Goal: Task Accomplishment & Management: Manage account settings

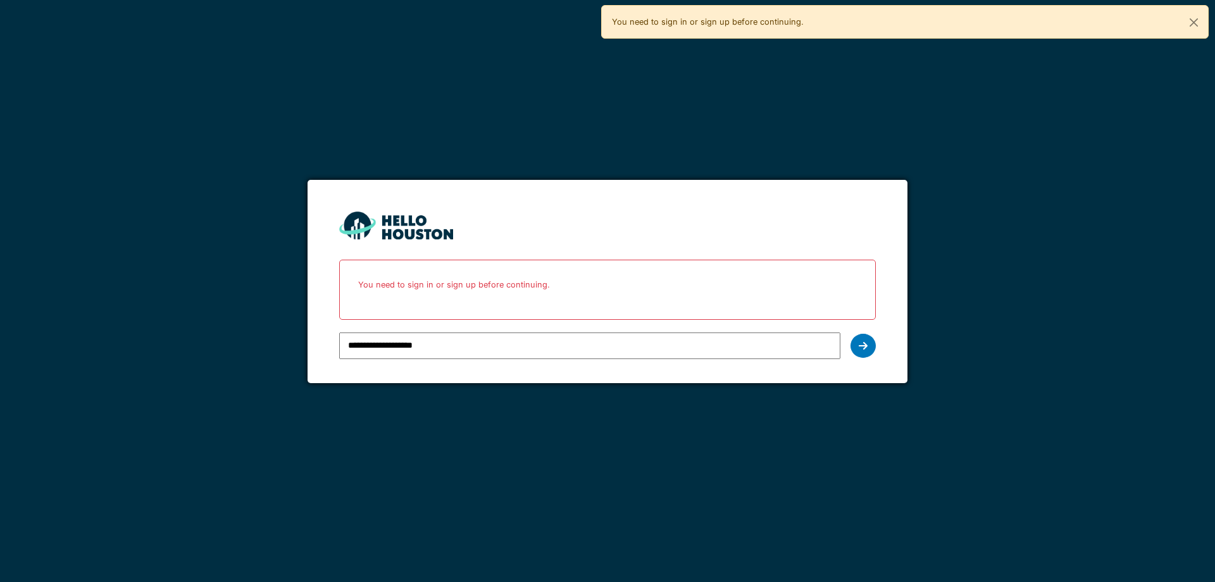
click at [860, 342] on icon at bounding box center [863, 346] width 9 height 10
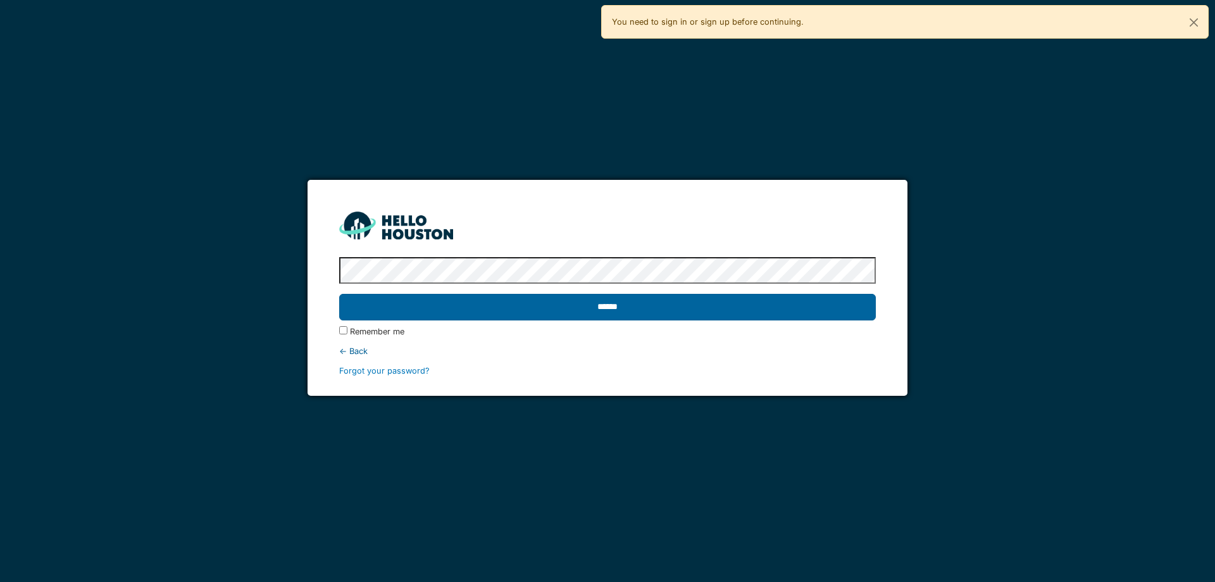
click at [721, 308] on input "******" at bounding box center [607, 307] width 536 height 27
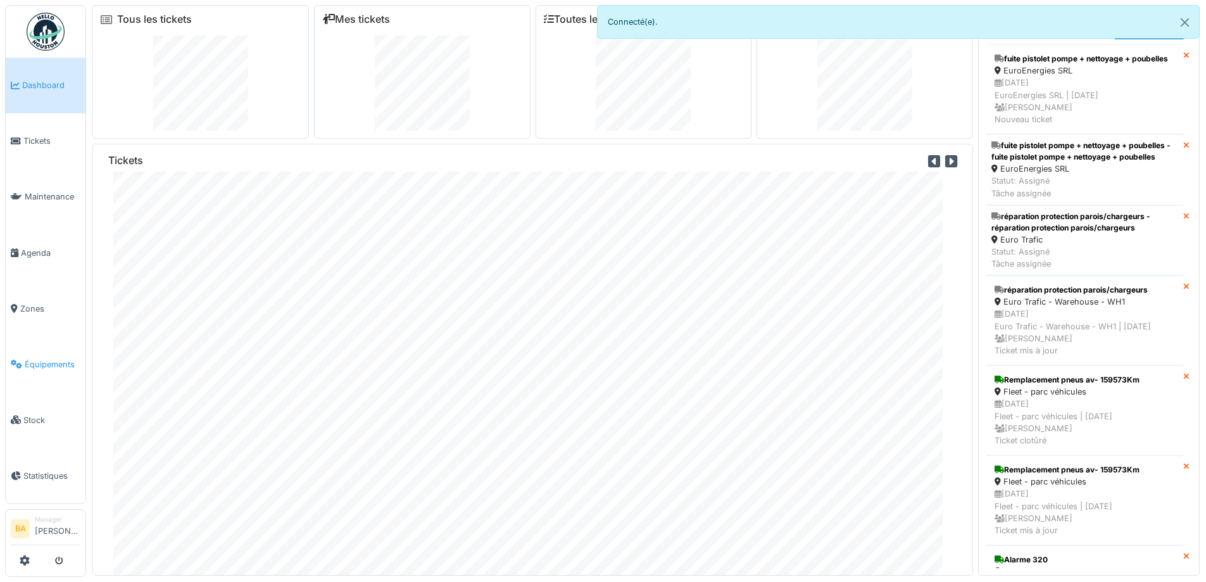
click at [26, 360] on span "Équipements" at bounding box center [53, 364] width 56 height 12
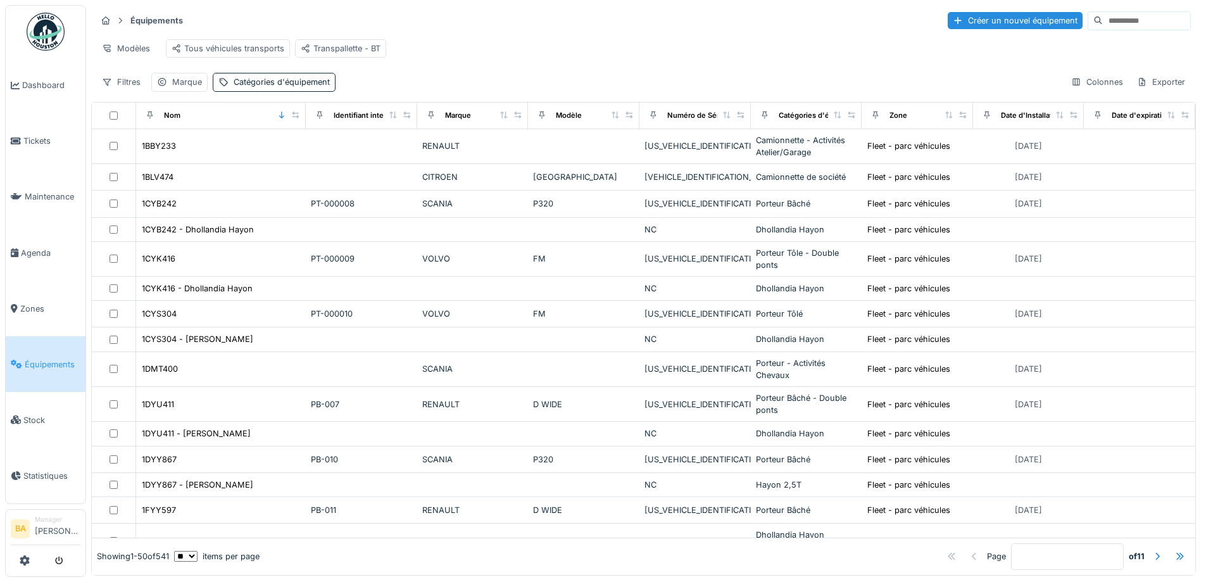
click at [1115, 23] on input at bounding box center [1146, 21] width 87 height 18
type input "****"
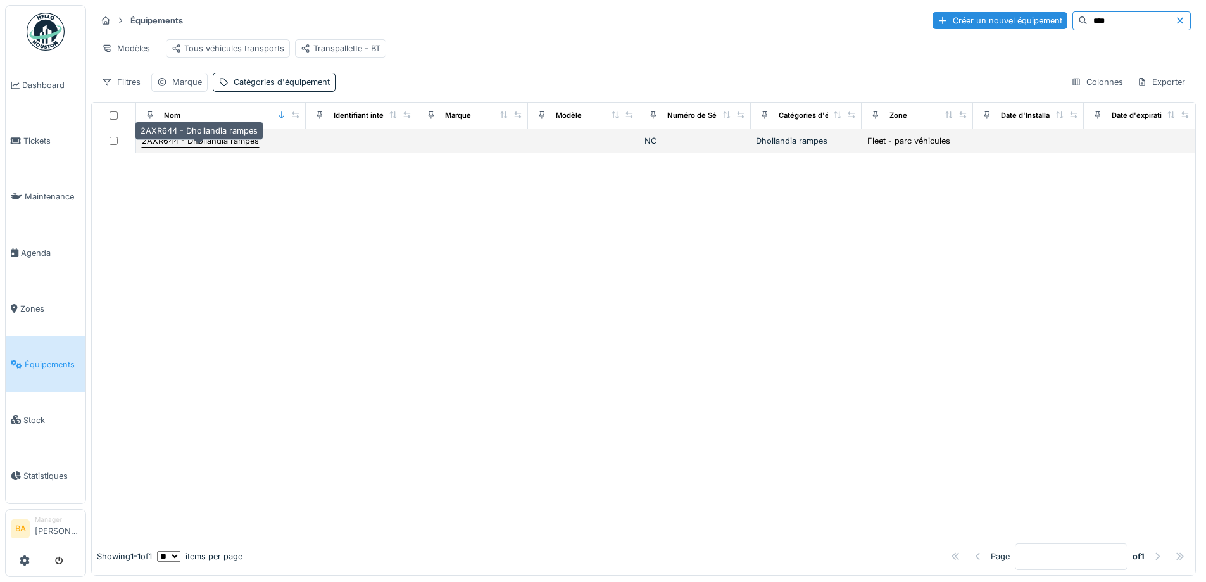
click at [168, 147] on div "2AXR644 - Dhollandia rampes" at bounding box center [200, 141] width 117 height 12
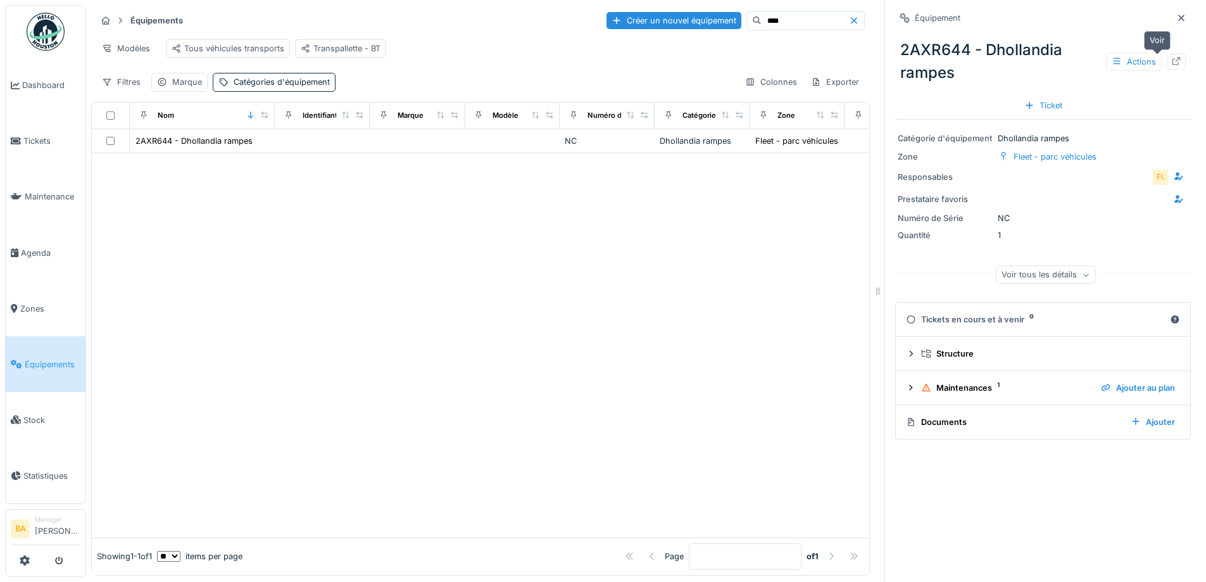
click at [1166, 68] on div at bounding box center [1175, 62] width 19 height 16
click at [54, 526] on li "Manager Bruno Alessandri" at bounding box center [58, 528] width 46 height 27
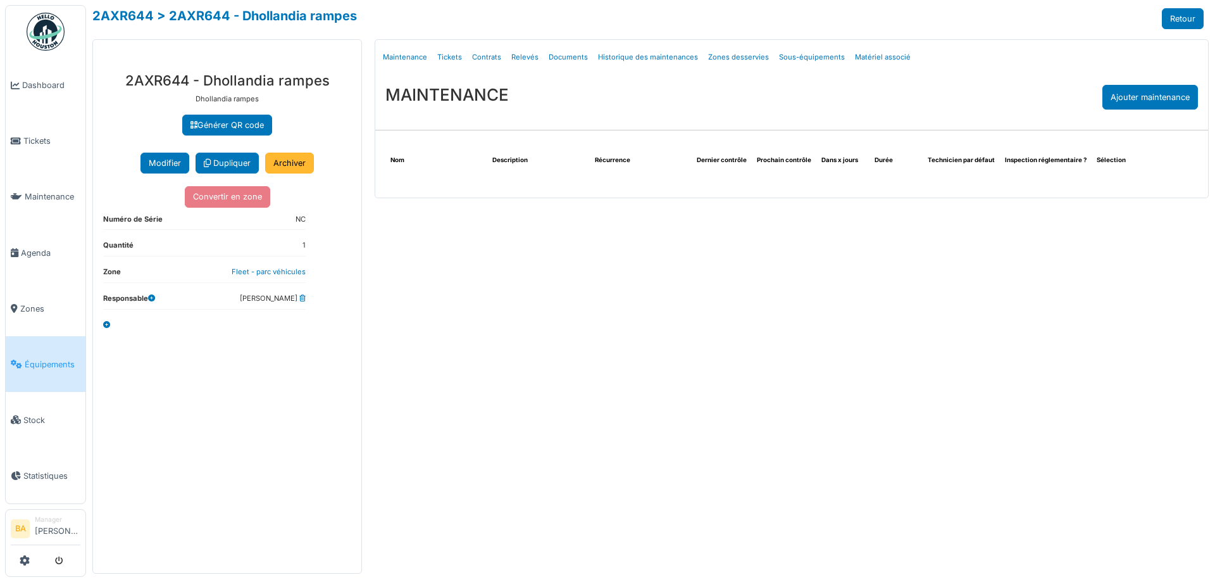
click at [284, 167] on link "Archiver" at bounding box center [289, 163] width 49 height 21
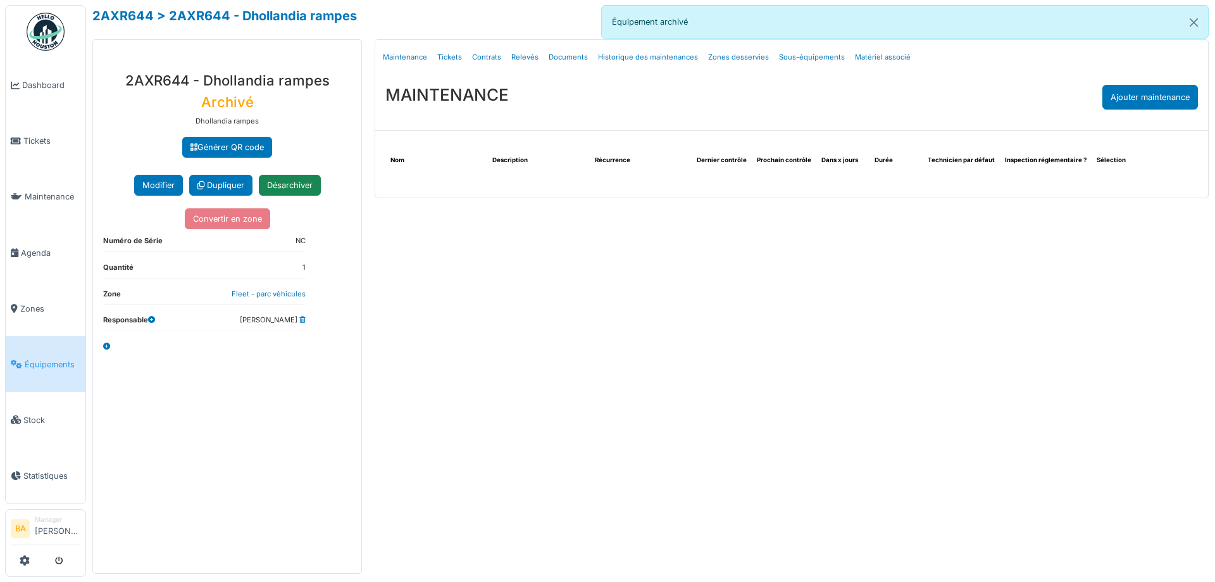
click at [42, 358] on span "Équipements" at bounding box center [53, 364] width 56 height 12
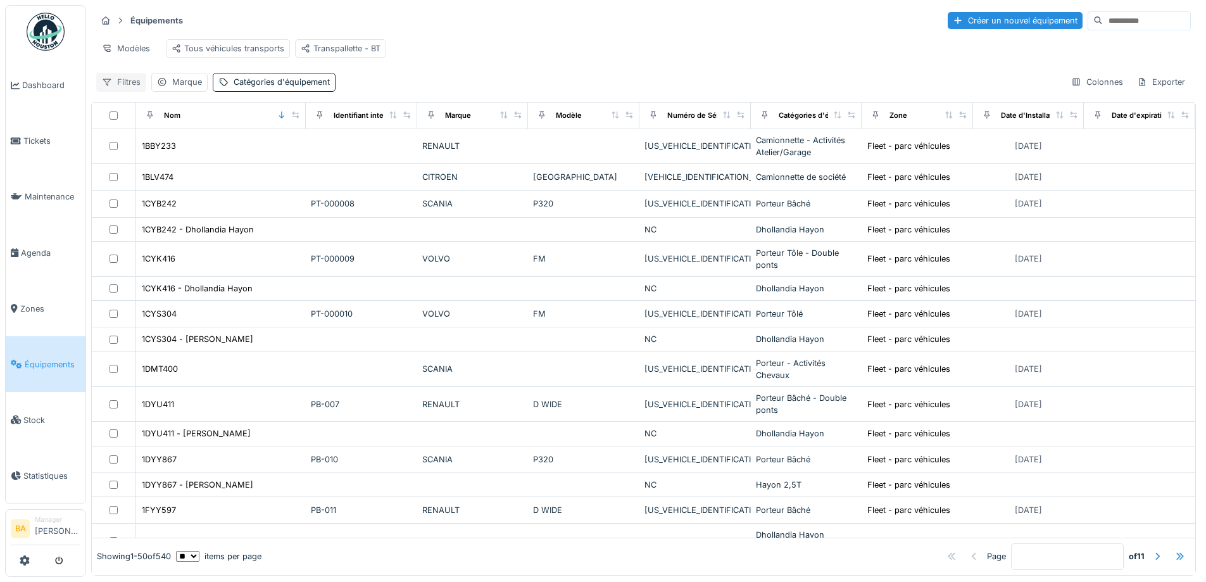
click at [120, 91] on div "Filtres" at bounding box center [121, 82] width 50 height 18
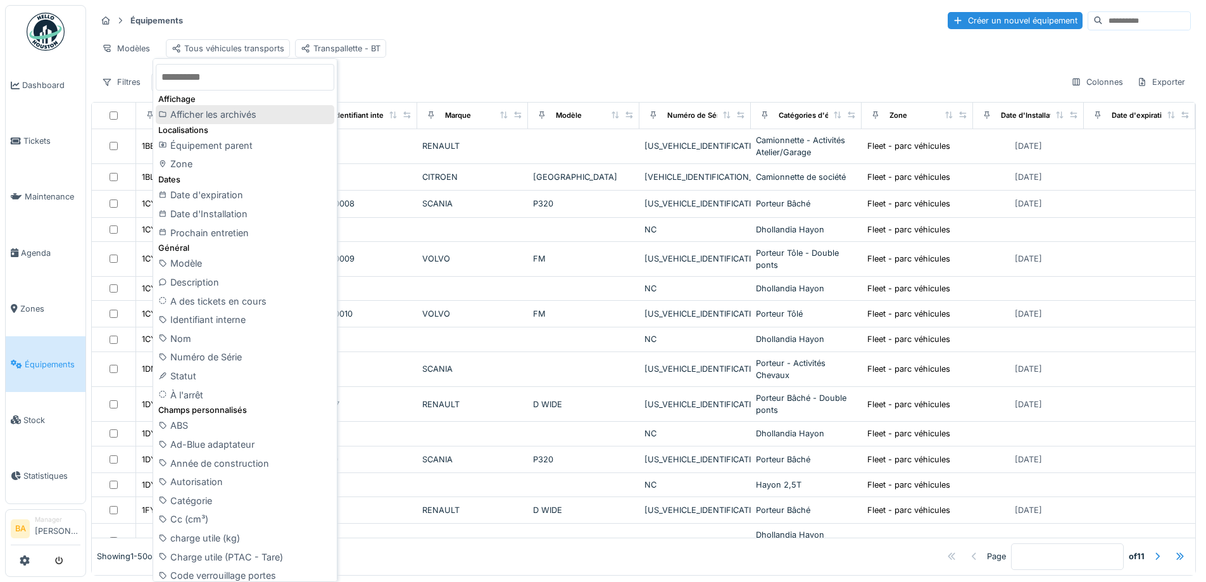
click at [208, 110] on div "Afficher les archivés" at bounding box center [245, 114] width 178 height 19
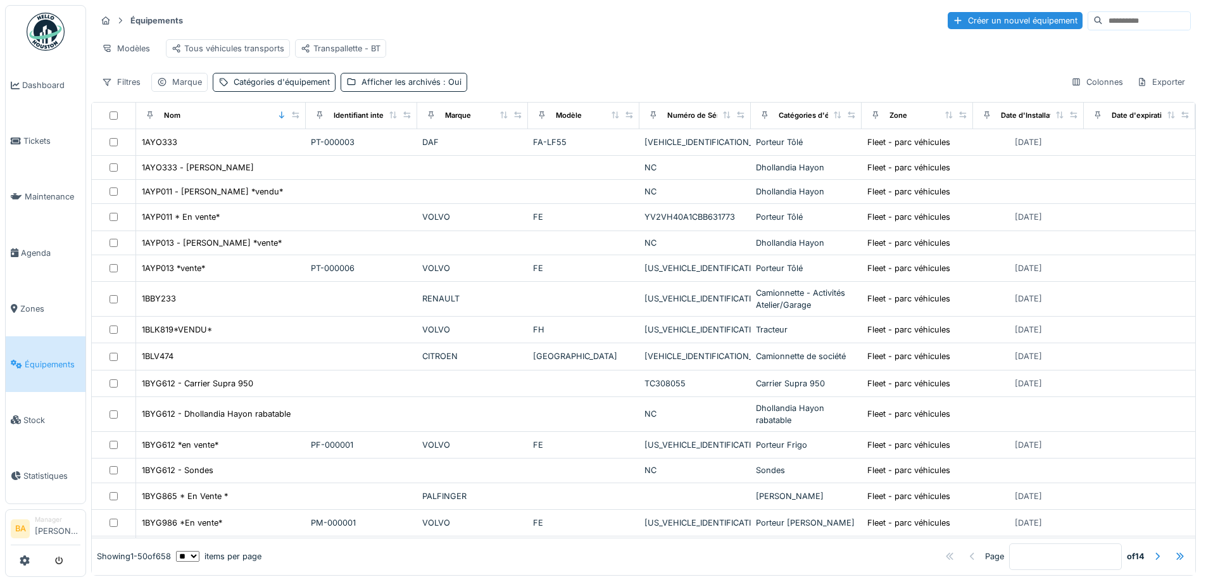
click at [1103, 24] on input at bounding box center [1146, 21] width 87 height 18
type input "****"
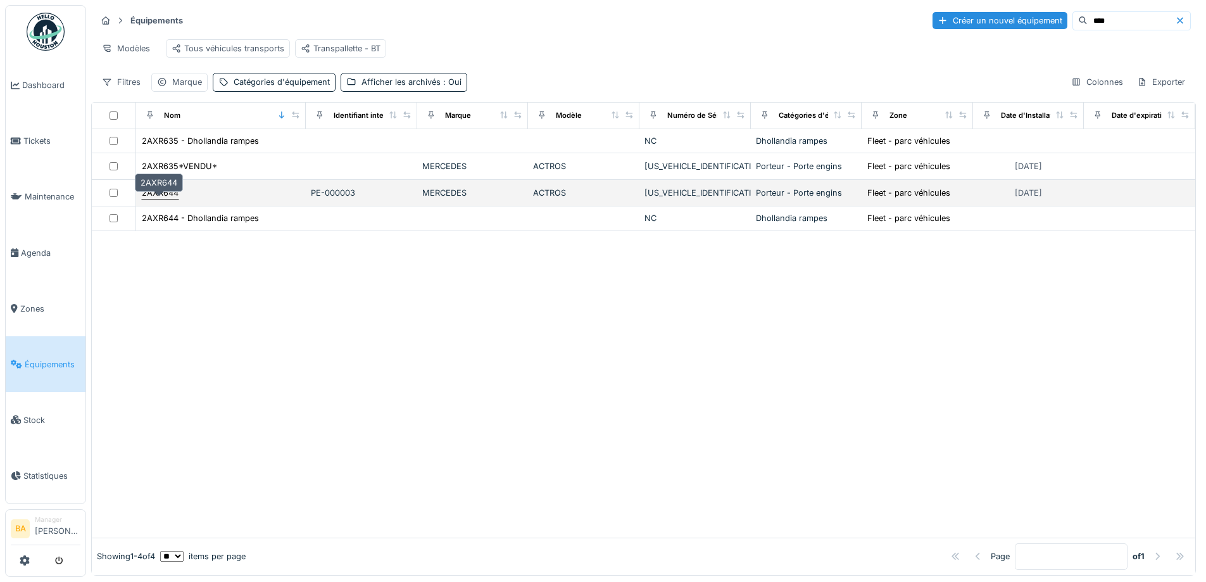
click at [160, 199] on div "2AXR644" at bounding box center [160, 193] width 37 height 12
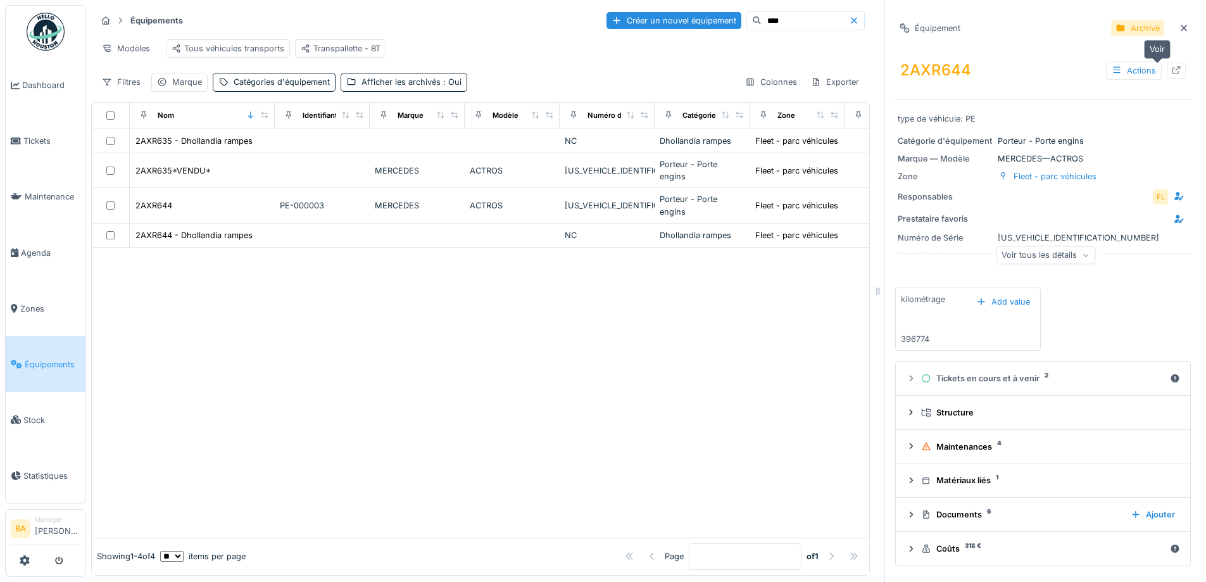
click at [1171, 71] on icon at bounding box center [1176, 70] width 10 height 8
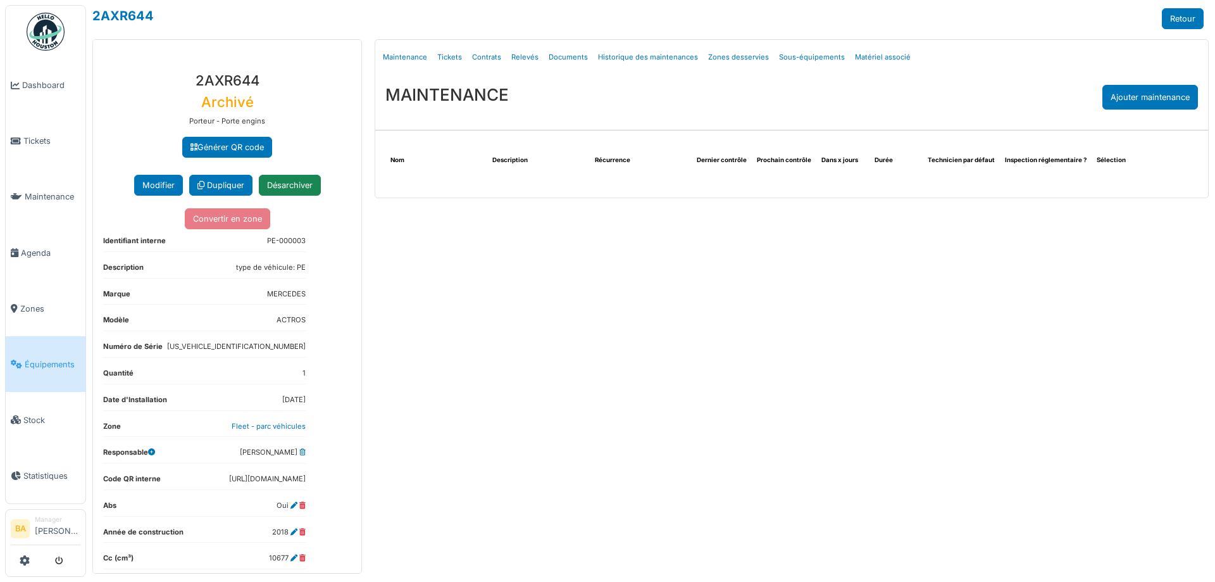
select select "***"
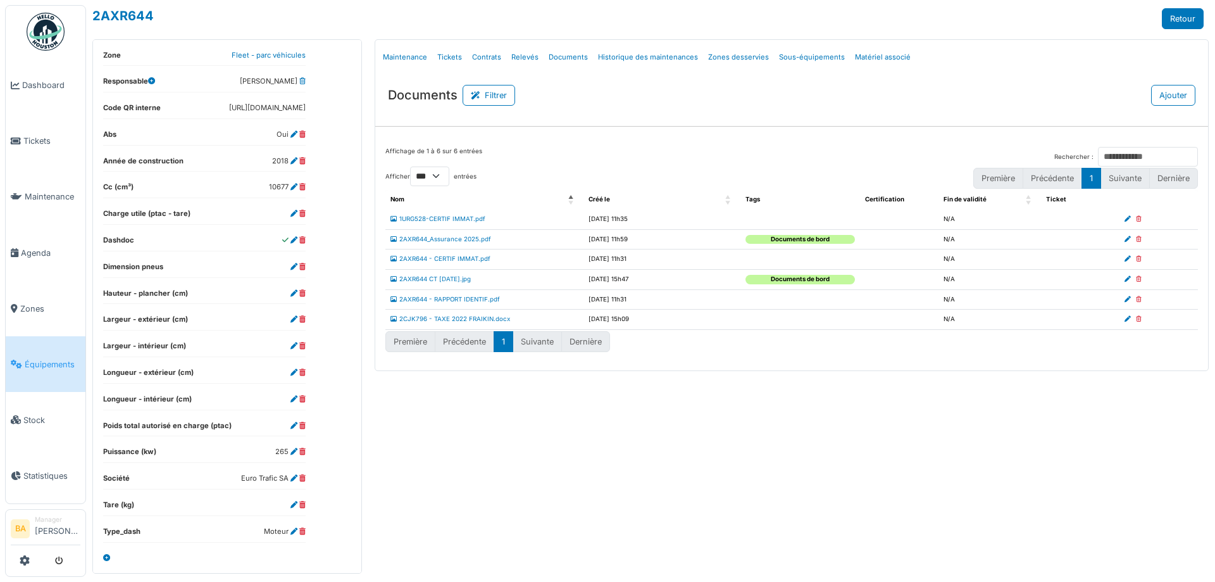
scroll to position [65, 0]
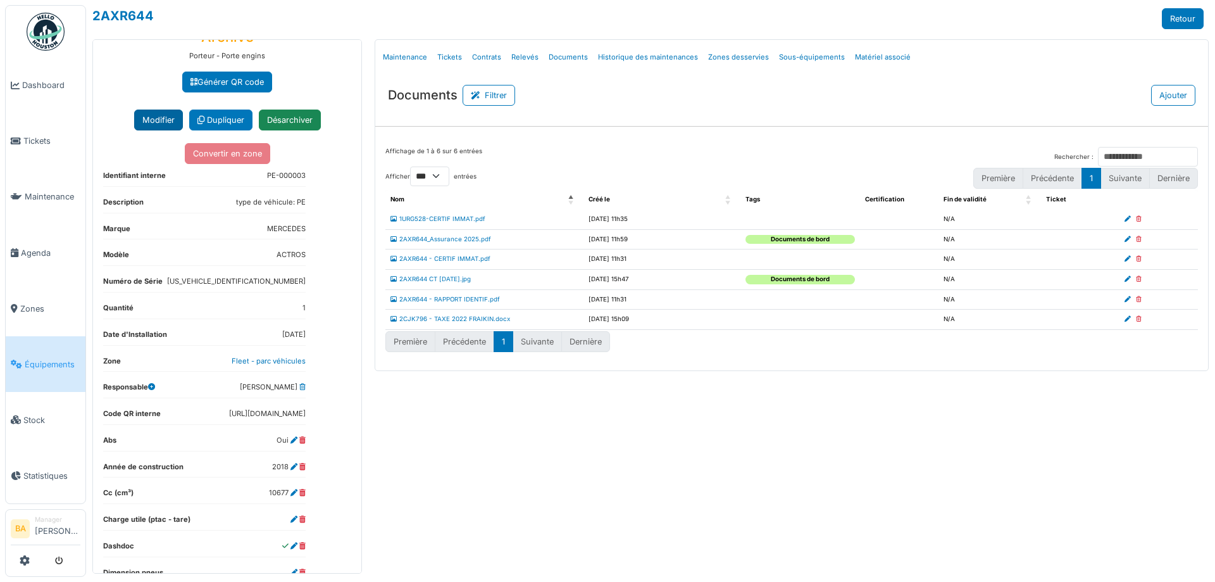
click at [153, 118] on button "Modifier" at bounding box center [158, 119] width 49 height 21
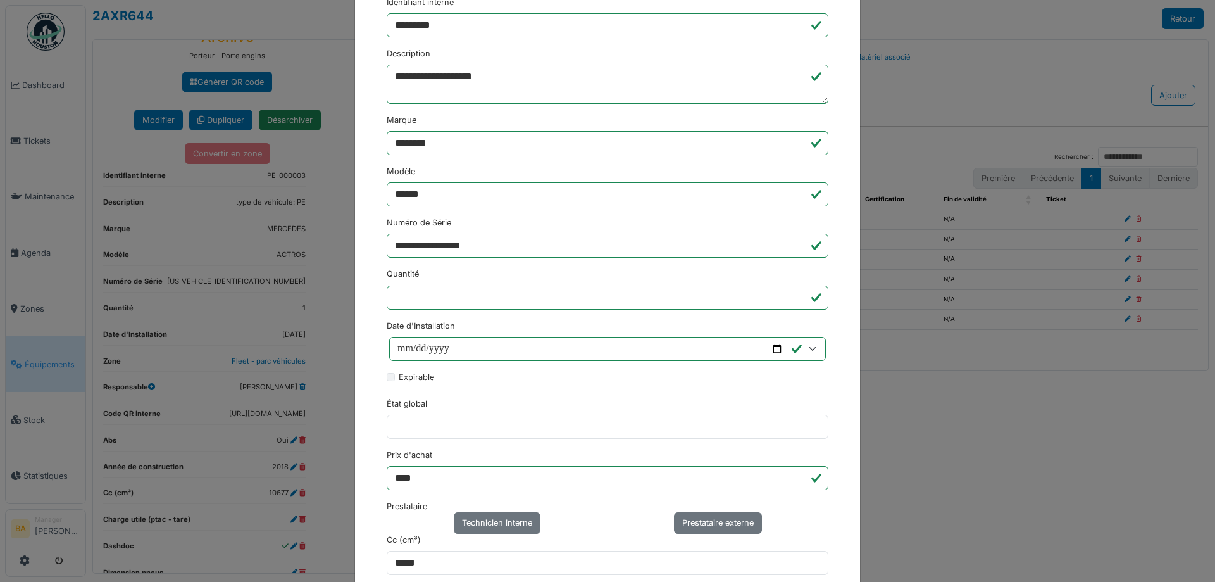
scroll to position [0, 0]
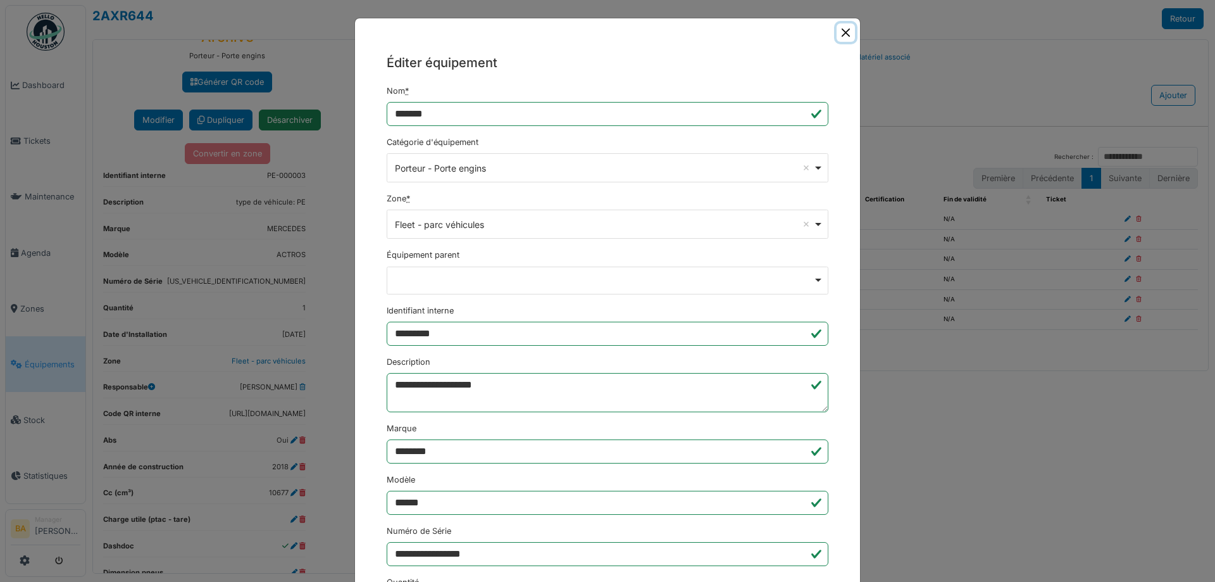
click at [845, 32] on button "Close" at bounding box center [846, 32] width 18 height 18
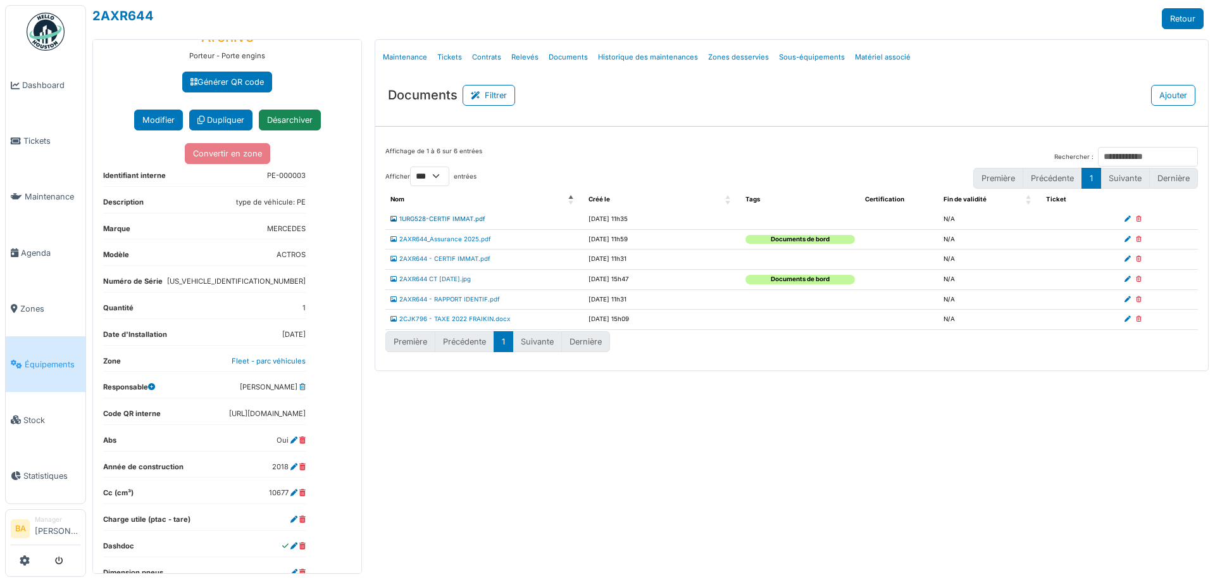
click at [419, 217] on link "1URG528-CERTIF IMMAT.pdf" at bounding box center [438, 218] width 95 height 7
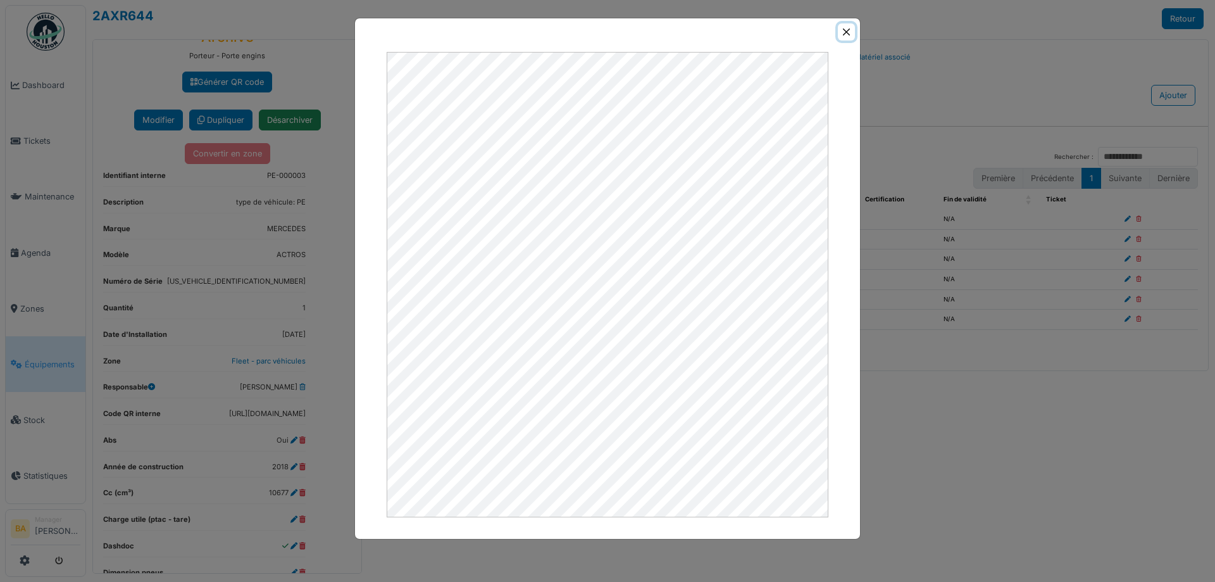
click at [845, 30] on button "Close" at bounding box center [846, 31] width 17 height 17
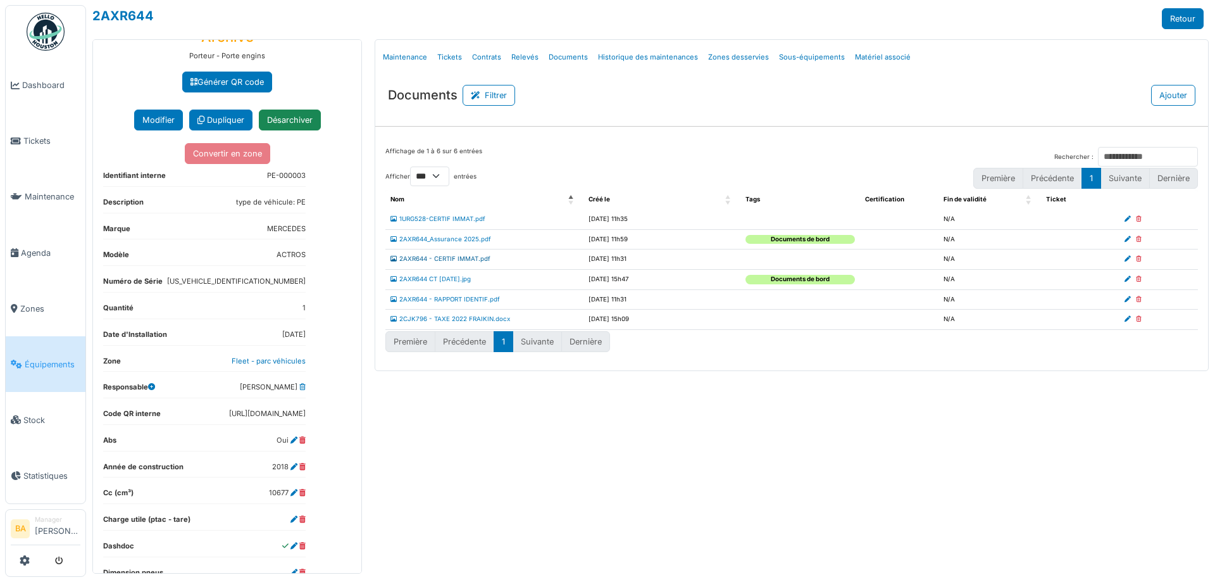
click at [463, 258] on link "2AXR644 - CERTIF IMMAT.pdf" at bounding box center [441, 258] width 100 height 7
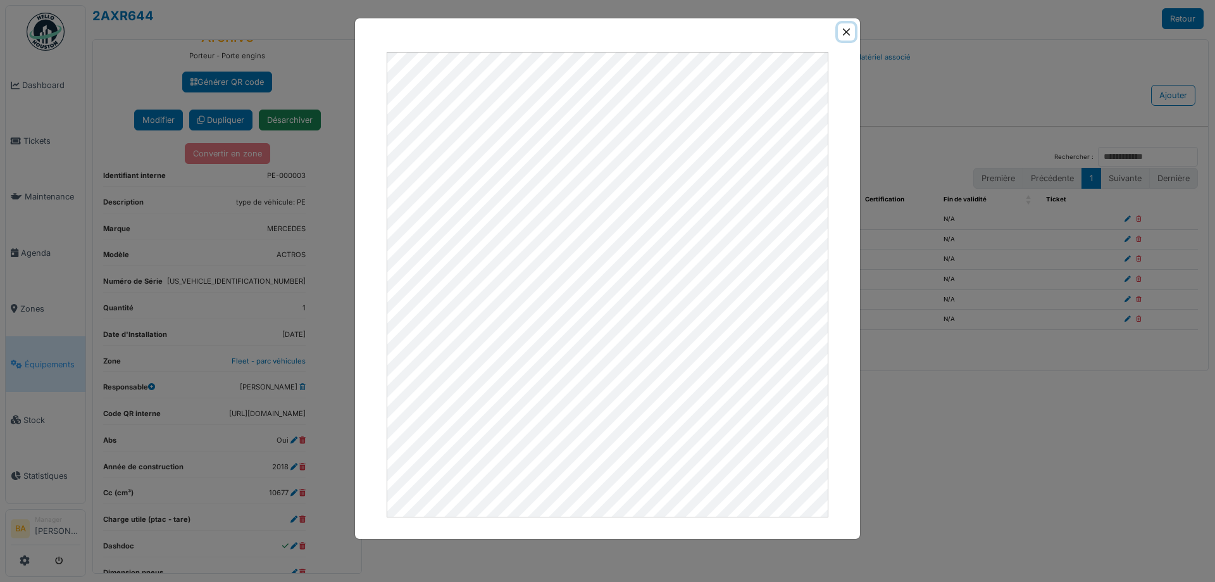
click at [852, 34] on button "Close" at bounding box center [846, 31] width 17 height 17
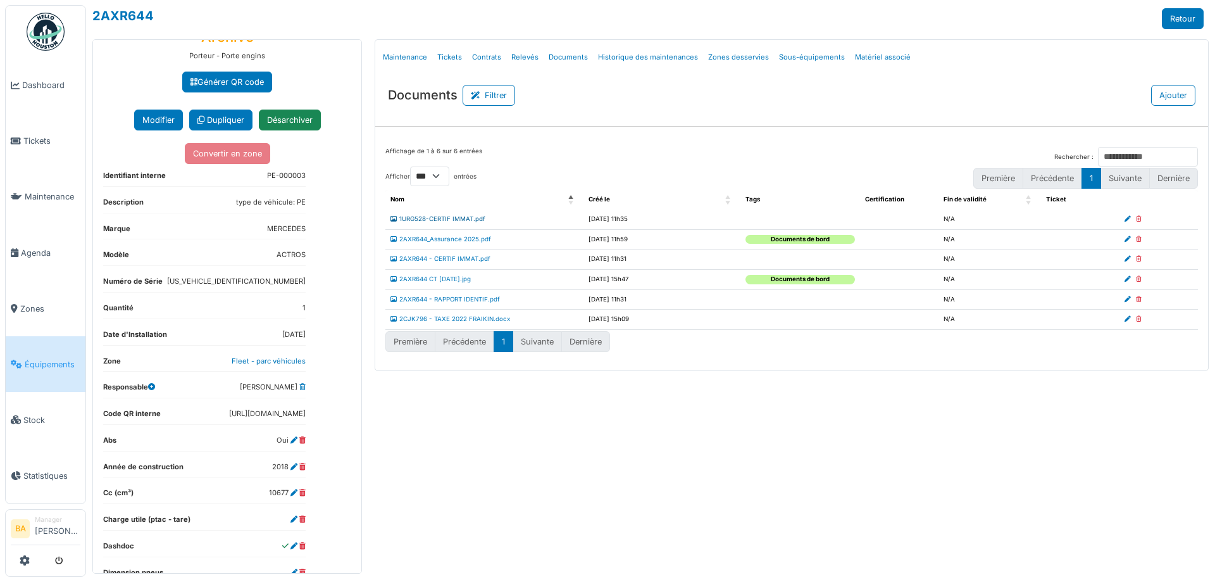
click at [430, 220] on link "1URG528-CERTIF IMMAT.pdf" at bounding box center [438, 218] width 95 height 7
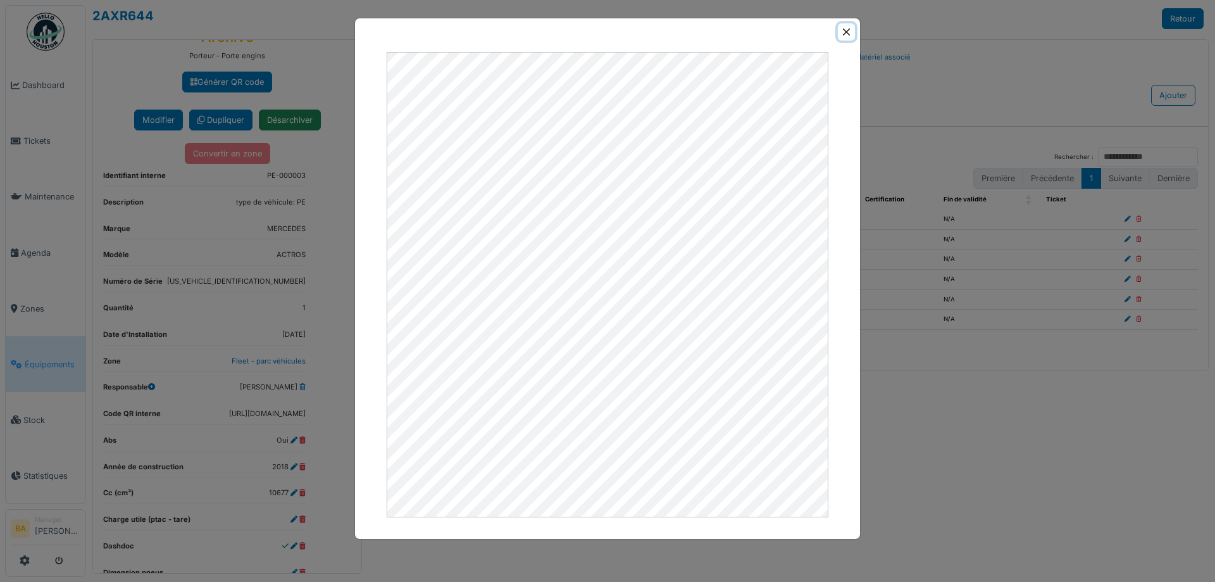
click at [852, 28] on button "Close" at bounding box center [846, 31] width 17 height 17
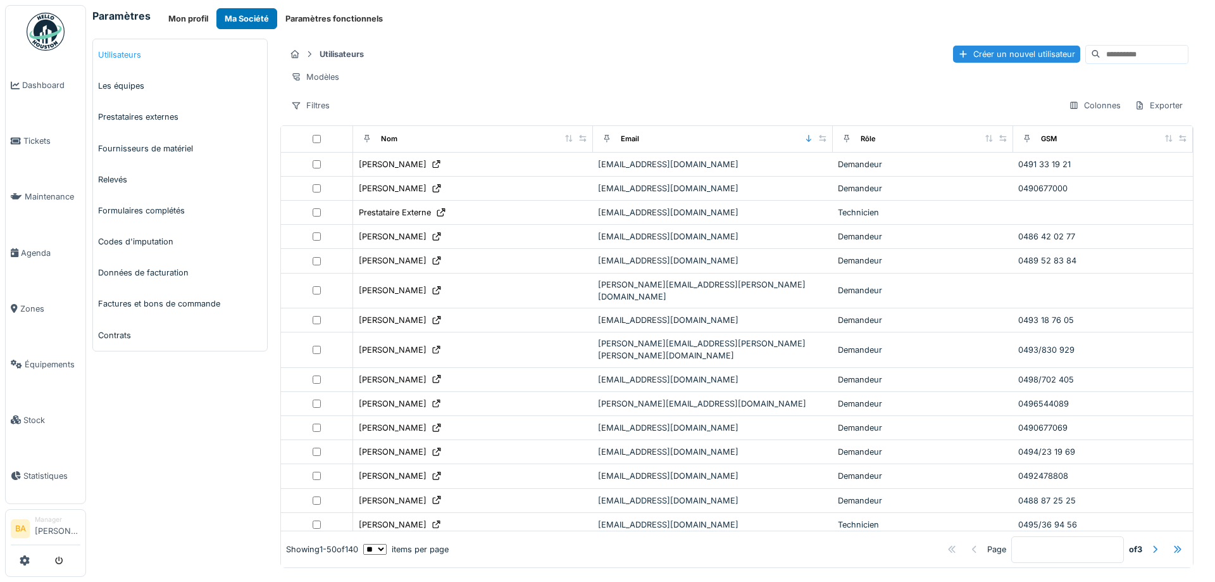
click at [122, 54] on link "Utilisateurs" at bounding box center [180, 54] width 174 height 31
click at [1101, 53] on input at bounding box center [1144, 55] width 87 height 18
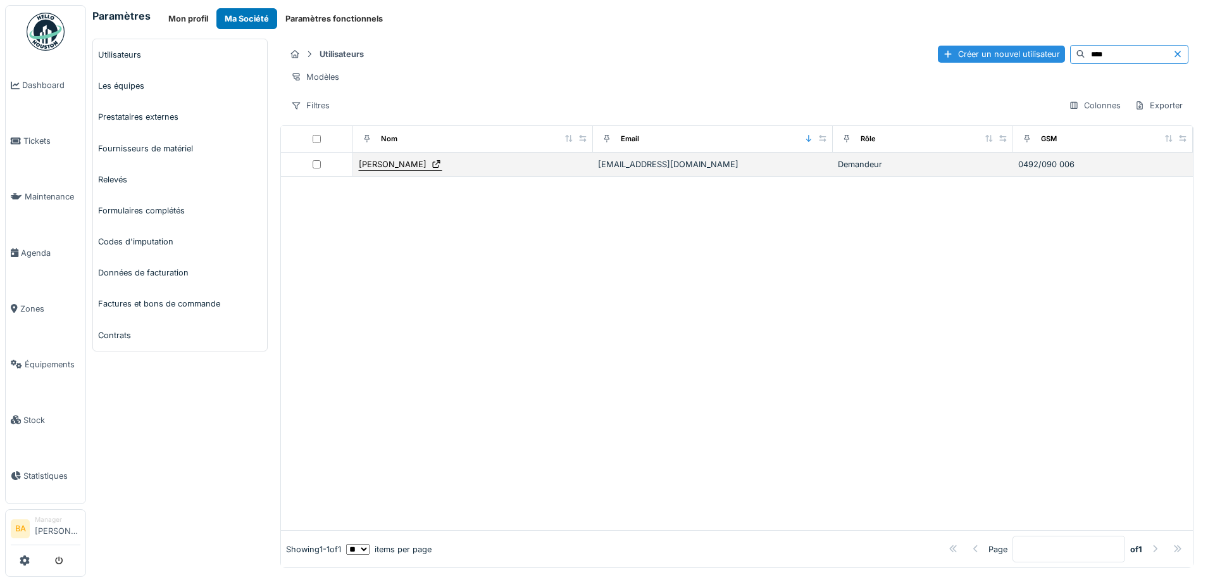
type input "****"
click at [374, 170] on div "[PERSON_NAME]" at bounding box center [393, 164] width 68 height 12
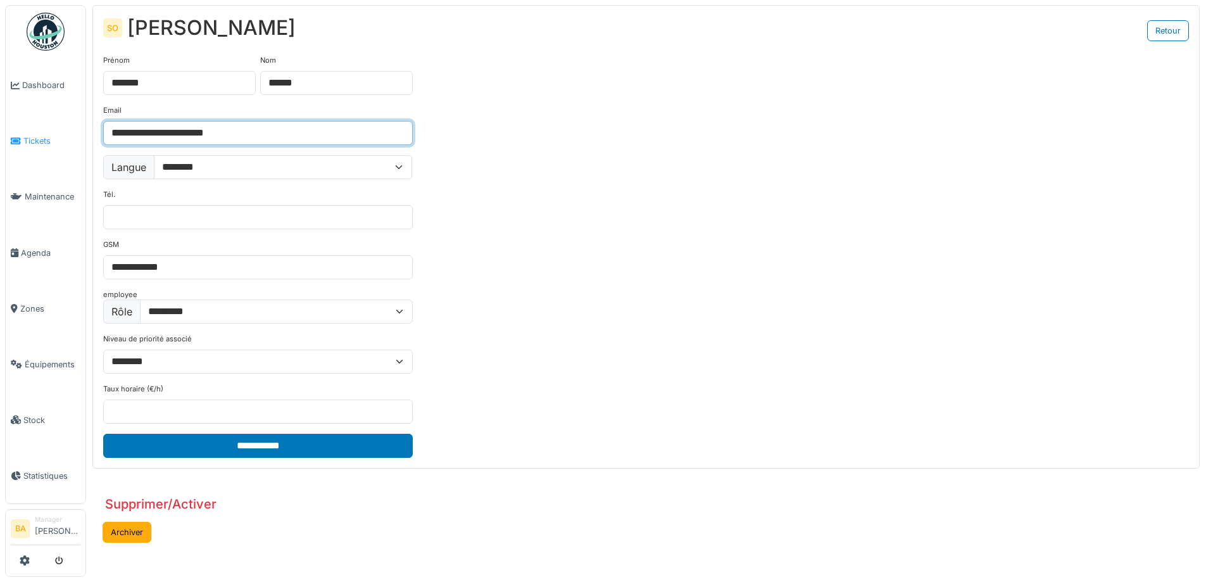
drag, startPoint x: 254, startPoint y: 131, endPoint x: 82, endPoint y: 133, distance: 172.2
click at [82, 133] on body "Dashboard Tickets Maintenance [GEOGRAPHIC_DATA] Zones Équipements Stock Statist…" at bounding box center [603, 291] width 1206 height 582
type input "**********"
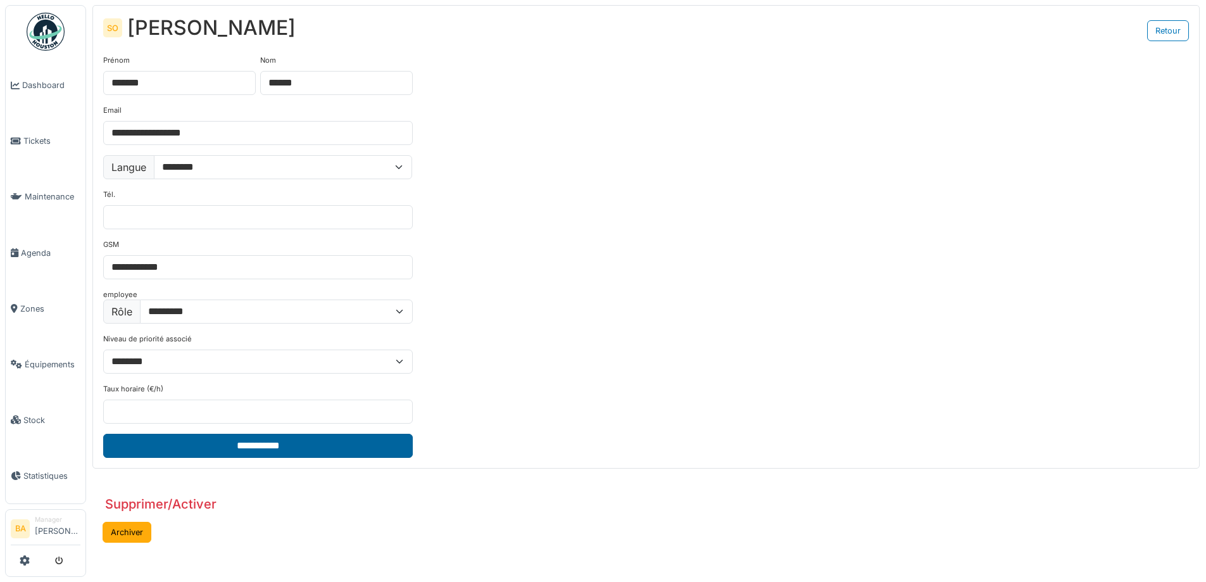
click at [261, 443] on input "**********" at bounding box center [258, 446] width 310 height 24
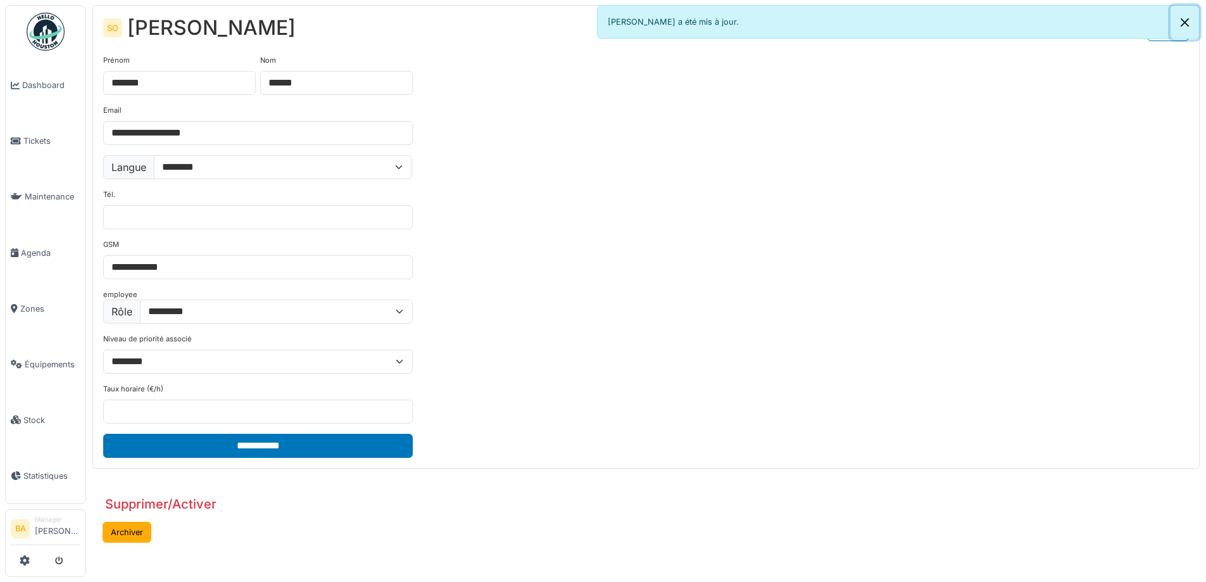
click at [1190, 18] on button "Close" at bounding box center [1184, 23] width 28 height 34
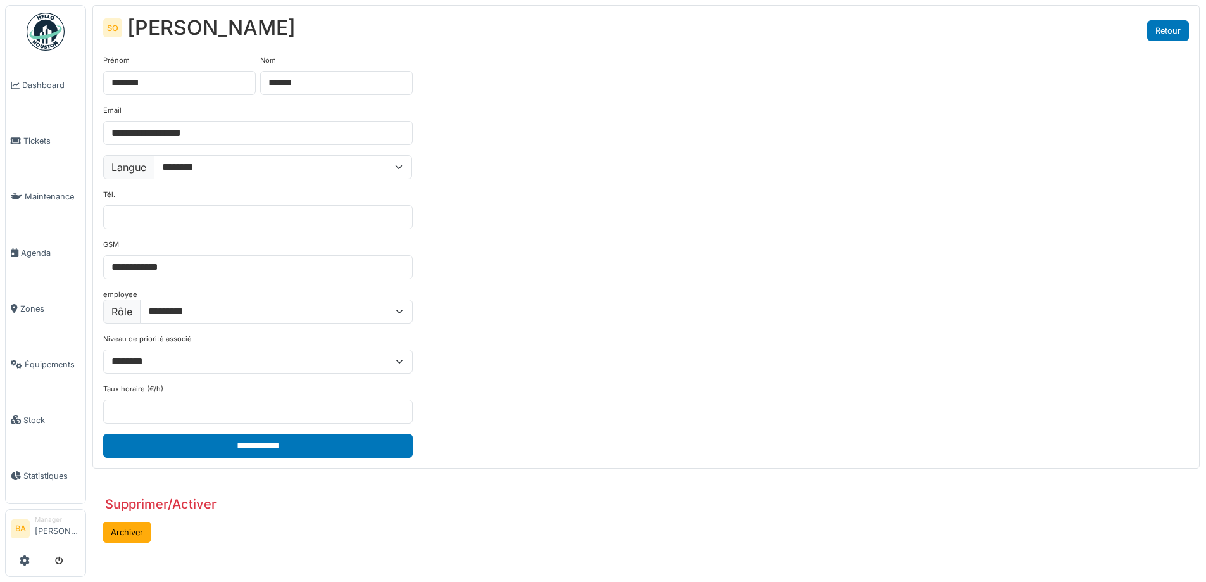
click at [1168, 29] on link "Retour" at bounding box center [1168, 30] width 42 height 21
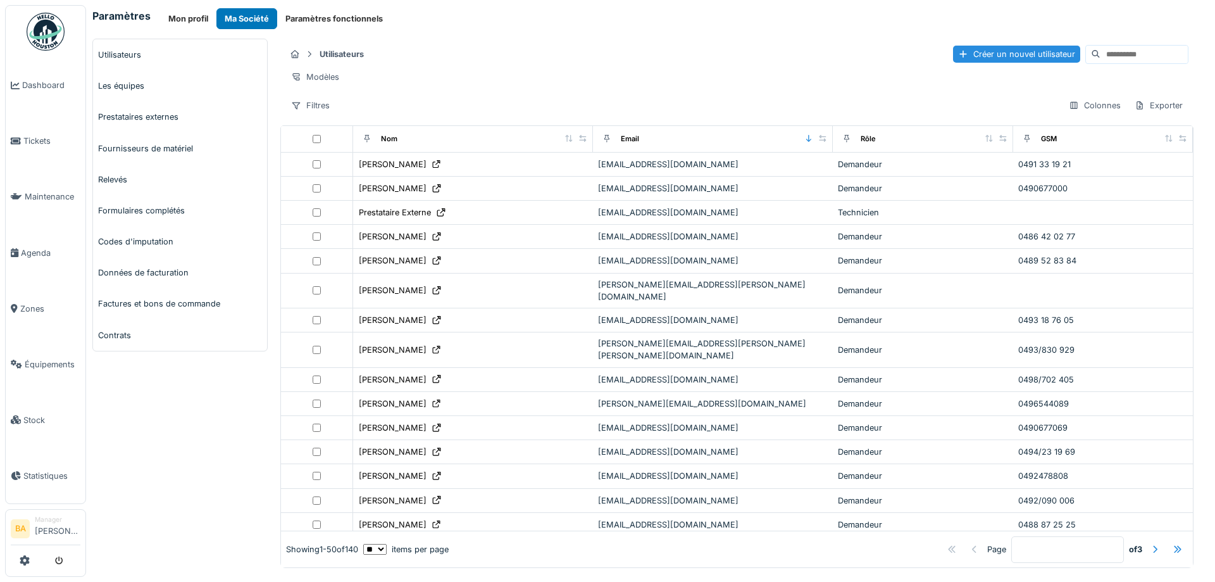
click at [1101, 57] on input at bounding box center [1144, 55] width 87 height 18
type input "******"
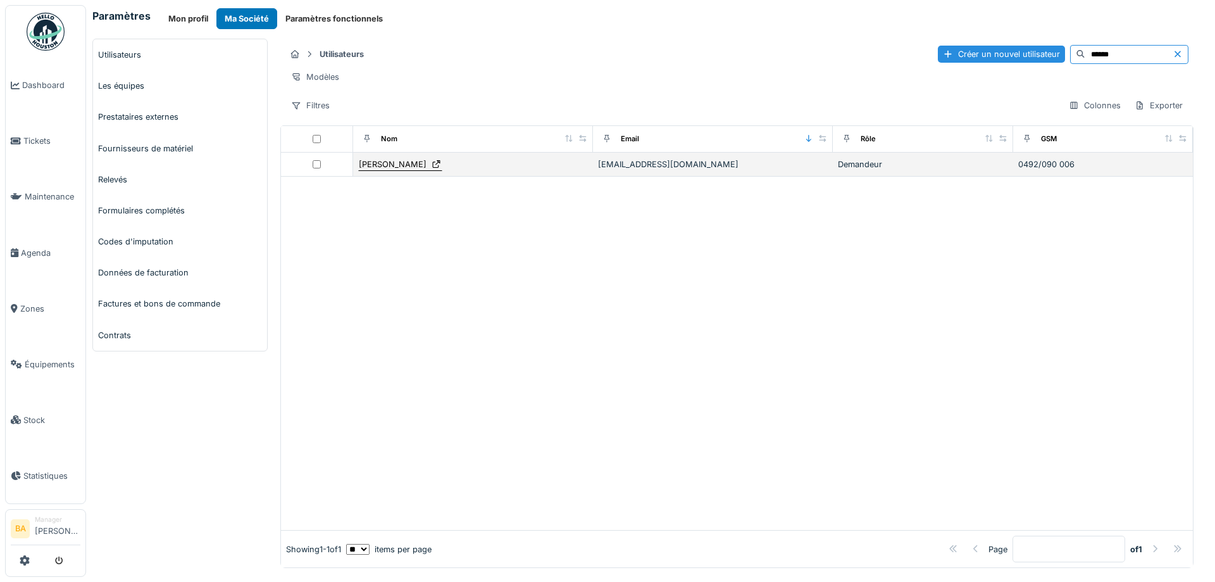
click at [384, 170] on div "[PERSON_NAME]" at bounding box center [393, 164] width 68 height 12
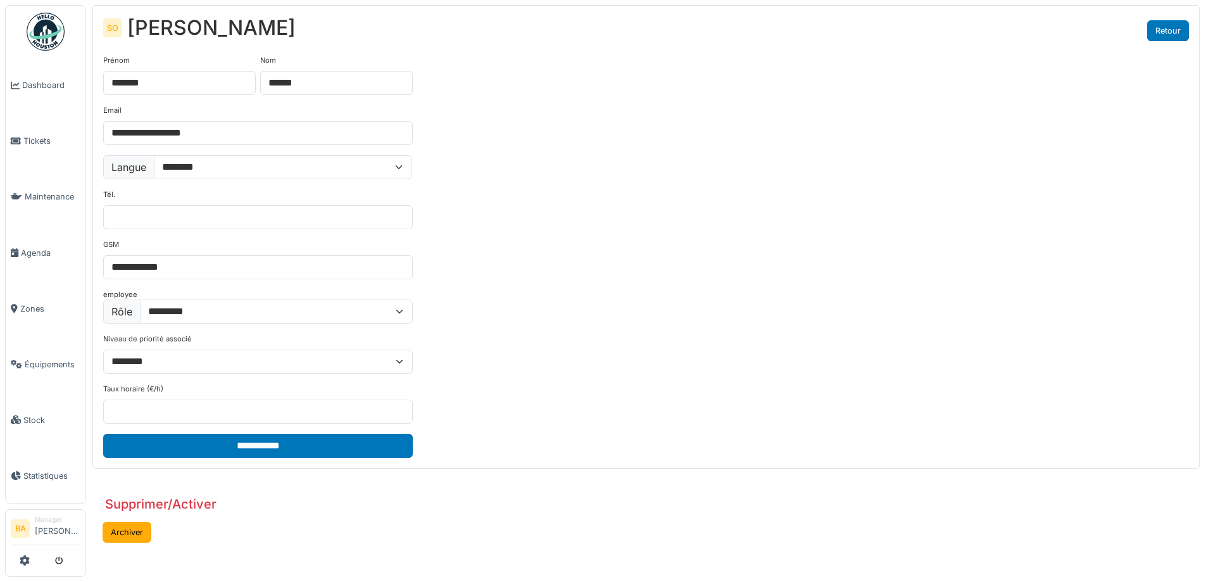
click at [1174, 37] on link "Retour" at bounding box center [1168, 30] width 42 height 21
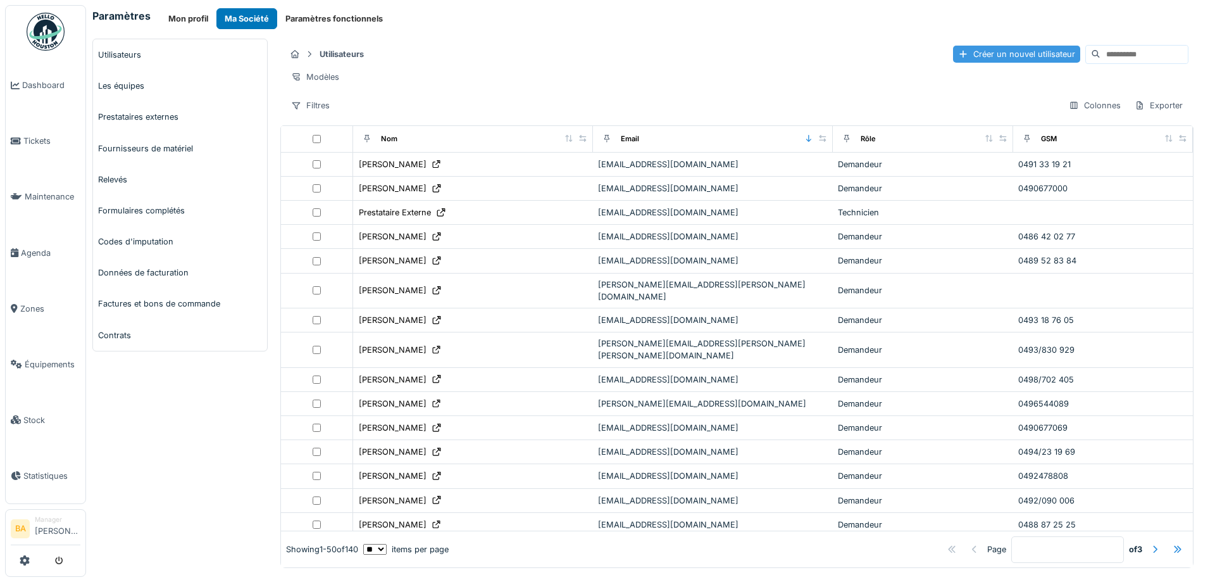
click at [953, 58] on div "Créer un nouvel utilisateur" at bounding box center [1016, 54] width 127 height 17
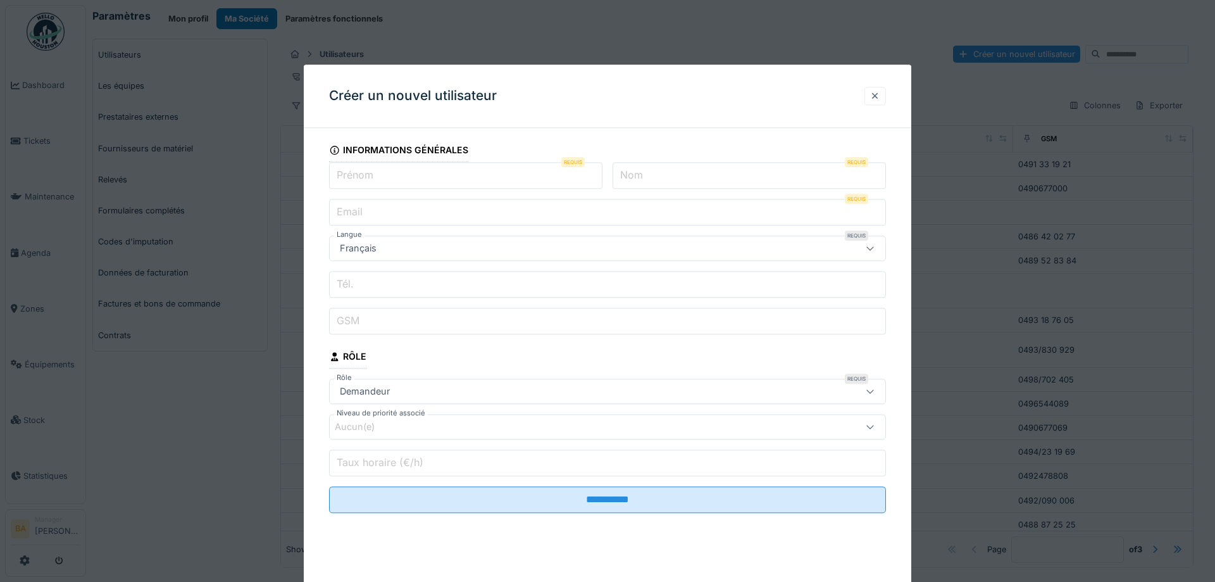
click at [872, 94] on div at bounding box center [875, 96] width 10 height 12
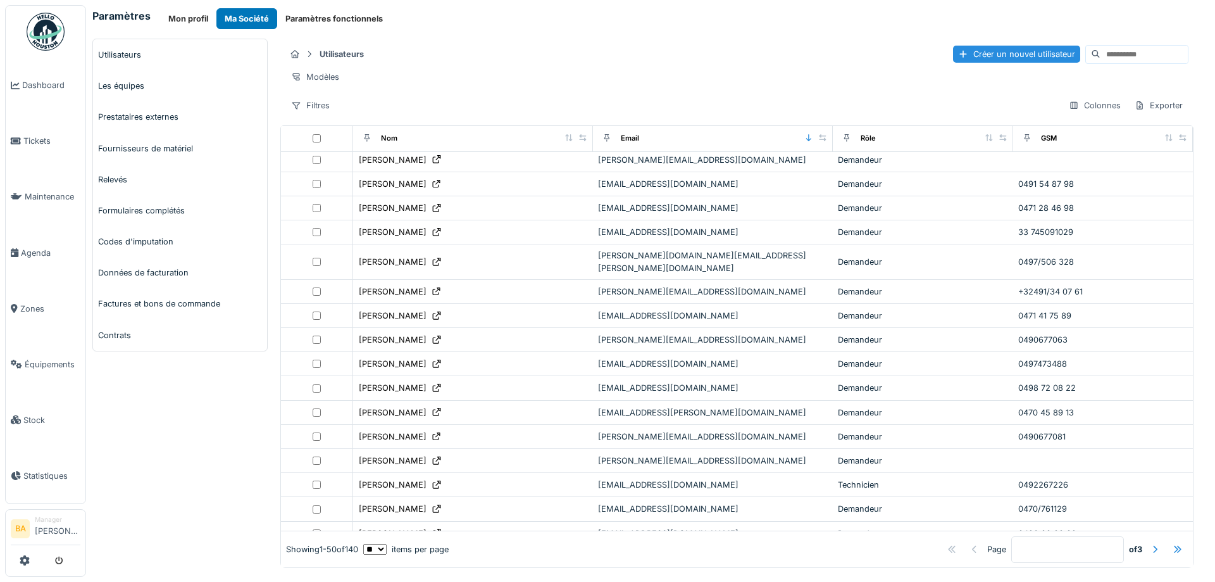
scroll to position [416, 0]
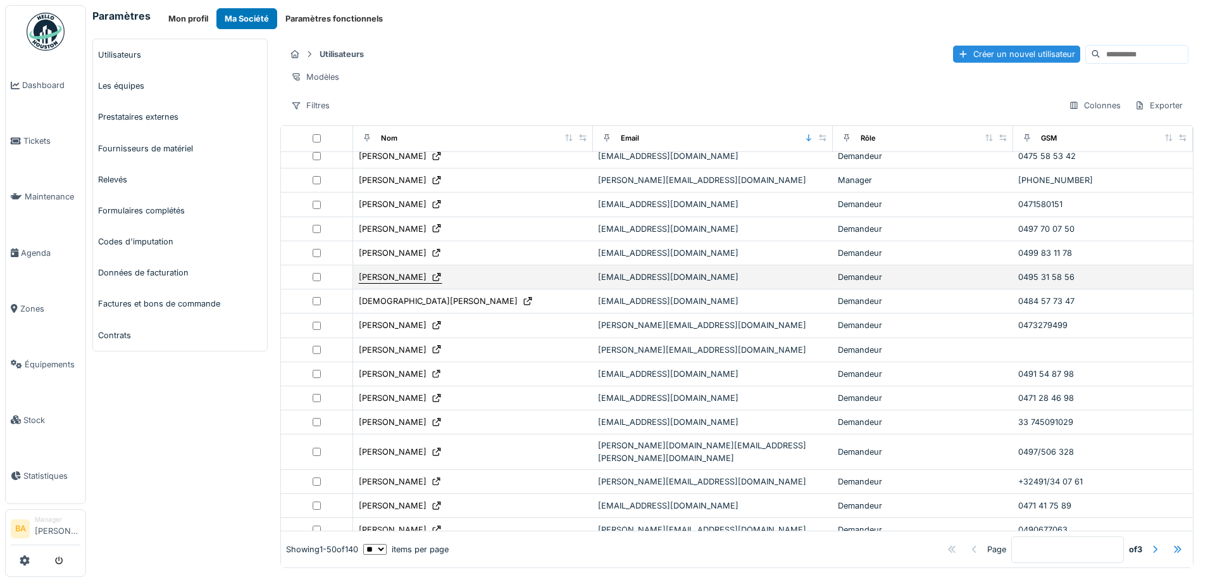
click at [442, 273] on icon at bounding box center [437, 277] width 10 height 8
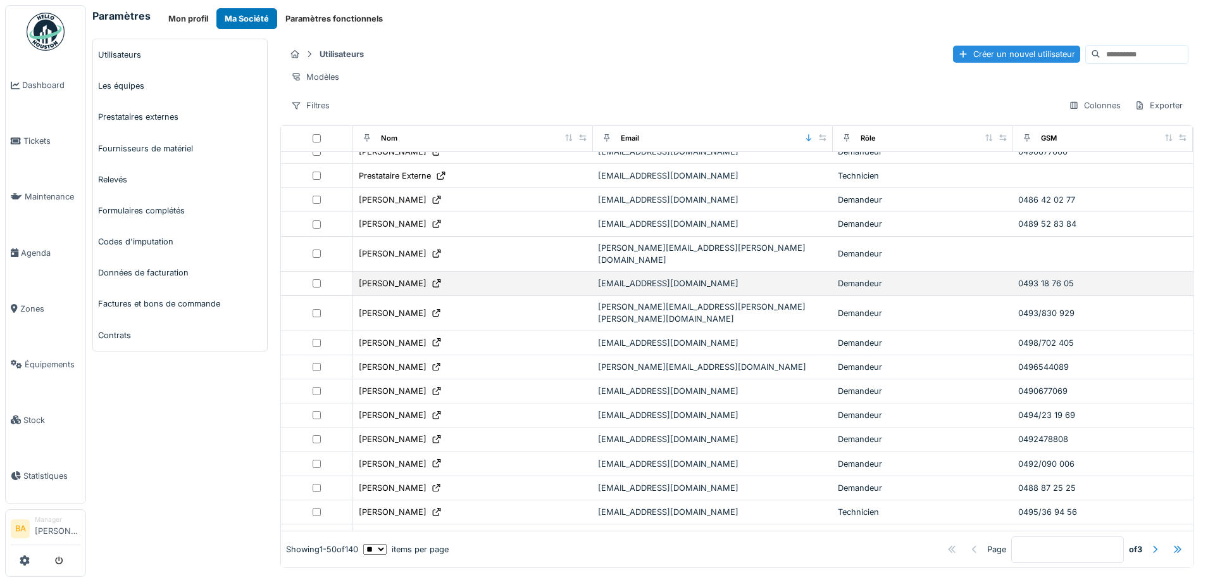
scroll to position [0, 0]
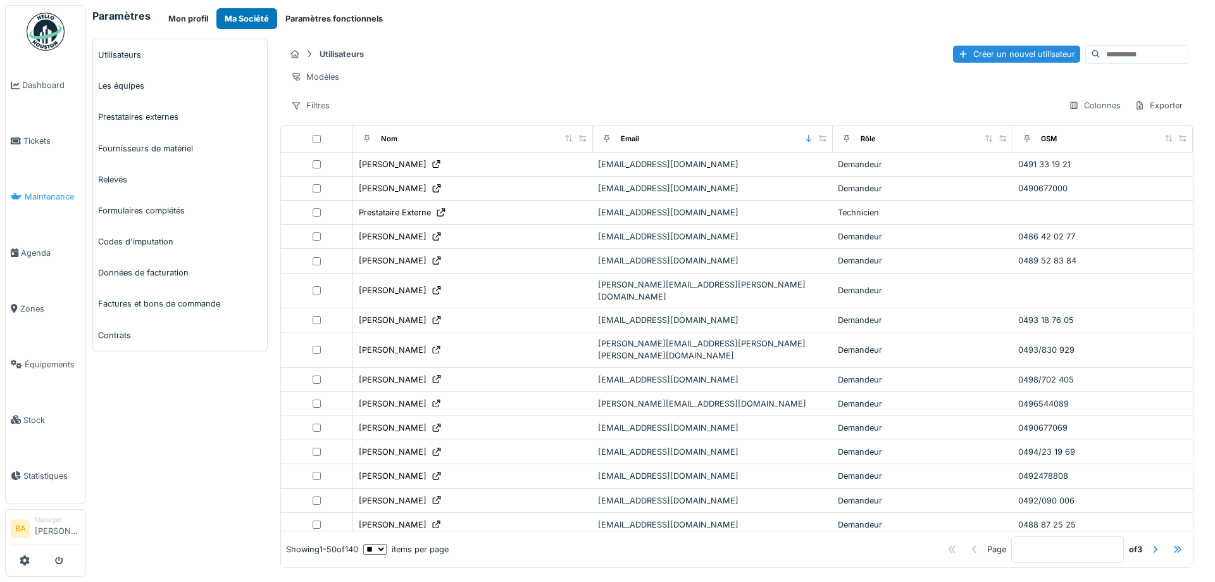
click at [51, 195] on span "Maintenance" at bounding box center [53, 197] width 56 height 12
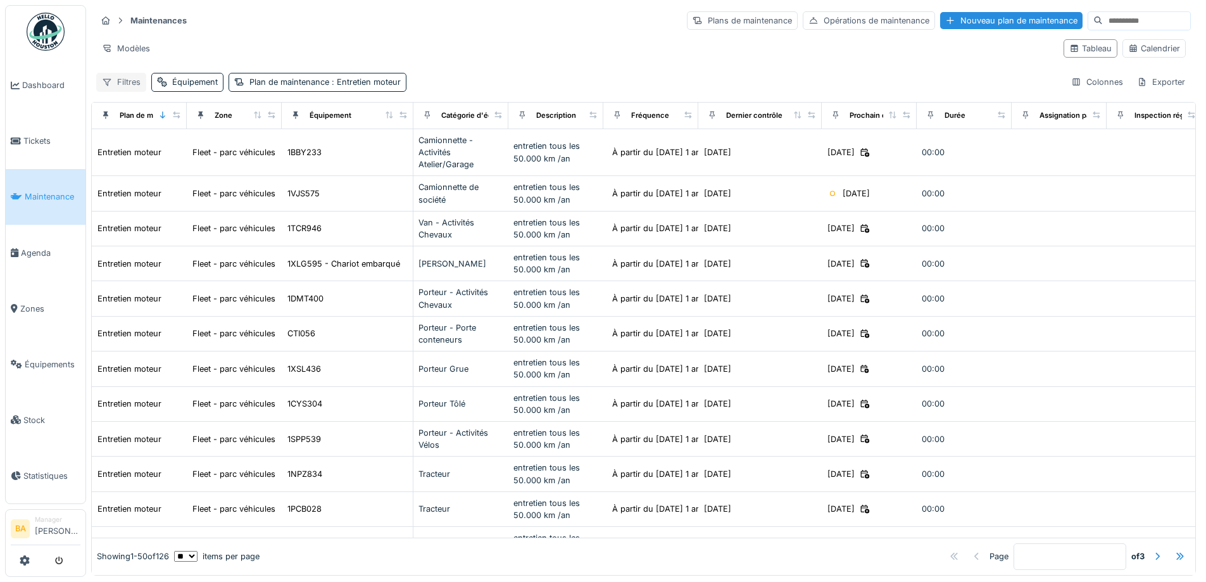
click at [120, 79] on div "Filtres" at bounding box center [121, 82] width 50 height 18
click at [43, 358] on span "Équipements" at bounding box center [53, 364] width 56 height 12
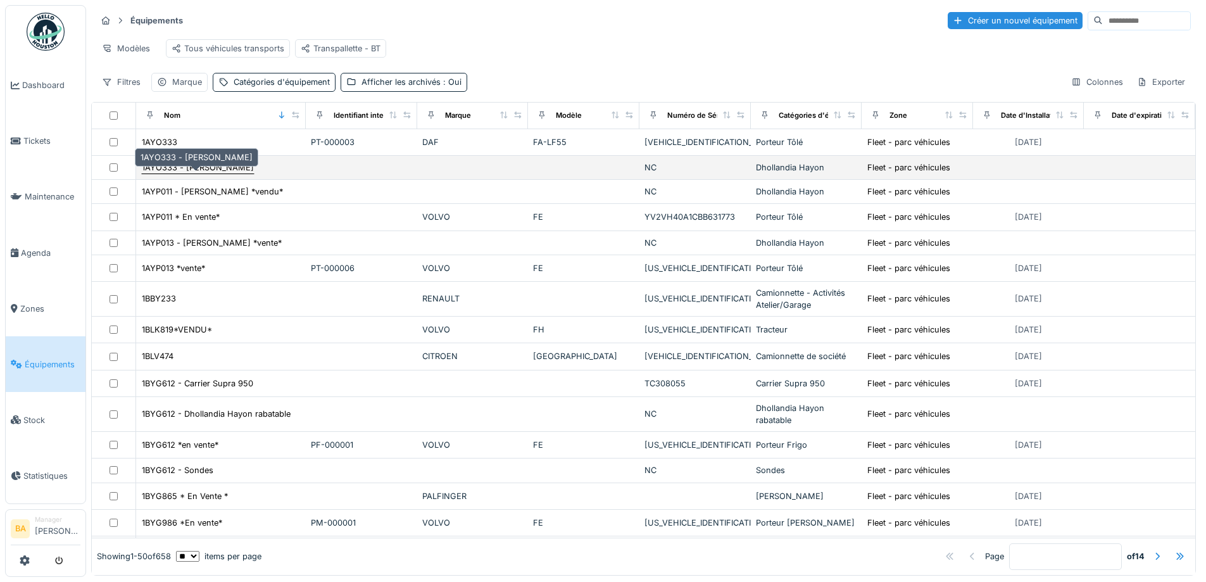
click at [197, 173] on div "1AYO333 - [PERSON_NAME]" at bounding box center [198, 167] width 112 height 12
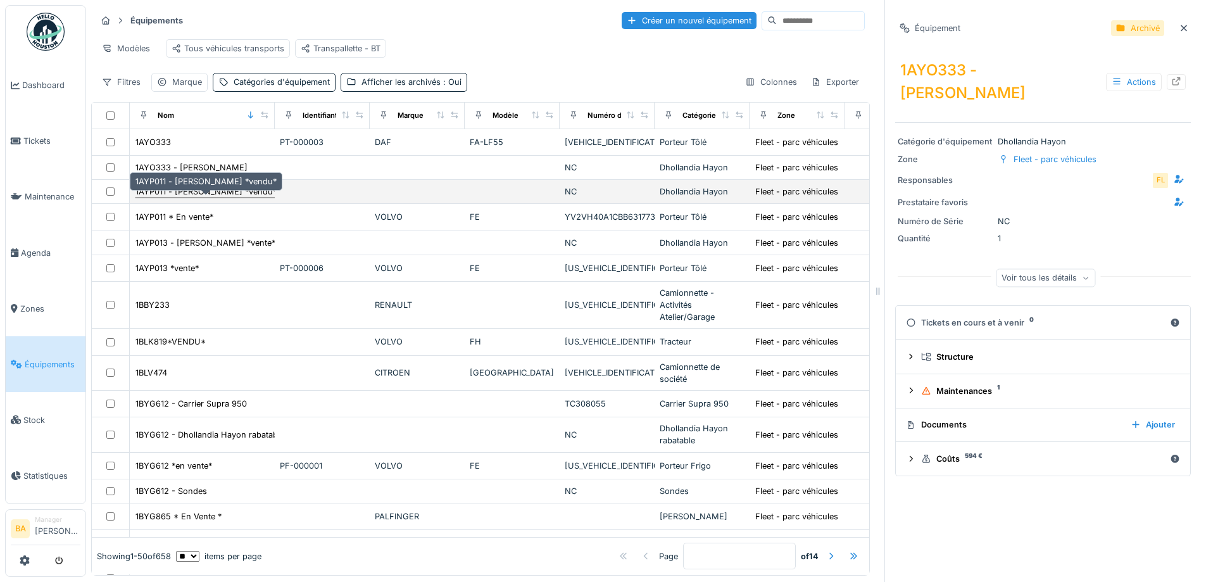
click at [208, 197] on div "1AYP011 - [PERSON_NAME] *vendu*" at bounding box center [205, 191] width 141 height 12
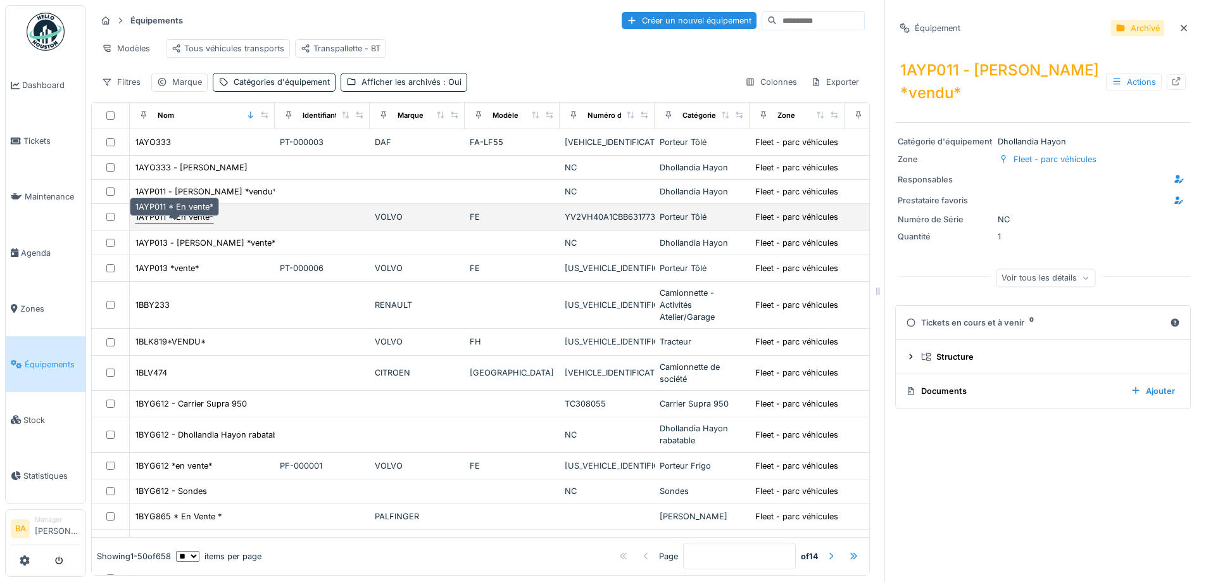
click at [168, 223] on div "1AYP011 * En vente*" at bounding box center [174, 217] width 78 height 12
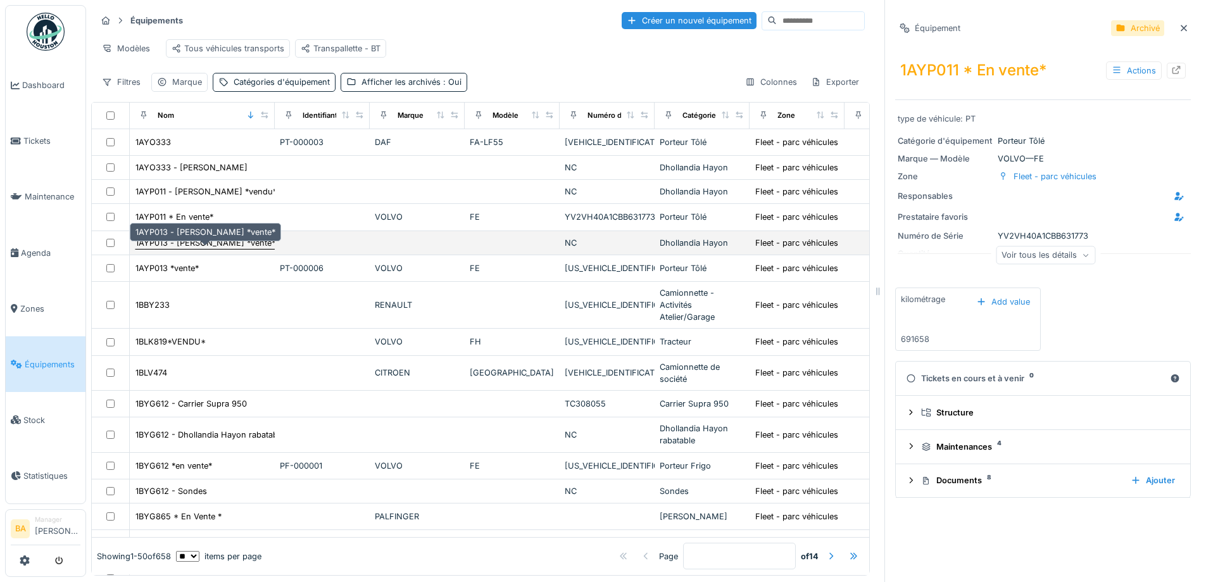
click at [182, 249] on div "1AYP013 - Dhollandia Hayon *vente*" at bounding box center [205, 243] width 140 height 12
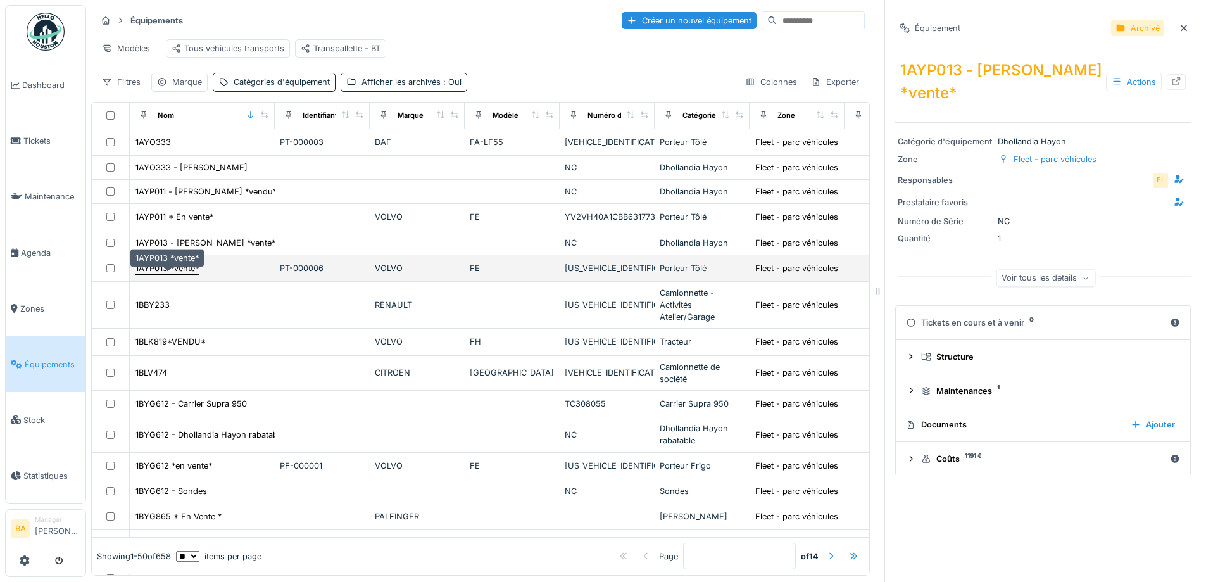
click at [175, 274] on div "1AYP013 *vente*" at bounding box center [166, 268] width 63 height 12
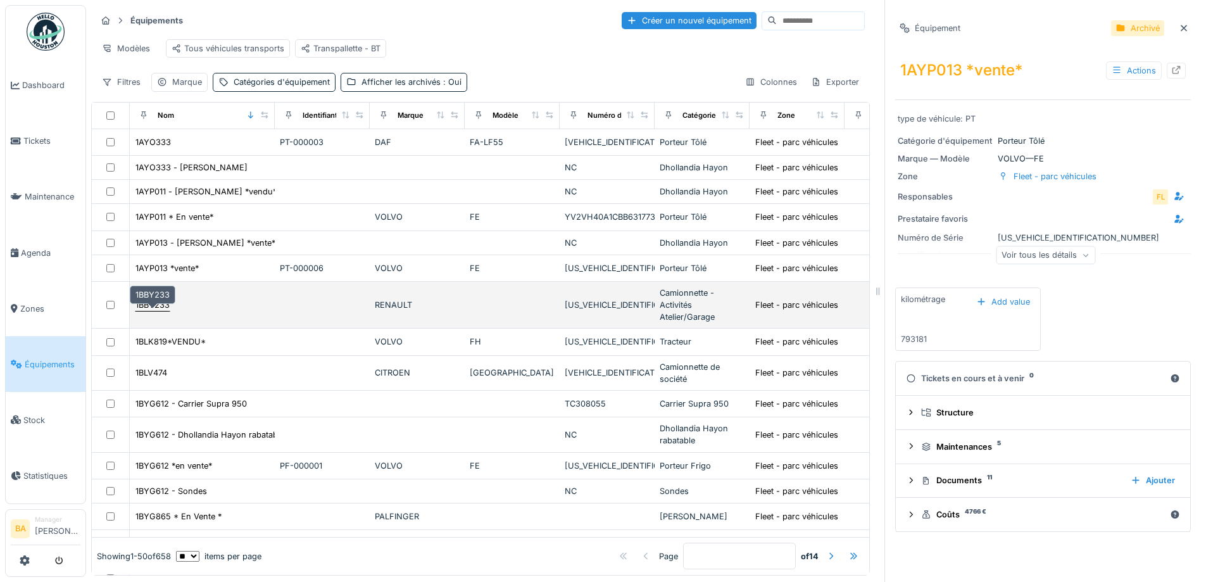
click at [154, 311] on div "1BBY233" at bounding box center [152, 305] width 34 height 12
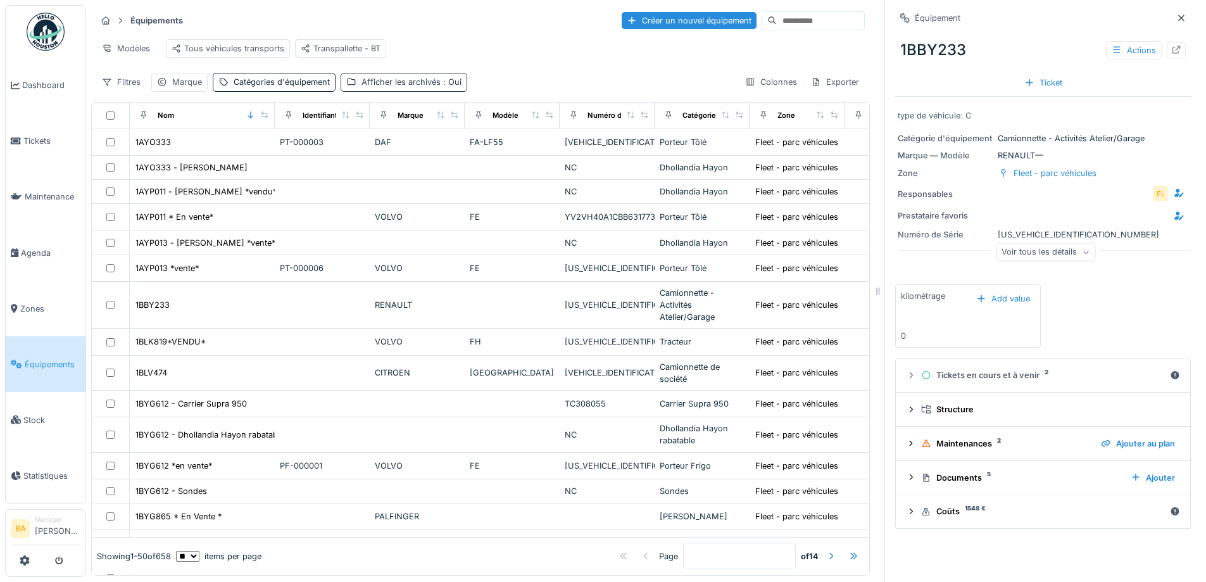
click at [441, 87] on span ": Oui" at bounding box center [451, 81] width 21 height 9
click at [441, 127] on icon at bounding box center [441, 124] width 10 height 8
click at [492, 39] on div "Modèles Tous véhicules transports Transpallette - BT" at bounding box center [480, 48] width 768 height 28
click at [435, 88] on div "Afficher les archivés : Oui" at bounding box center [411, 82] width 100 height 12
click at [120, 89] on div "Filtres" at bounding box center [121, 82] width 50 height 18
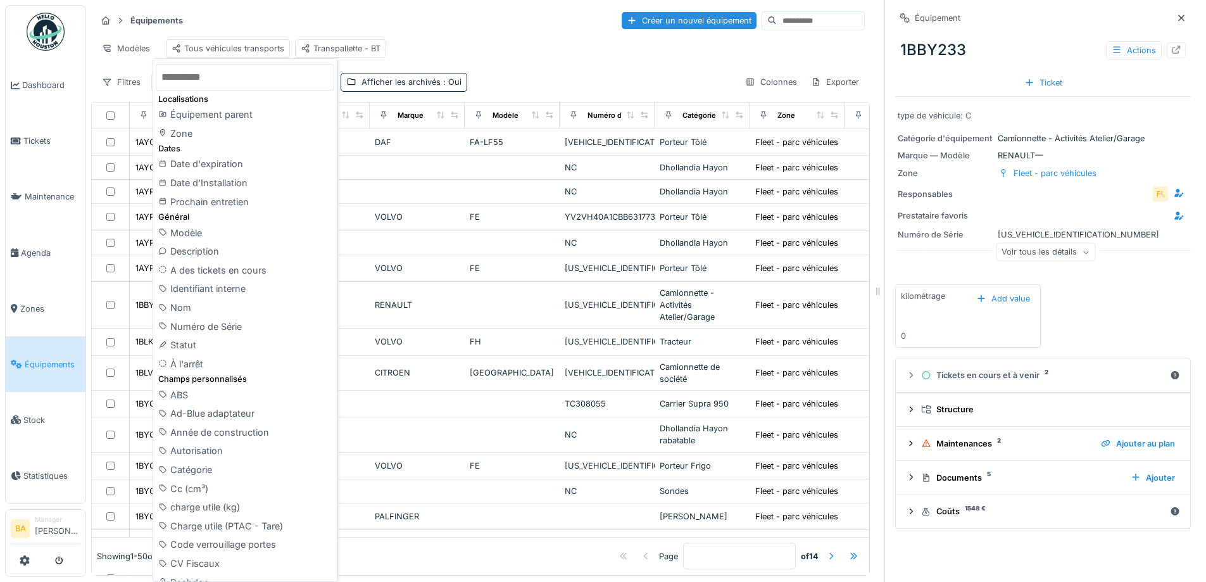
click at [442, 44] on div "Modèles Tous véhicules transports Transpallette - BT" at bounding box center [480, 48] width 768 height 28
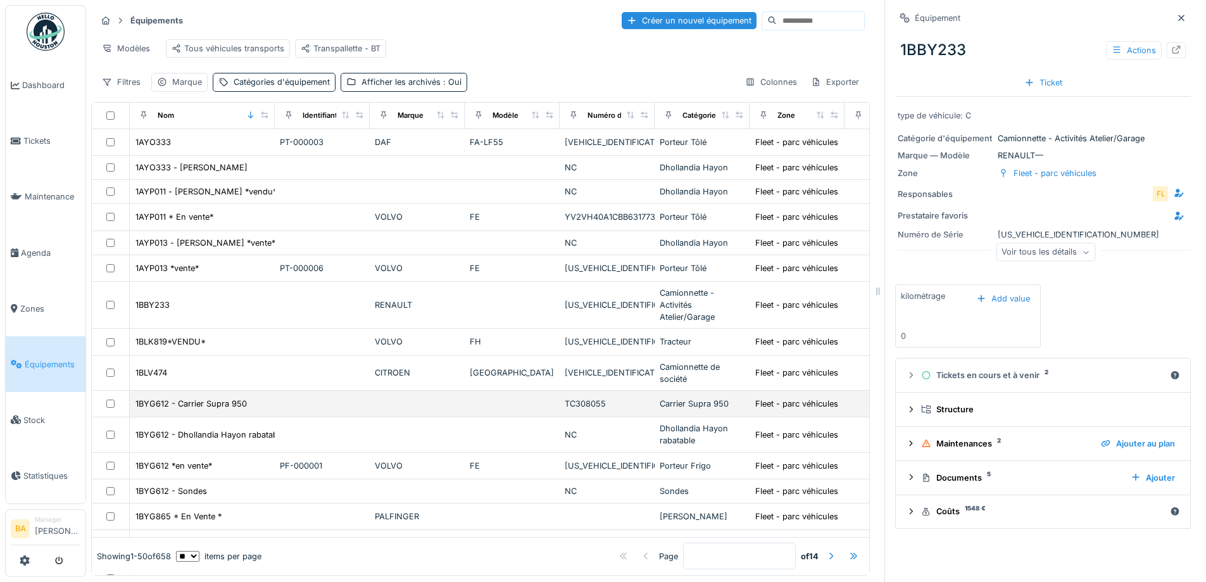
scroll to position [63, 0]
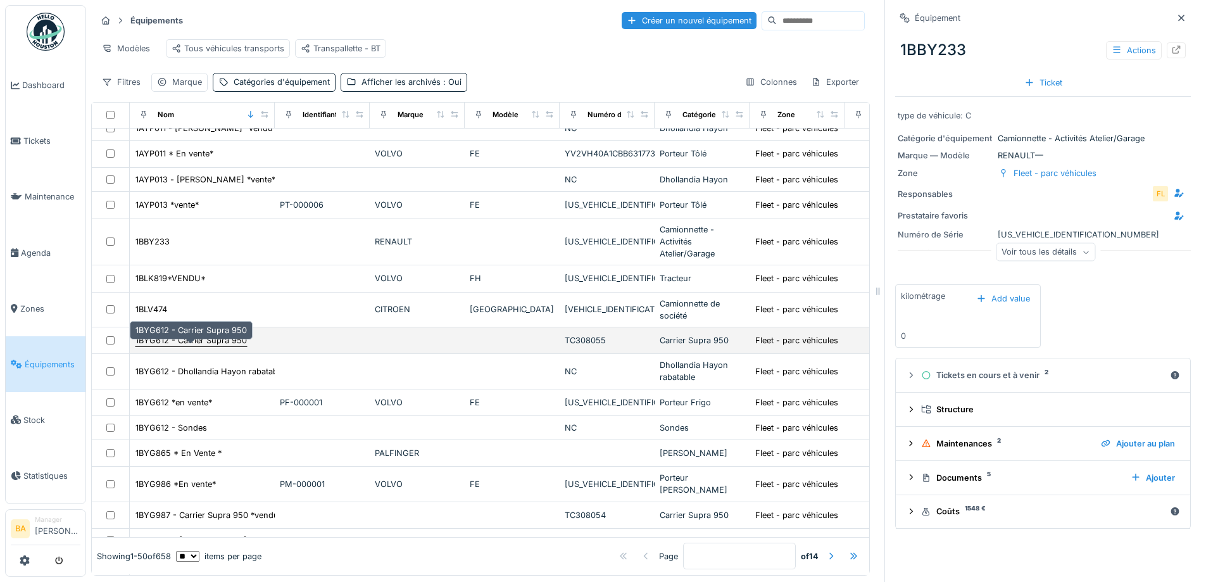
click at [199, 346] on div "1BYG612 - Carrier Supra 950" at bounding box center [190, 340] width 111 height 12
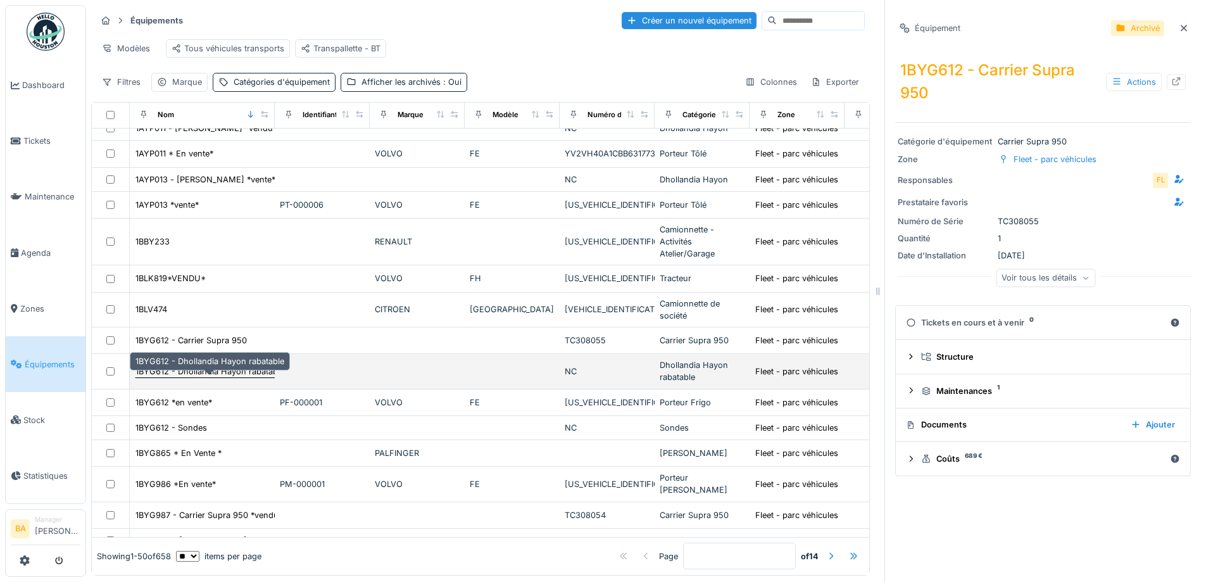
click at [189, 377] on div "1BYG612 - Dhollandia Hayon rabatable" at bounding box center [209, 371] width 149 height 12
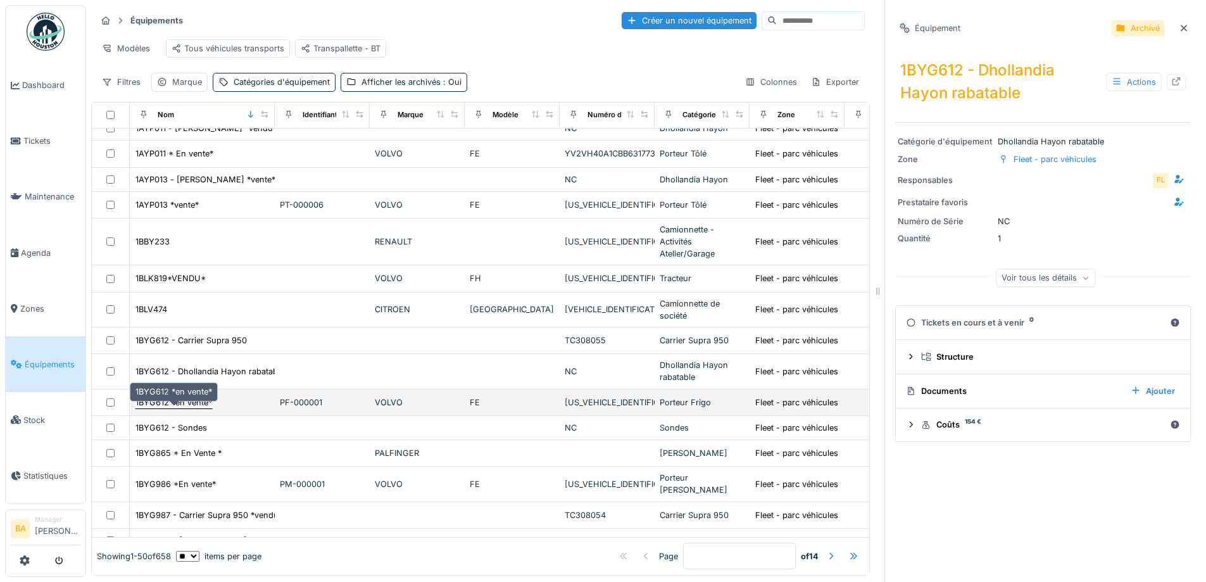
click at [170, 408] on div "1BYG612 *en vente*" at bounding box center [173, 402] width 77 height 12
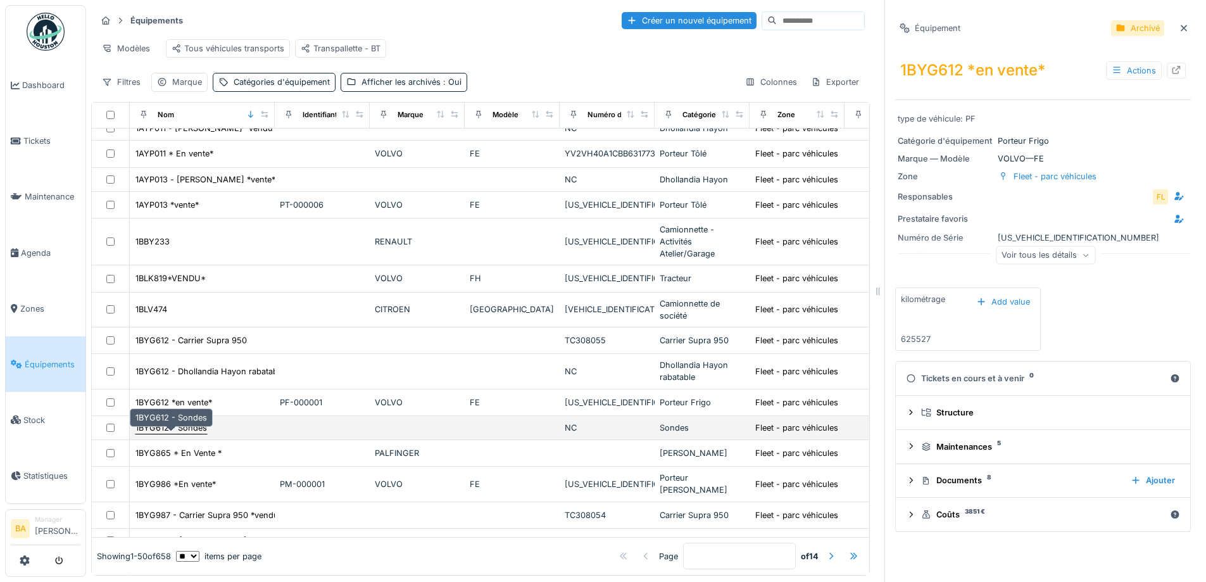
click at [159, 434] on div "1BYG612 - Sondes" at bounding box center [171, 428] width 72 height 12
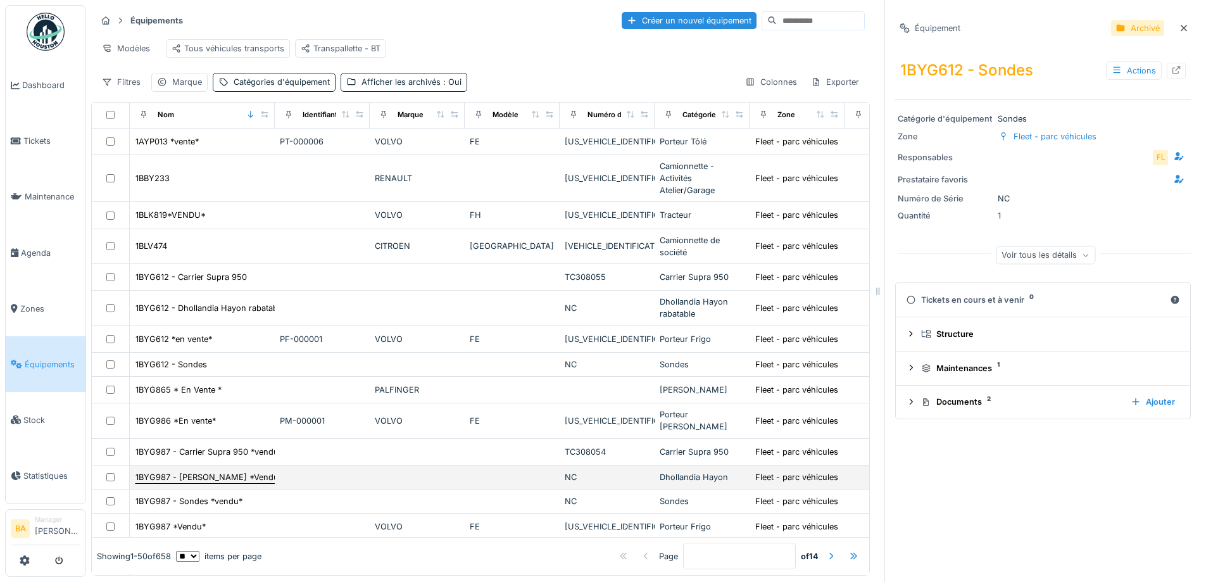
scroll to position [190, 0]
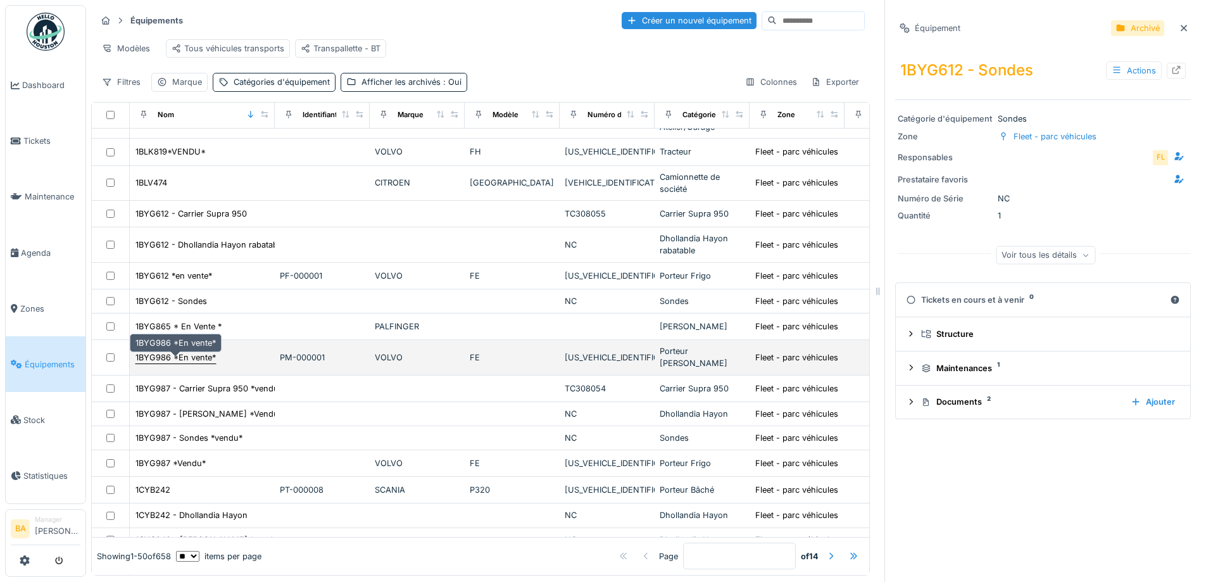
click at [173, 362] on div "1BYG986 *En vente*" at bounding box center [175, 357] width 80 height 12
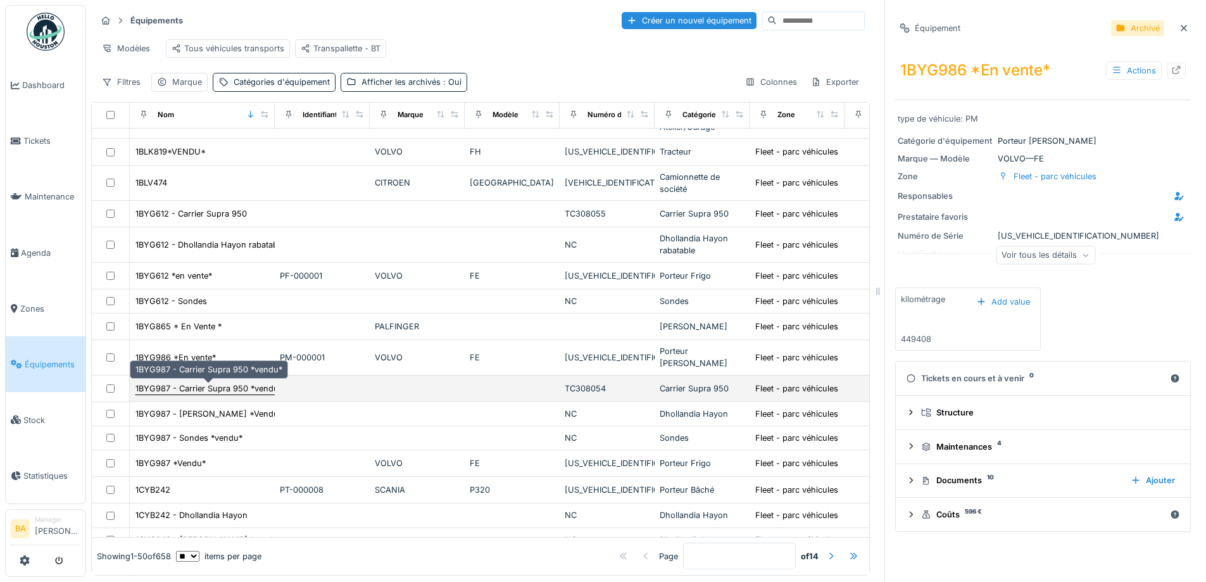
click at [184, 391] on div "1BYG987 - Carrier Supra 950 *vendu*" at bounding box center [208, 388] width 147 height 12
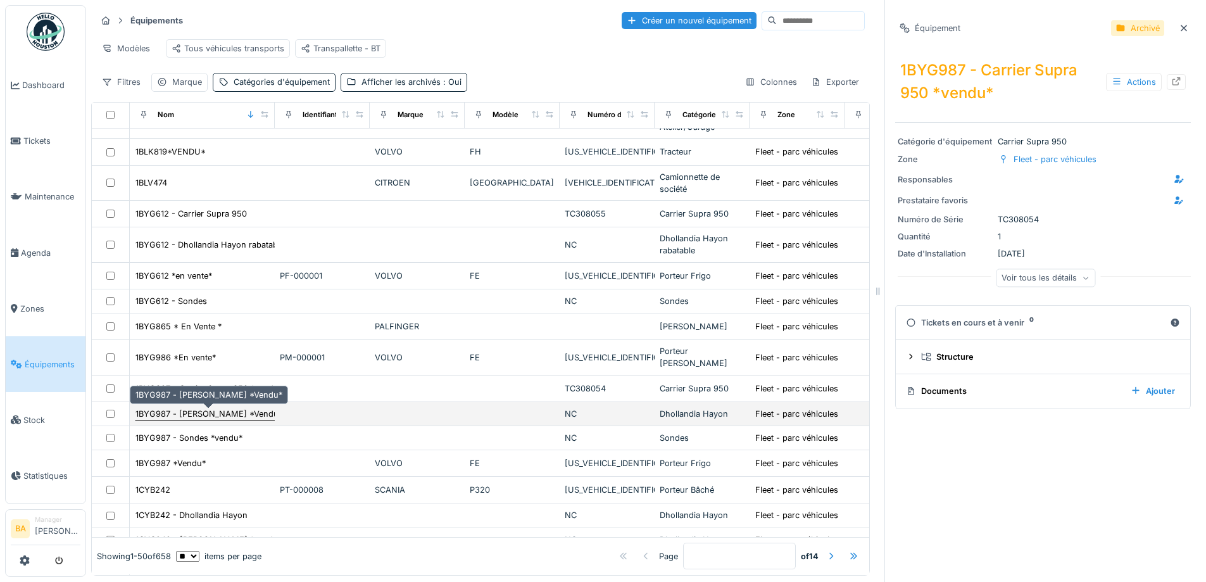
click at [178, 417] on div "1BYG987 - Dhollandia Hayon *Vendu*" at bounding box center [208, 414] width 147 height 12
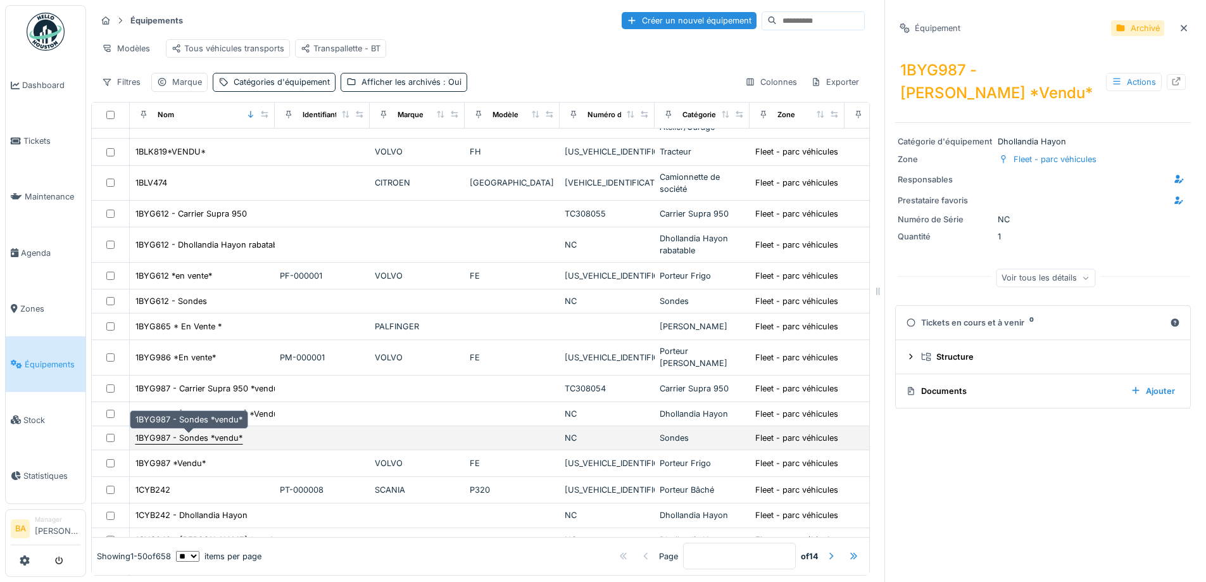
click at [183, 444] on div "1BYG987 - Sondes *vendu*" at bounding box center [188, 438] width 107 height 12
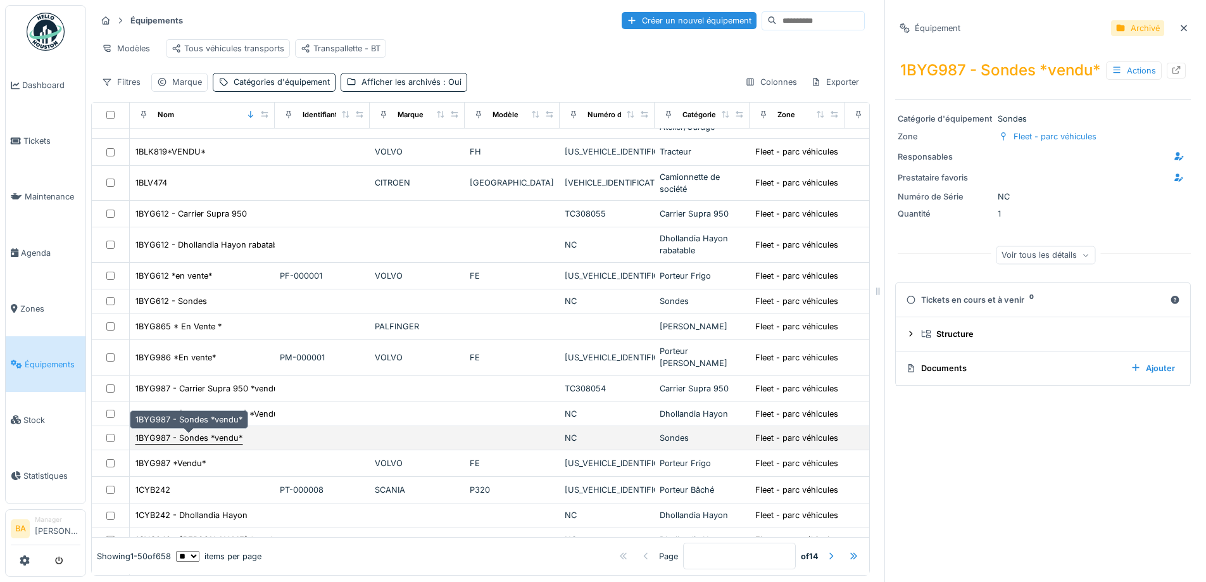
scroll to position [253, 0]
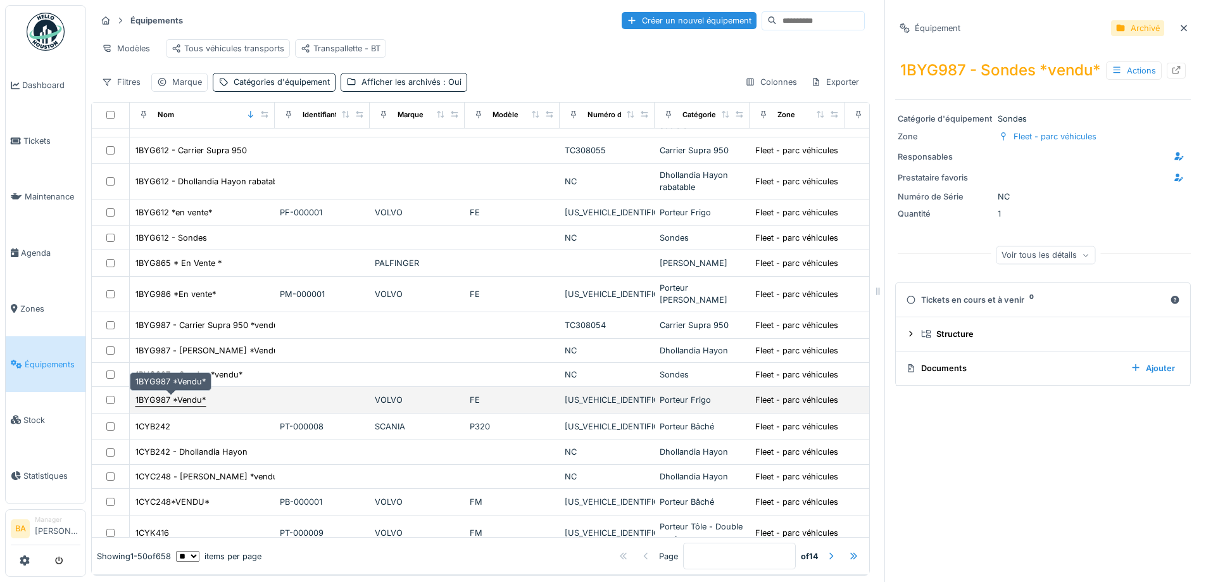
click at [168, 402] on div "1BYG987 *Vendu*" at bounding box center [170, 400] width 70 height 12
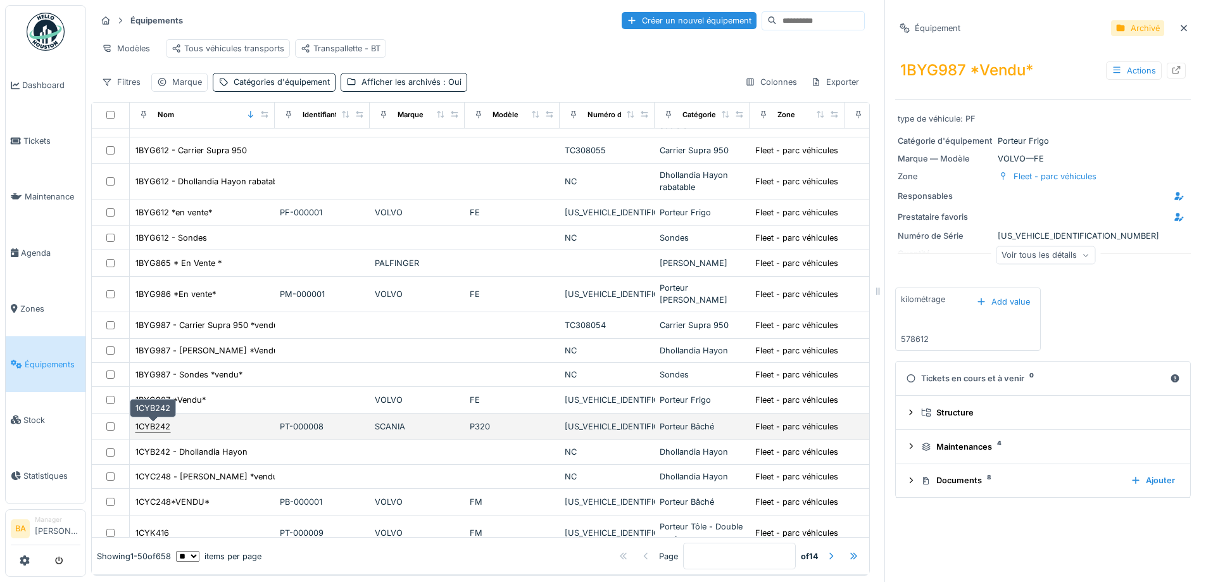
click at [159, 426] on div "1CYB242" at bounding box center [152, 426] width 35 height 12
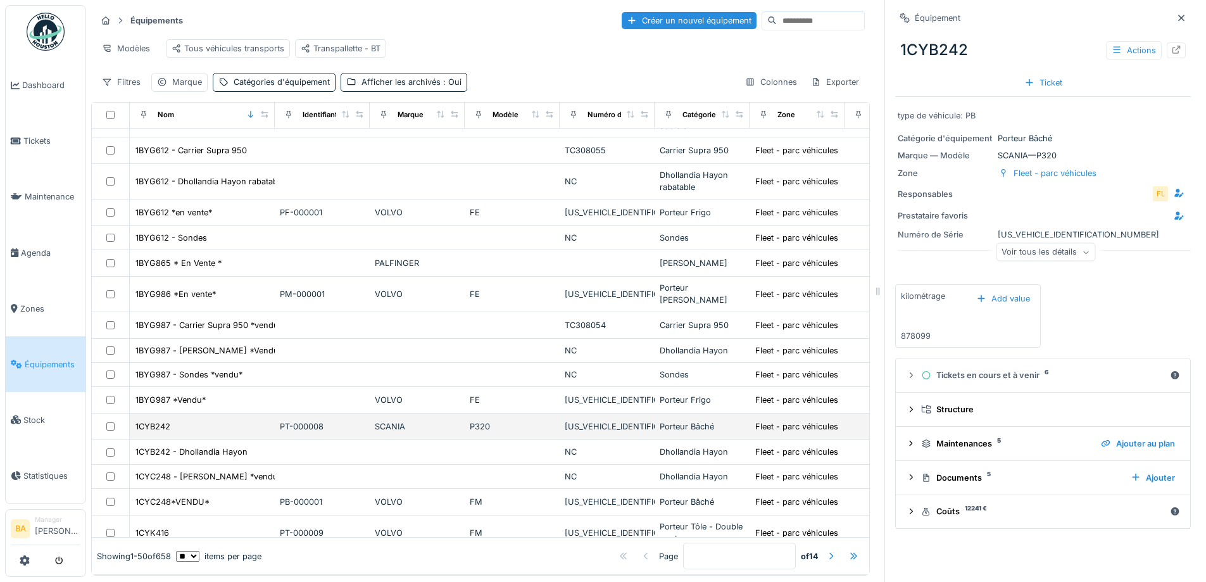
scroll to position [316, 0]
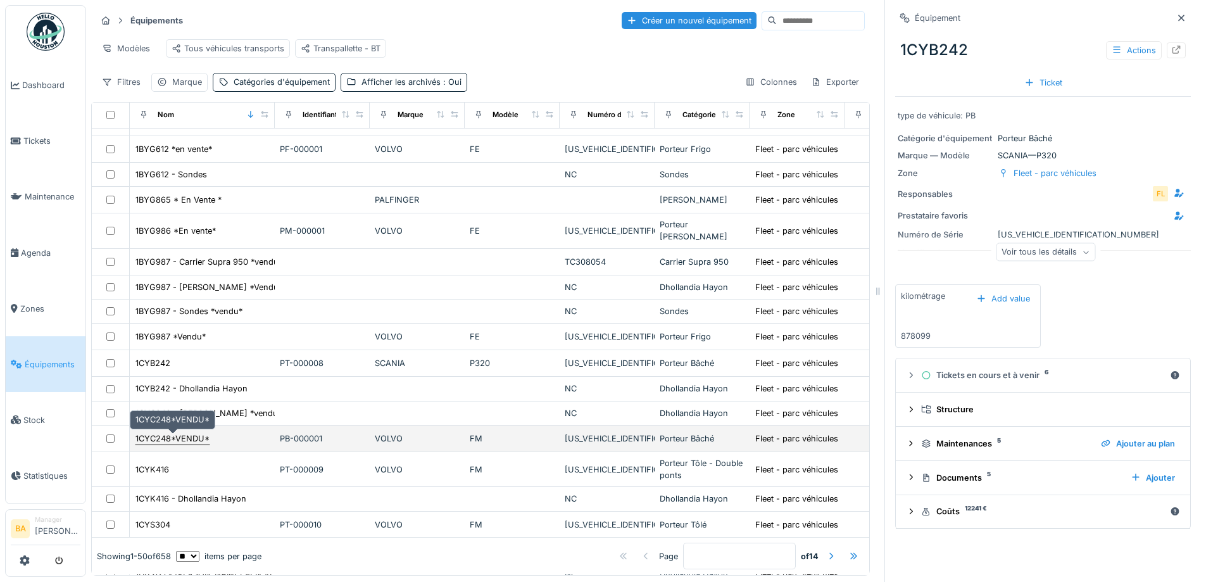
click at [183, 440] on div "1CYC248*VENDU*" at bounding box center [172, 438] width 74 height 12
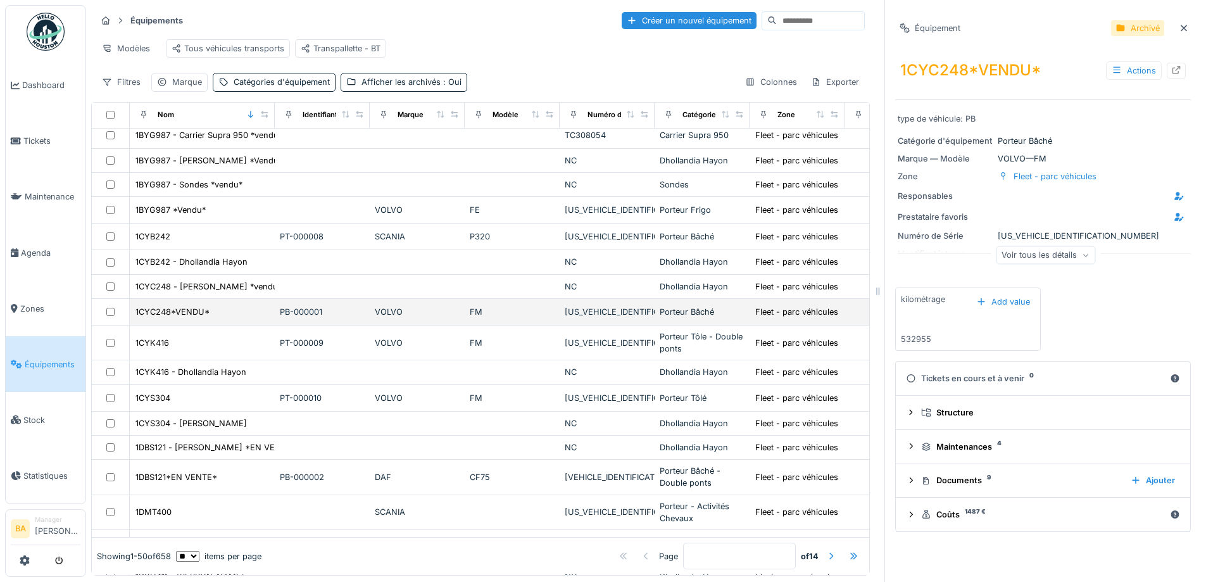
scroll to position [506, 0]
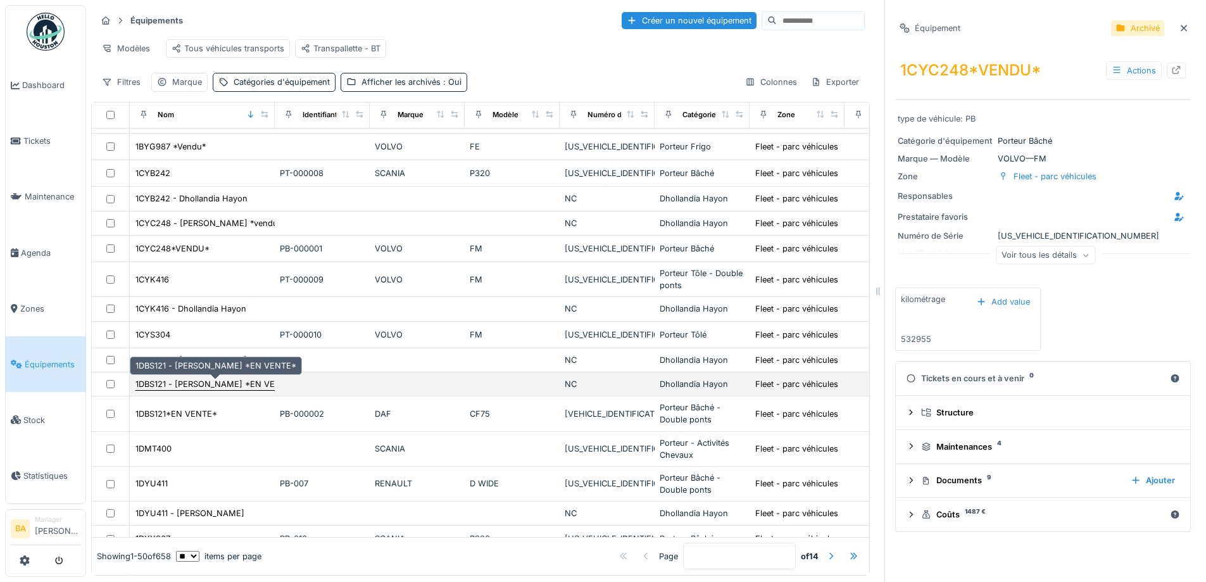
click at [215, 385] on div "1DBS121 - Dhollandia Hayon *EN VENTE*" at bounding box center [215, 384] width 161 height 12
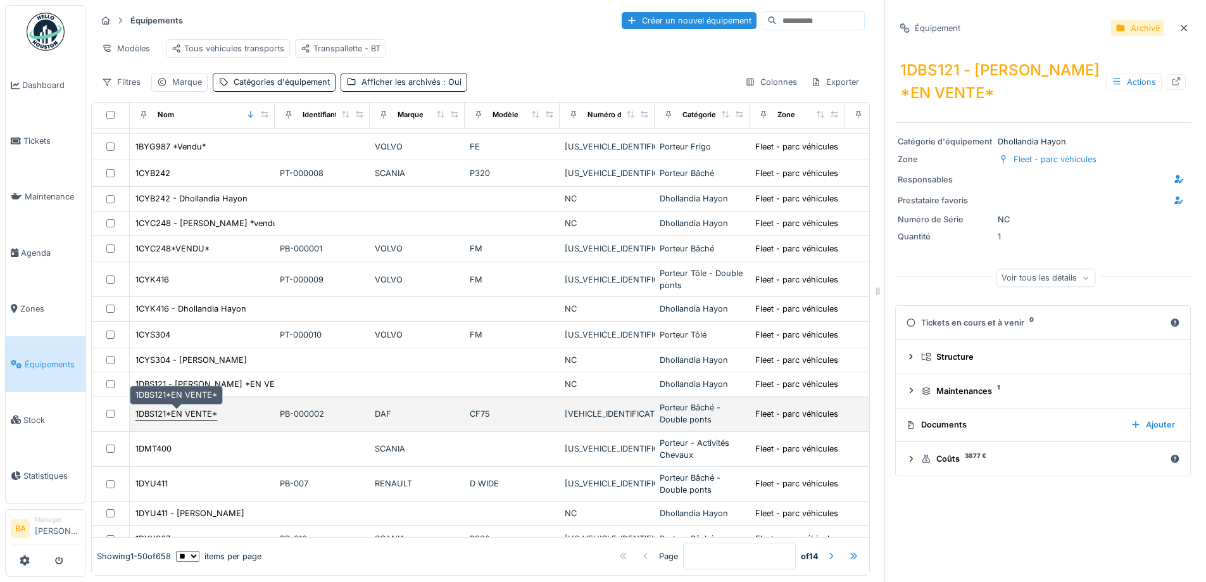
click at [191, 413] on div "1DBS121*EN VENTE*" at bounding box center [176, 414] width 82 height 12
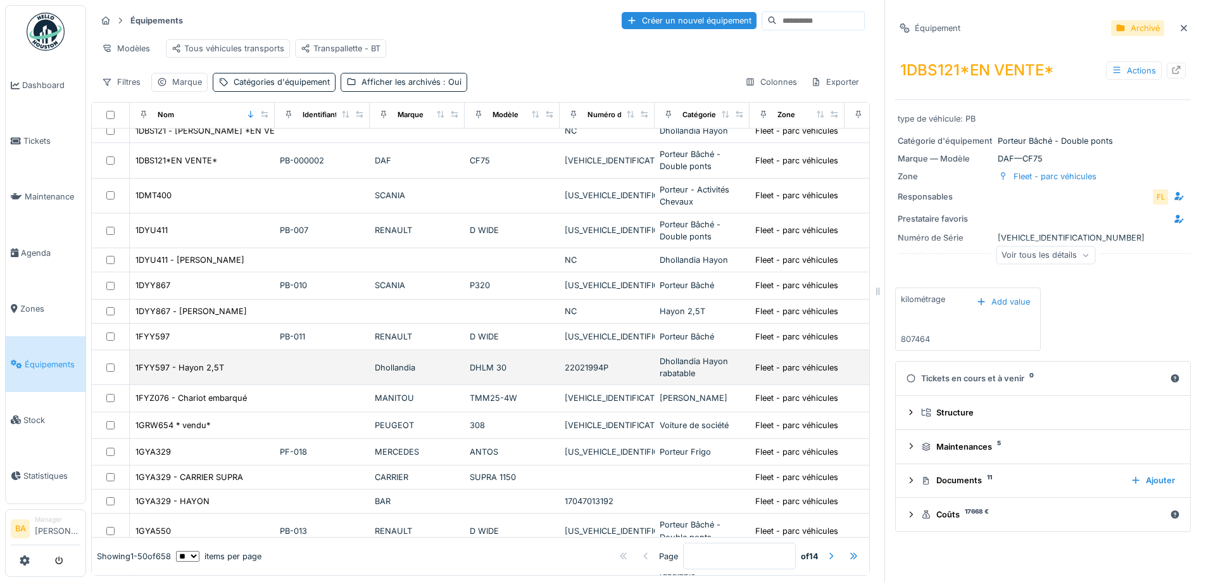
scroll to position [823, 0]
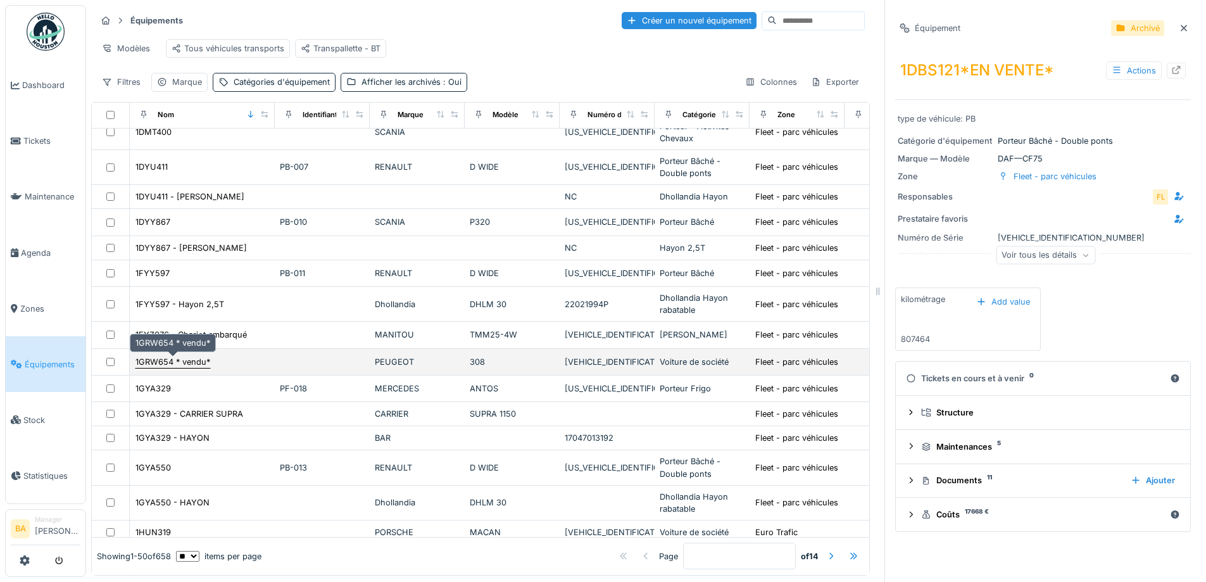
click at [159, 358] on div "1GRW654 * vendu*" at bounding box center [172, 362] width 75 height 12
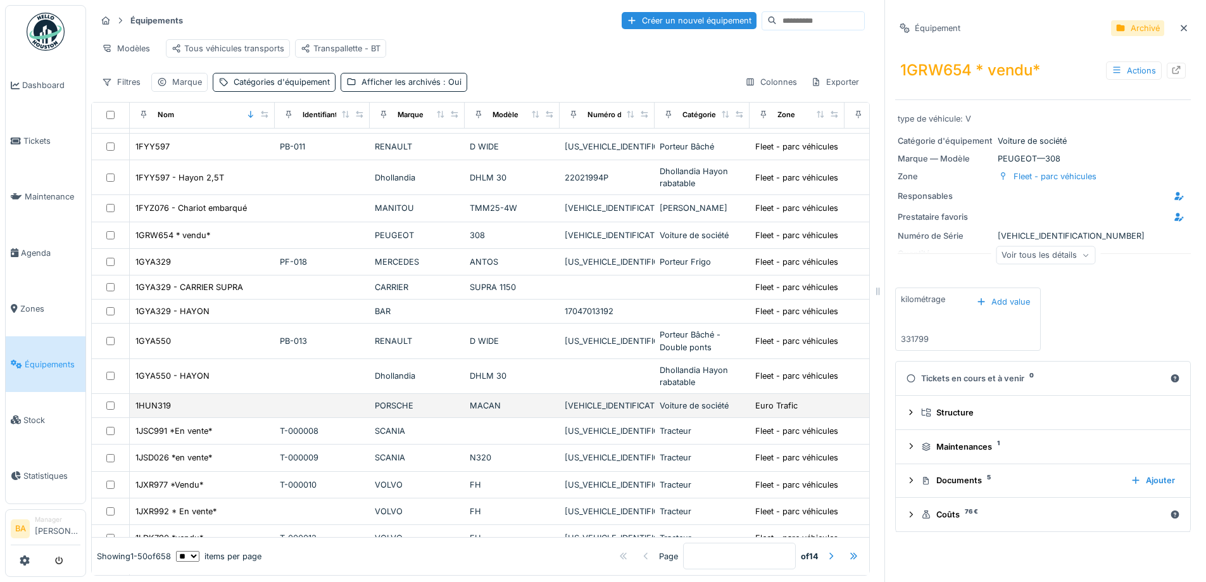
scroll to position [1010, 0]
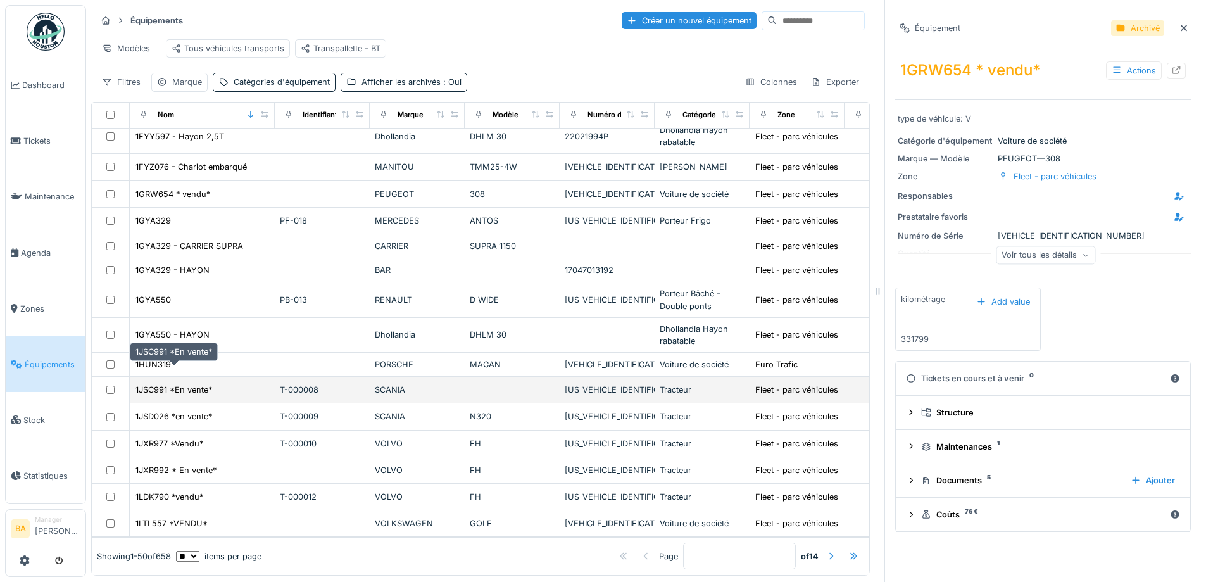
click at [158, 384] on div "1JSC991 *En vente*" at bounding box center [173, 390] width 77 height 12
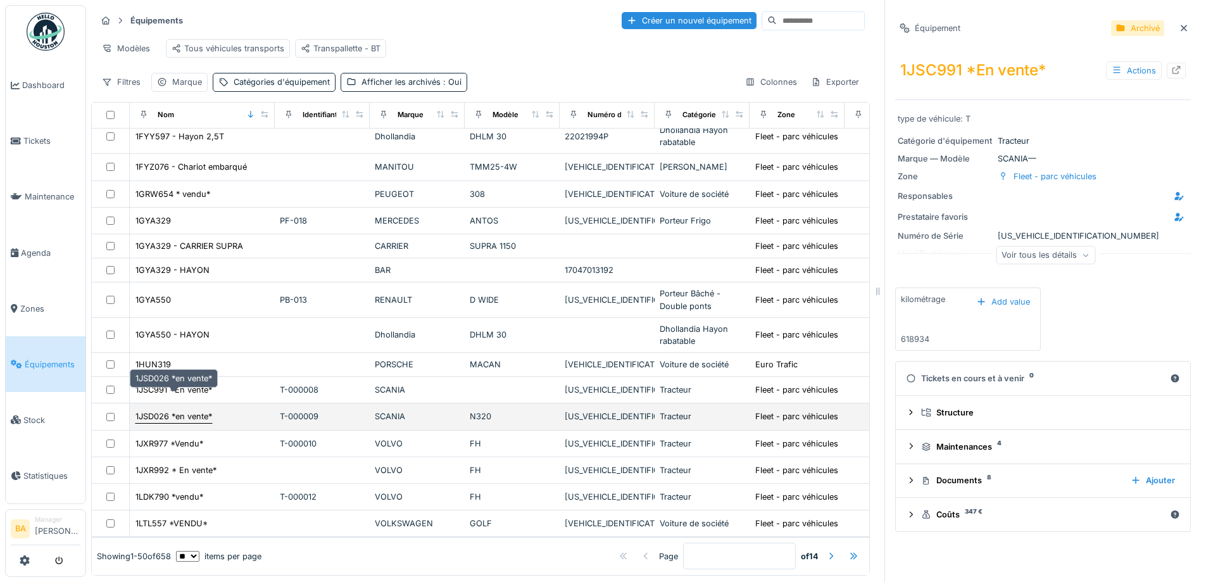
click at [172, 410] on div "1JSD026 *en vente*" at bounding box center [173, 416] width 77 height 12
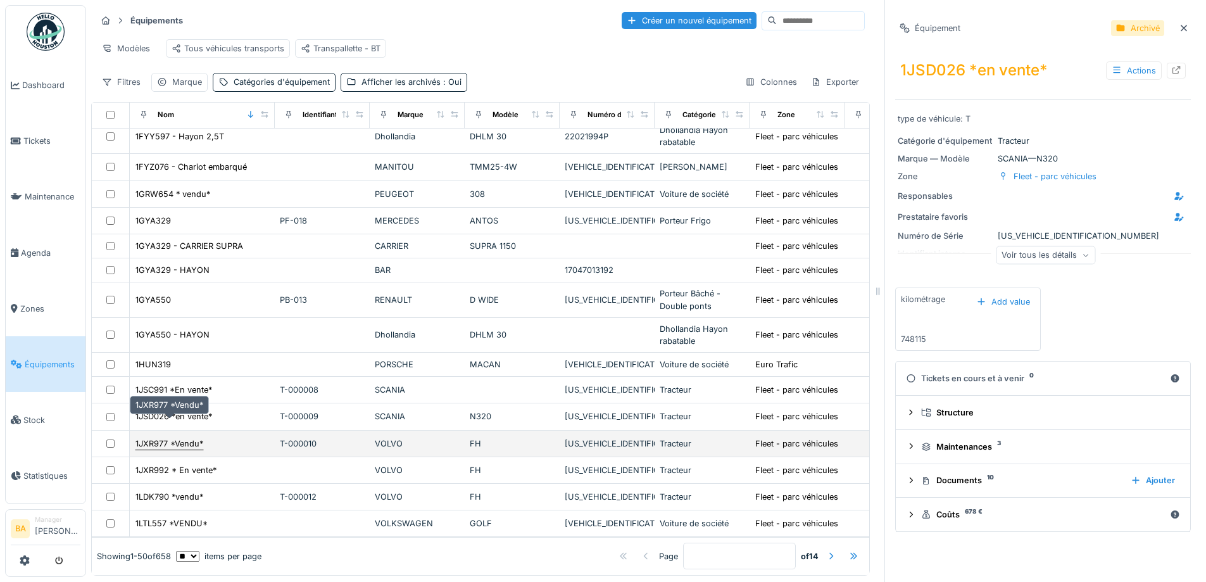
click at [168, 437] on div "1JXR977 *Vendu*" at bounding box center [169, 443] width 68 height 12
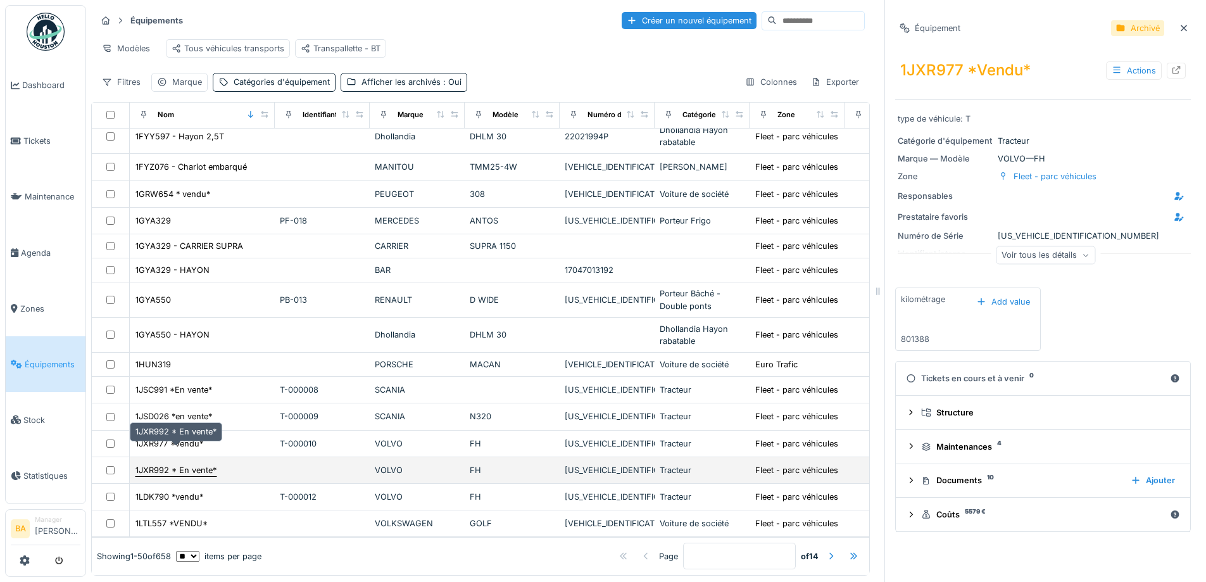
click at [170, 464] on div "1JXR992 * En vente*" at bounding box center [175, 470] width 81 height 12
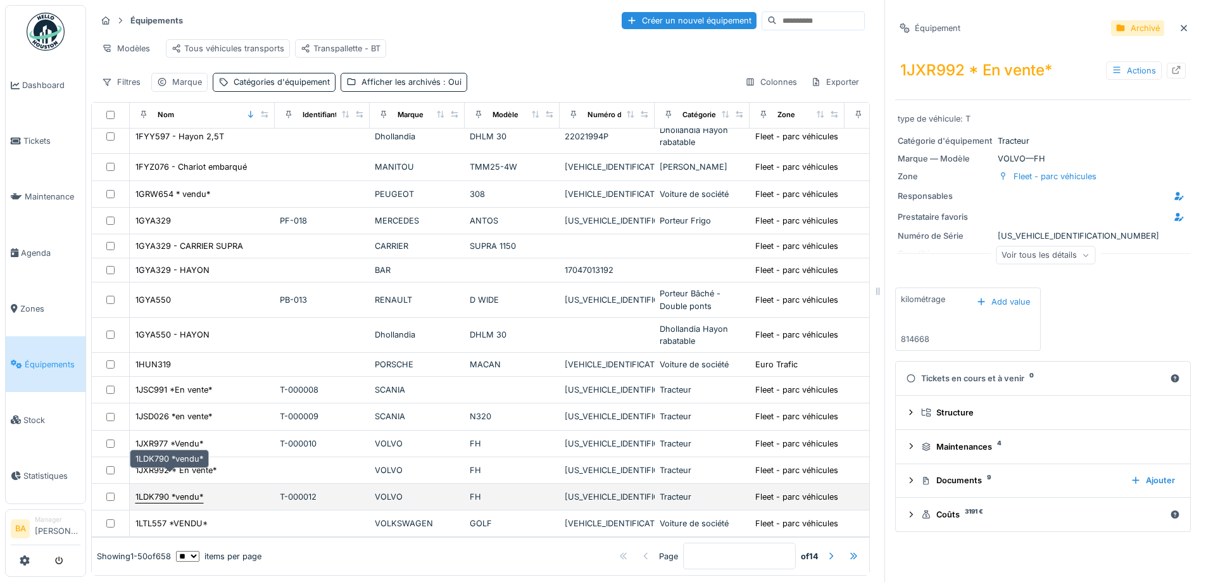
click at [166, 491] on div "1LDK790 *vendu*" at bounding box center [169, 497] width 68 height 12
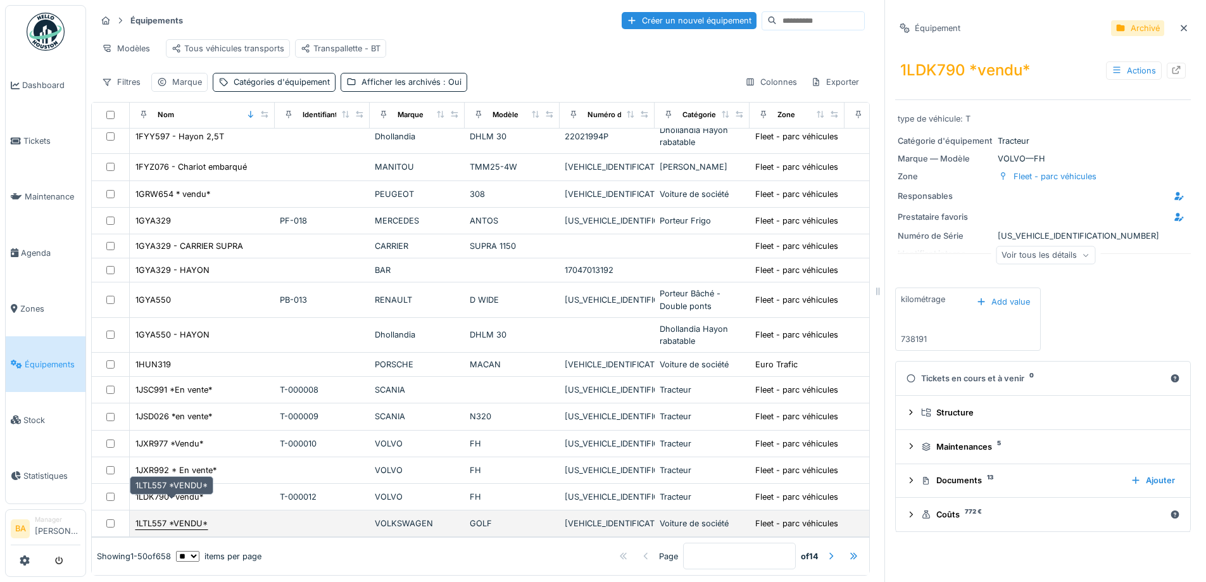
click at [175, 517] on div "1LTL557 *VENDU*" at bounding box center [171, 523] width 72 height 12
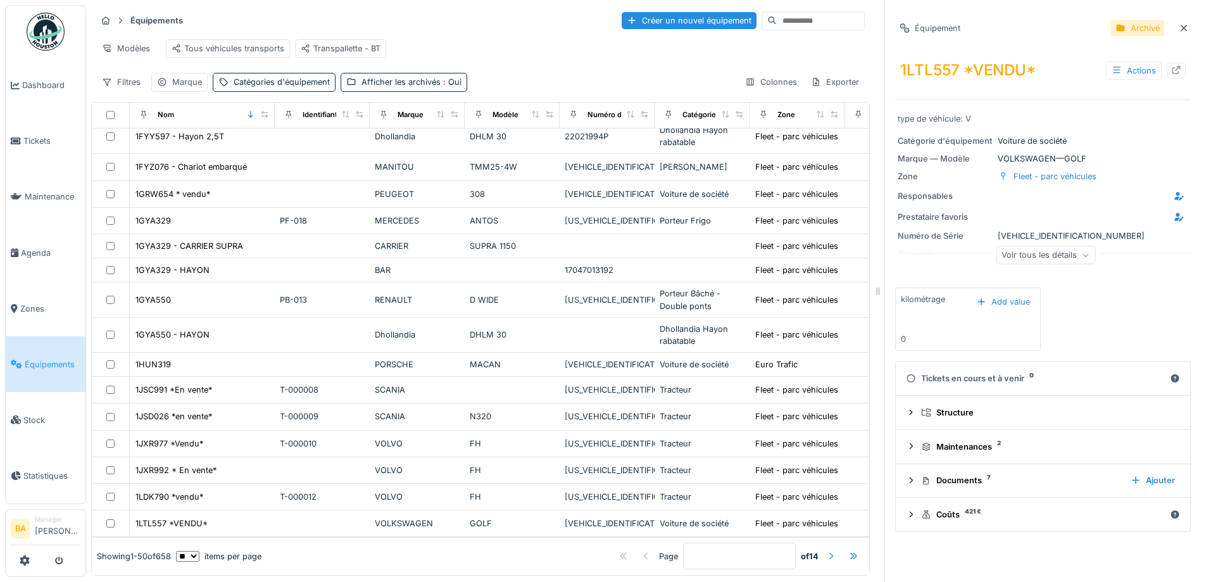
click at [826, 550] on div at bounding box center [831, 556] width 10 height 12
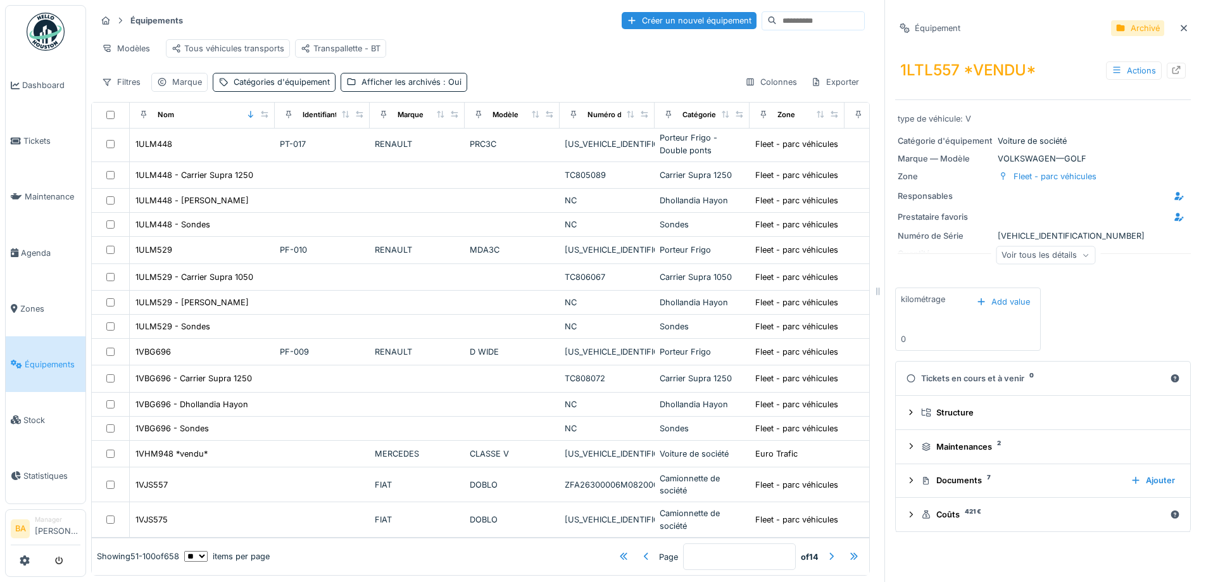
scroll to position [1008, 0]
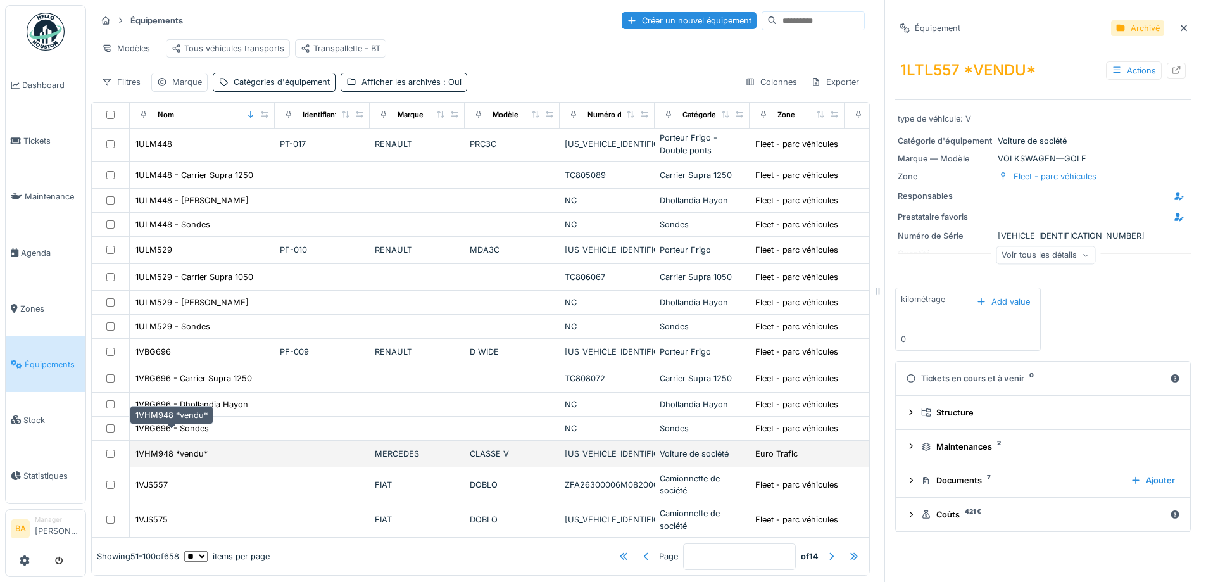
click at [176, 447] on div "1VHM948 *vendu*" at bounding box center [171, 453] width 72 height 12
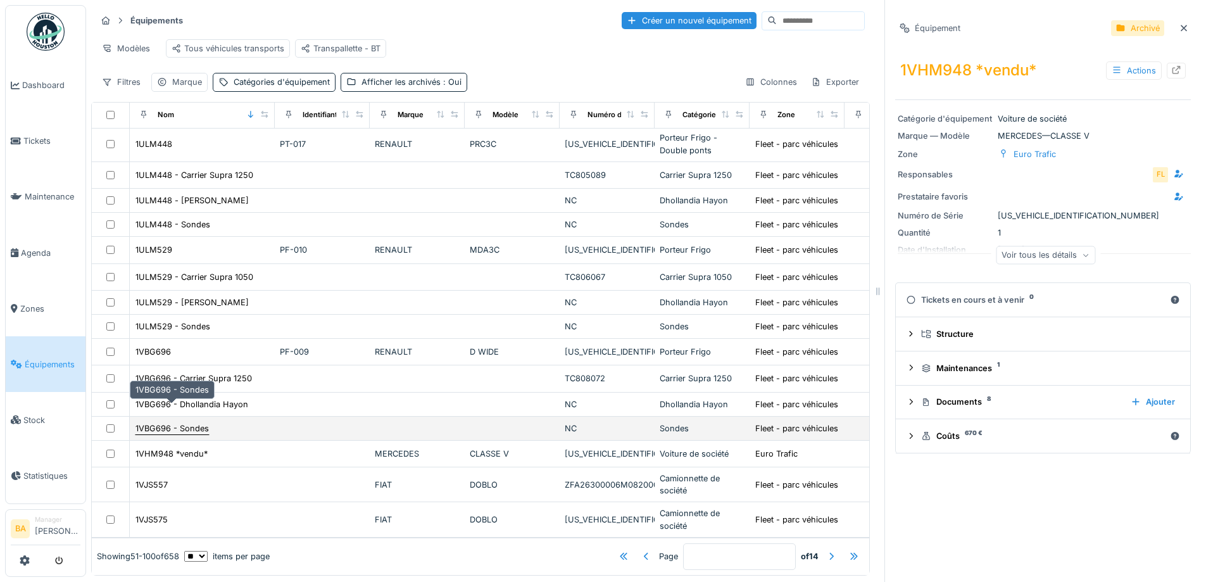
click at [166, 422] on div "1VBG696 - Sondes" at bounding box center [171, 428] width 73 height 12
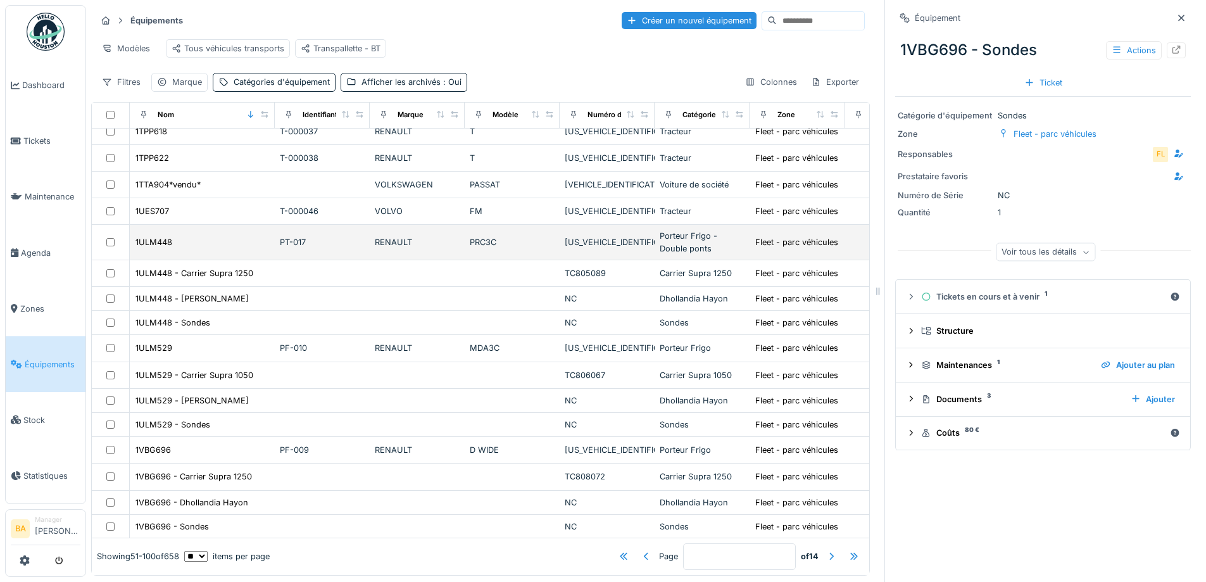
scroll to position [754, 0]
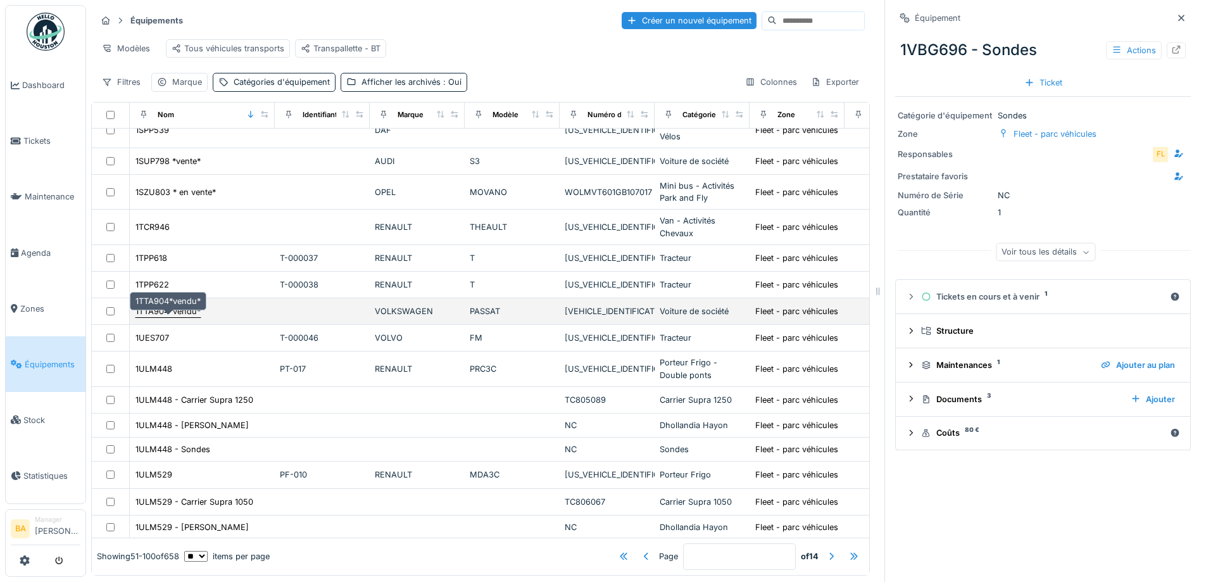
click at [166, 309] on div "1TTA904*vendu*" at bounding box center [167, 311] width 65 height 12
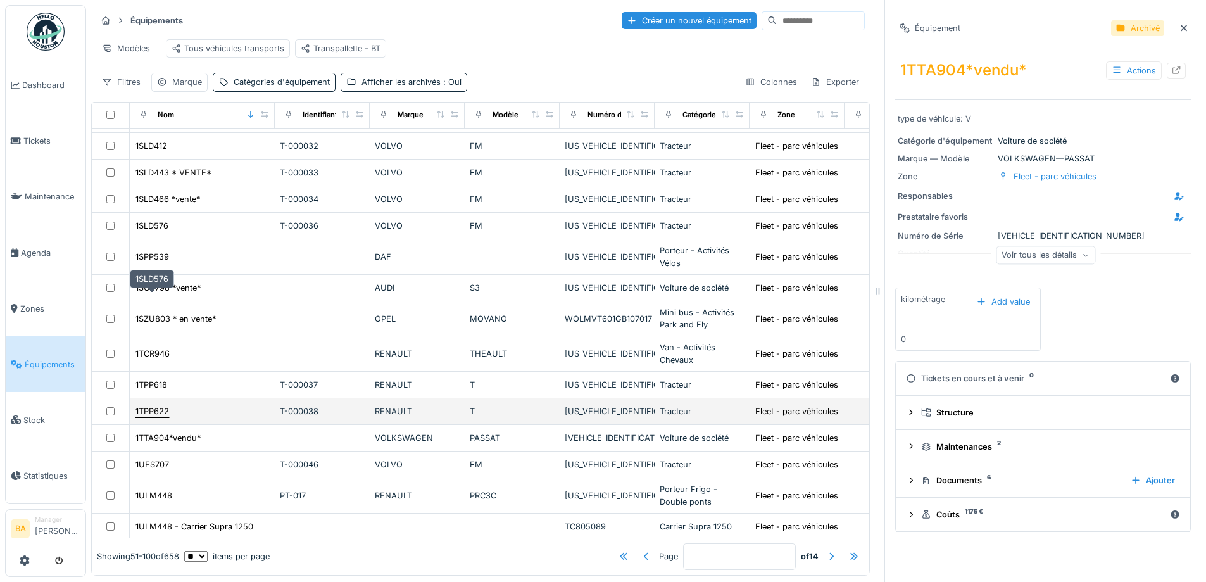
scroll to position [565, 0]
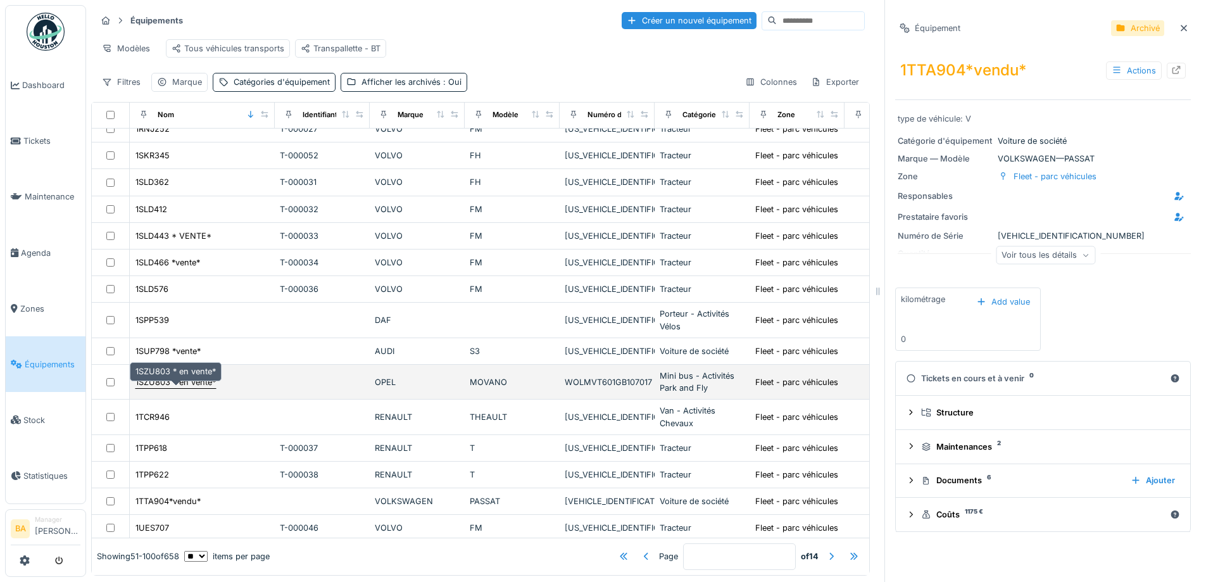
click at [165, 384] on div "1SZU803 * en vente*" at bounding box center [175, 382] width 80 height 12
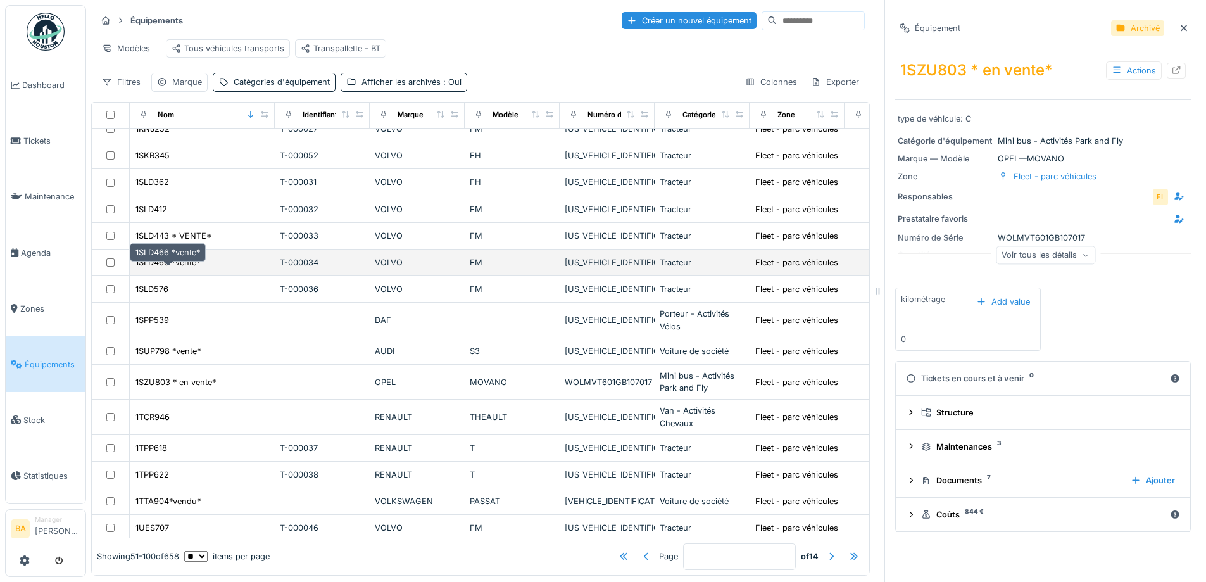
click at [160, 265] on div "1SLD466 *vente*" at bounding box center [167, 262] width 65 height 12
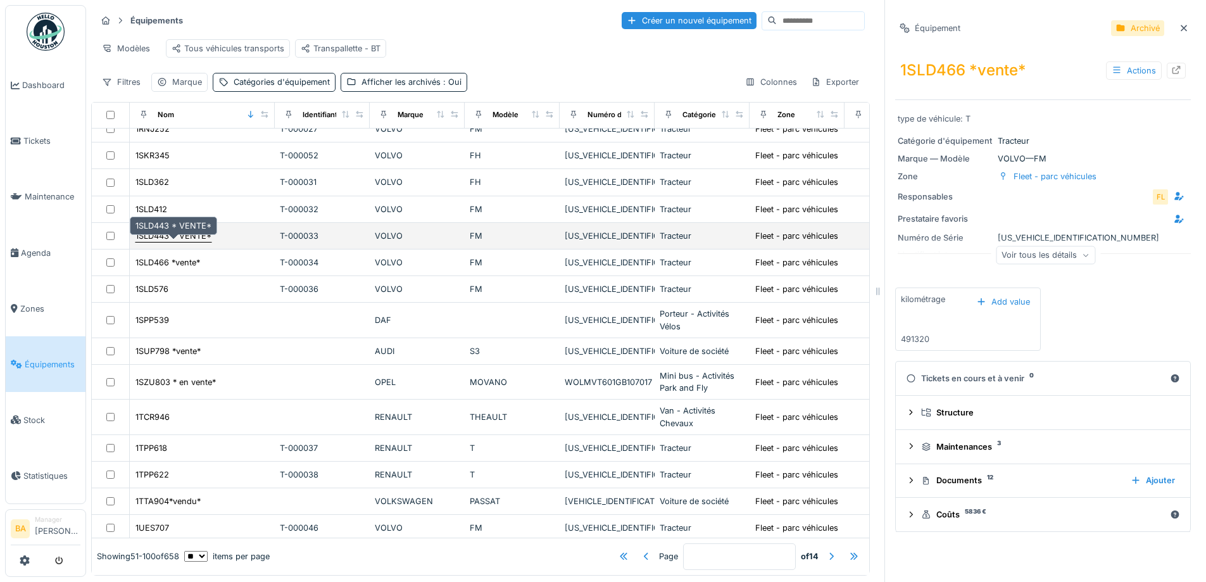
click at [158, 237] on div "1SLD443 * VENTE*" at bounding box center [173, 236] width 76 height 12
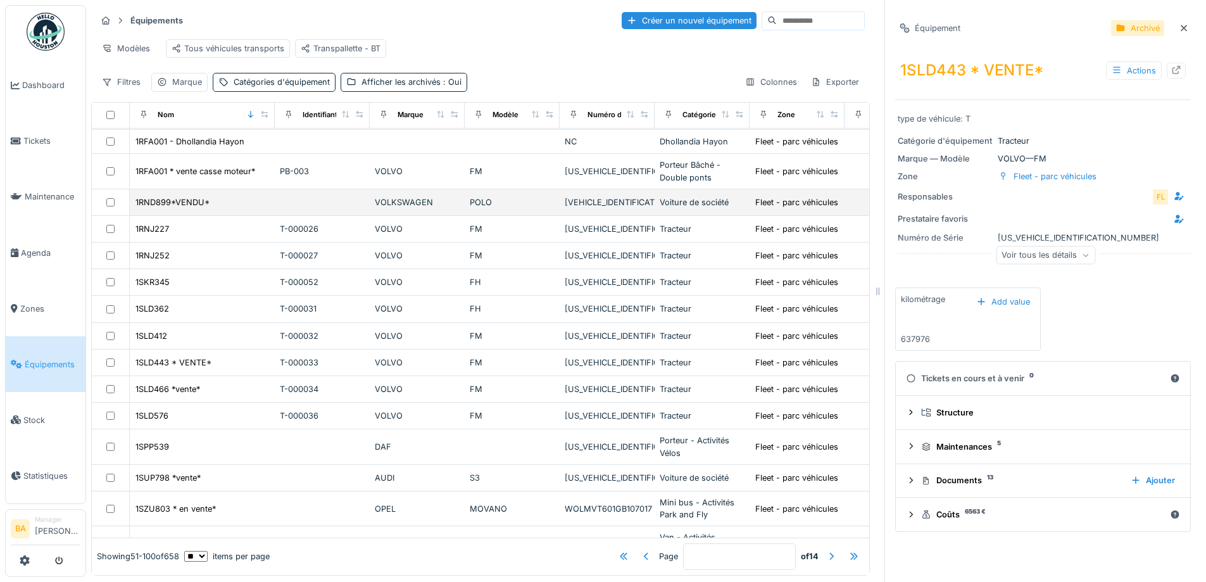
scroll to position [375, 0]
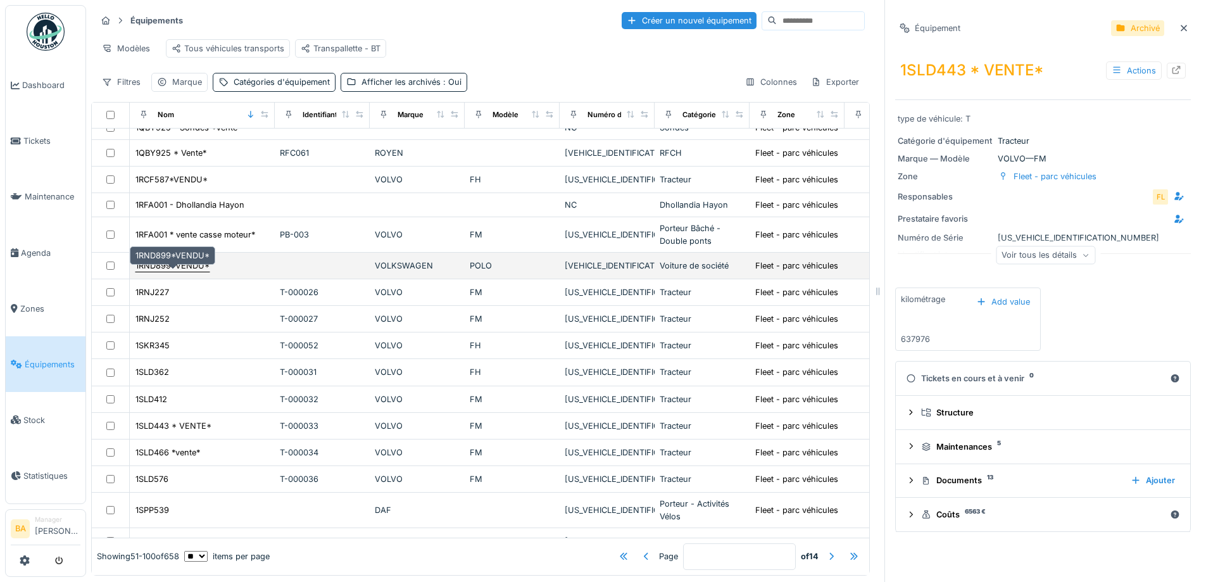
click at [159, 269] on div "1RND899*VENDU*" at bounding box center [172, 266] width 74 height 12
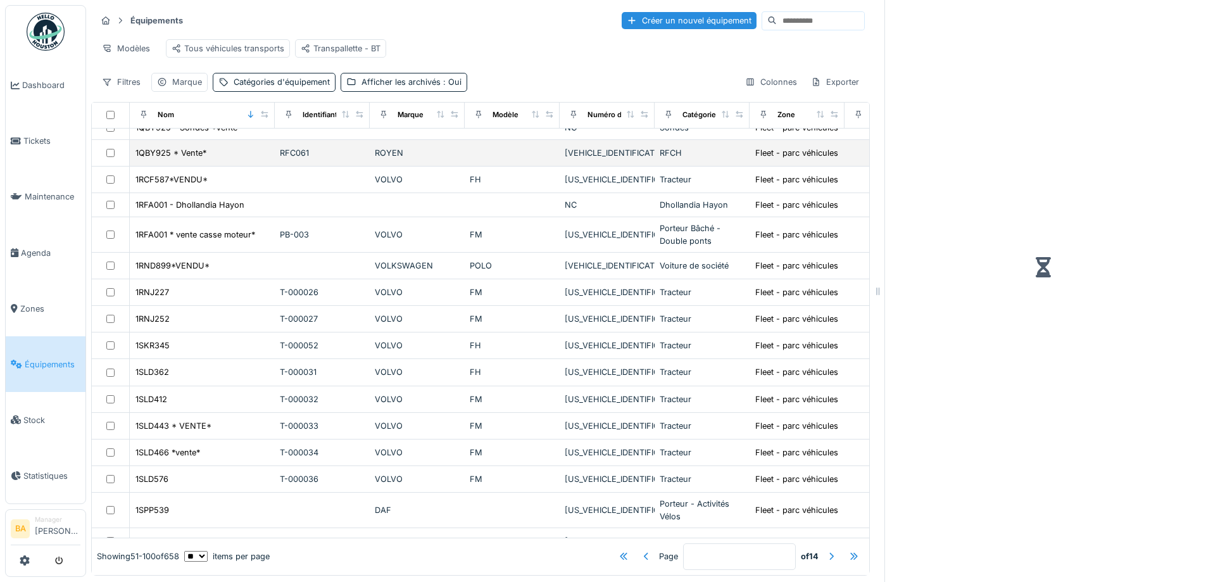
scroll to position [248, 0]
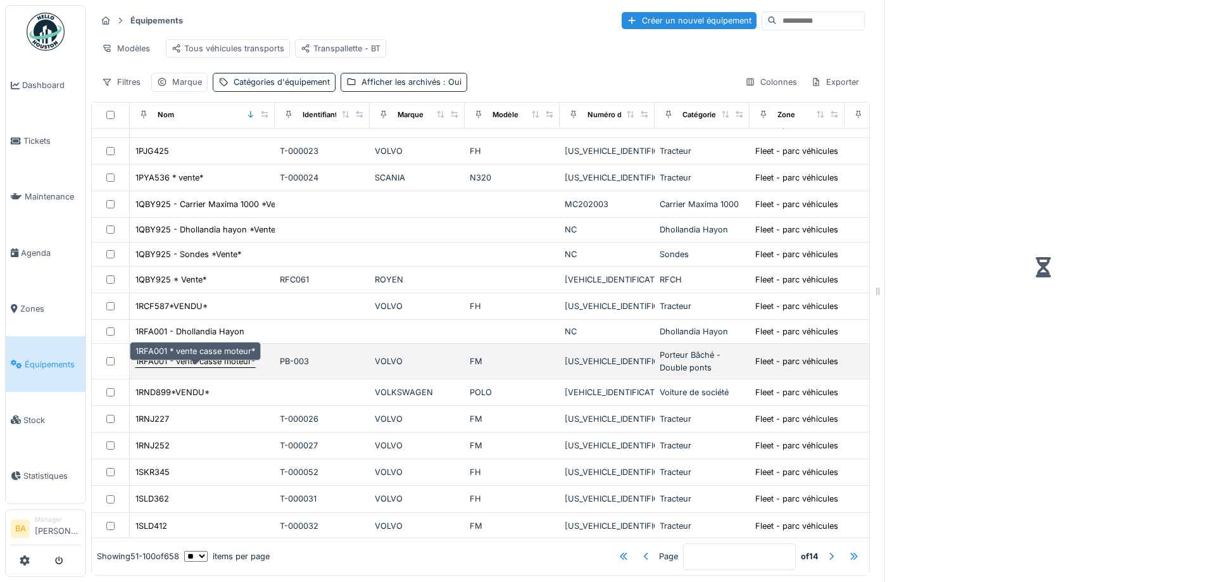
click at [166, 363] on div "1RFA001 * vente casse moteur*" at bounding box center [195, 361] width 120 height 12
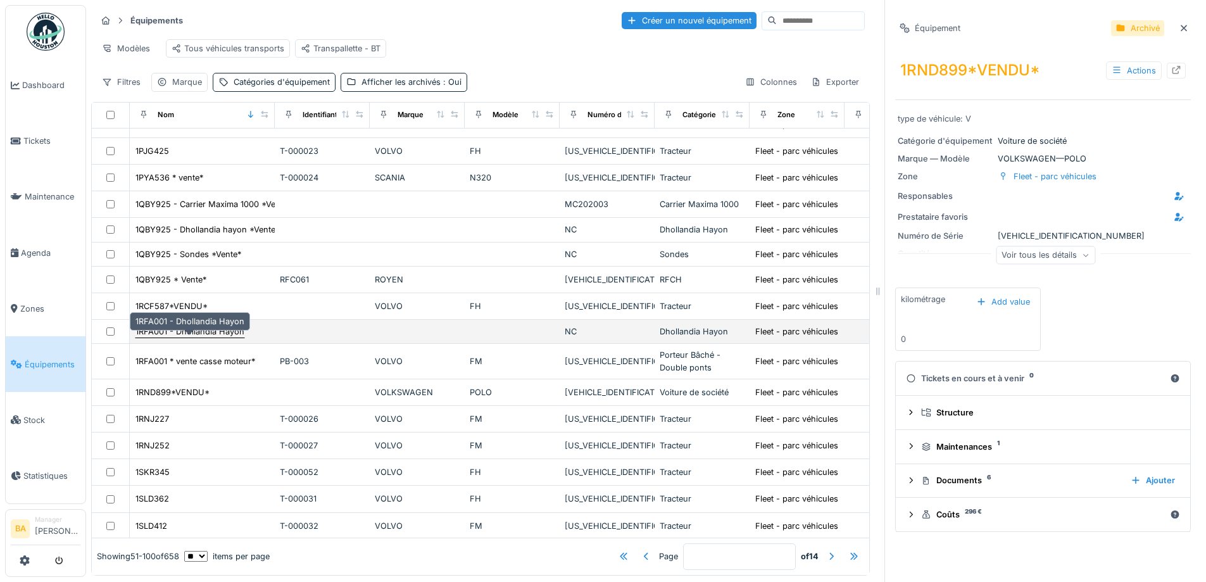
click at [165, 332] on div "1RFA001 - Dhollandia Hayon" at bounding box center [189, 331] width 109 height 12
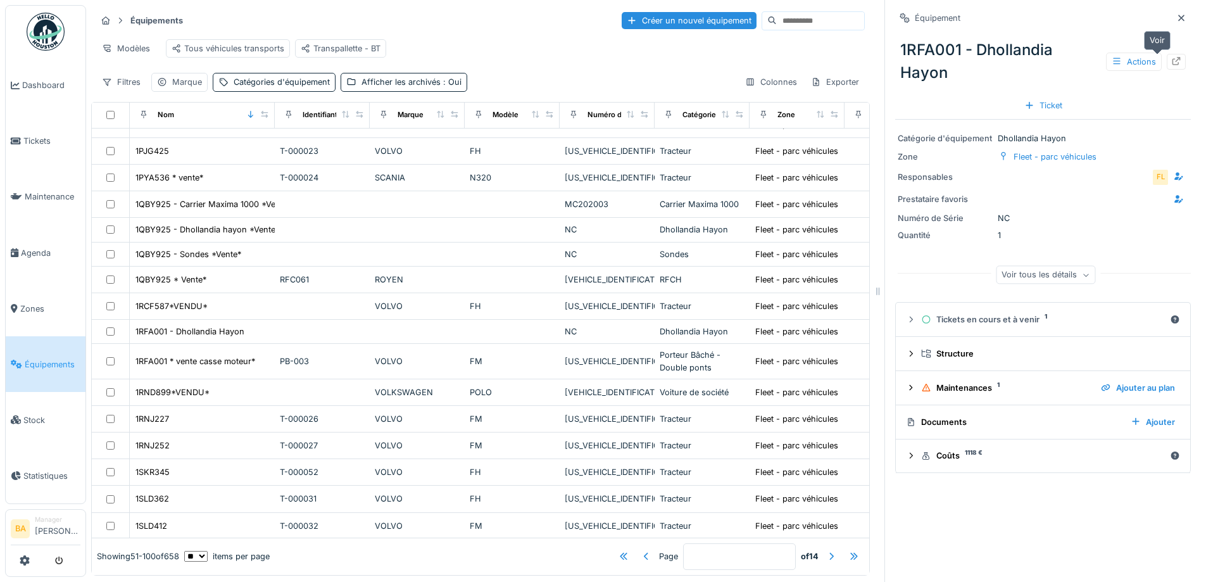
click at [1172, 57] on icon at bounding box center [1176, 61] width 8 height 8
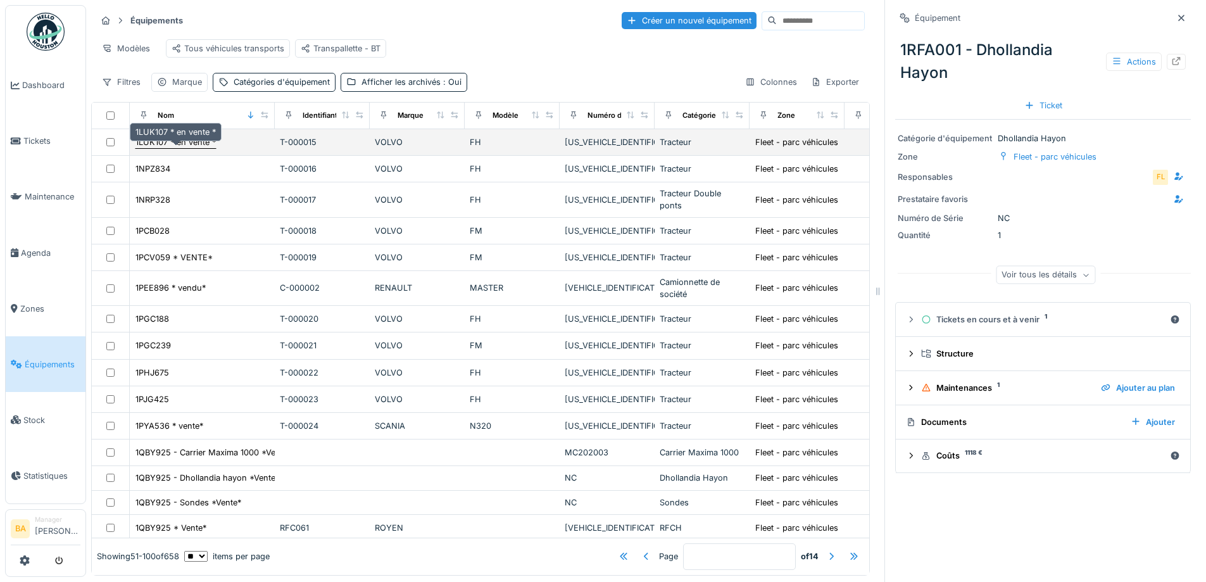
click at [180, 148] on div "1LUK107 * en vente *" at bounding box center [175, 142] width 80 height 12
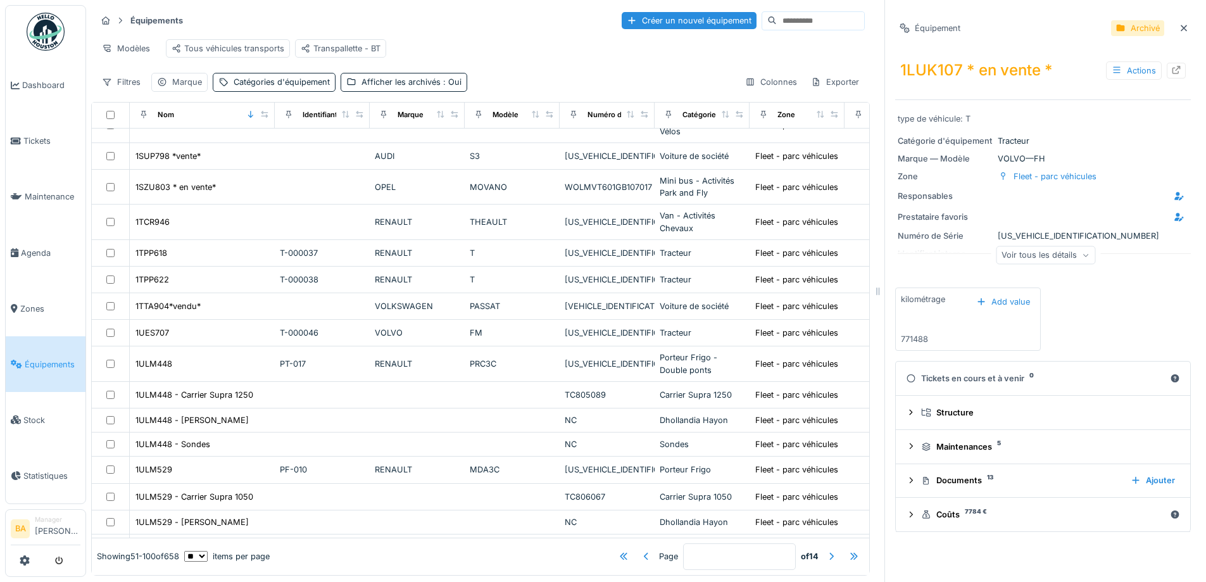
scroll to position [1008, 0]
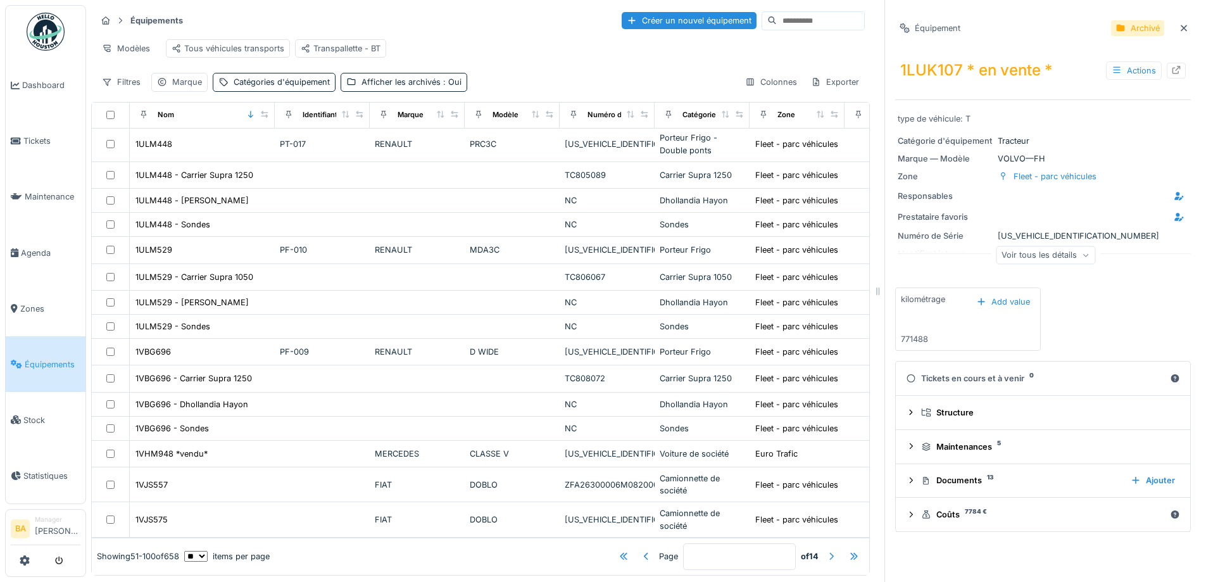
click at [826, 550] on div at bounding box center [831, 556] width 10 height 12
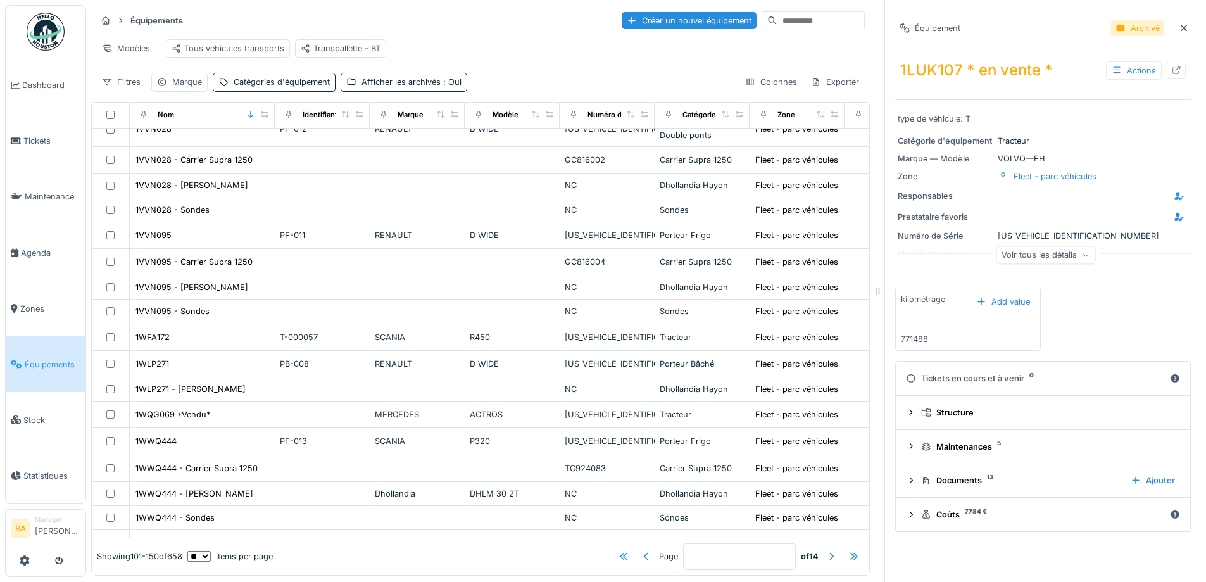
scroll to position [0, 0]
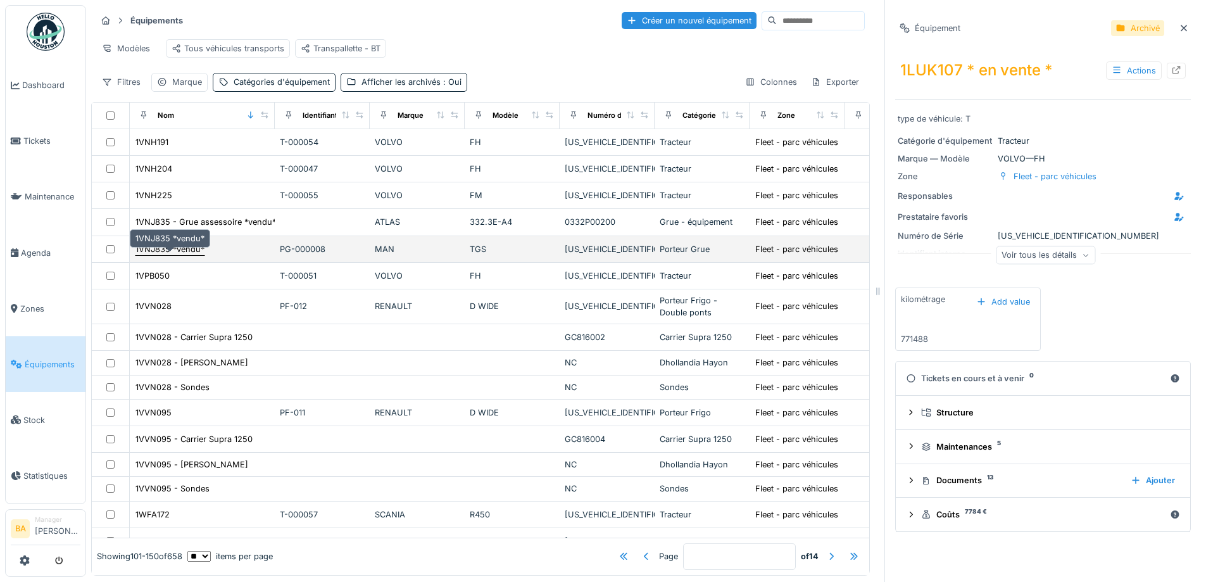
click at [192, 255] on div "1VNJ835 *vendu*" at bounding box center [169, 249] width 69 height 12
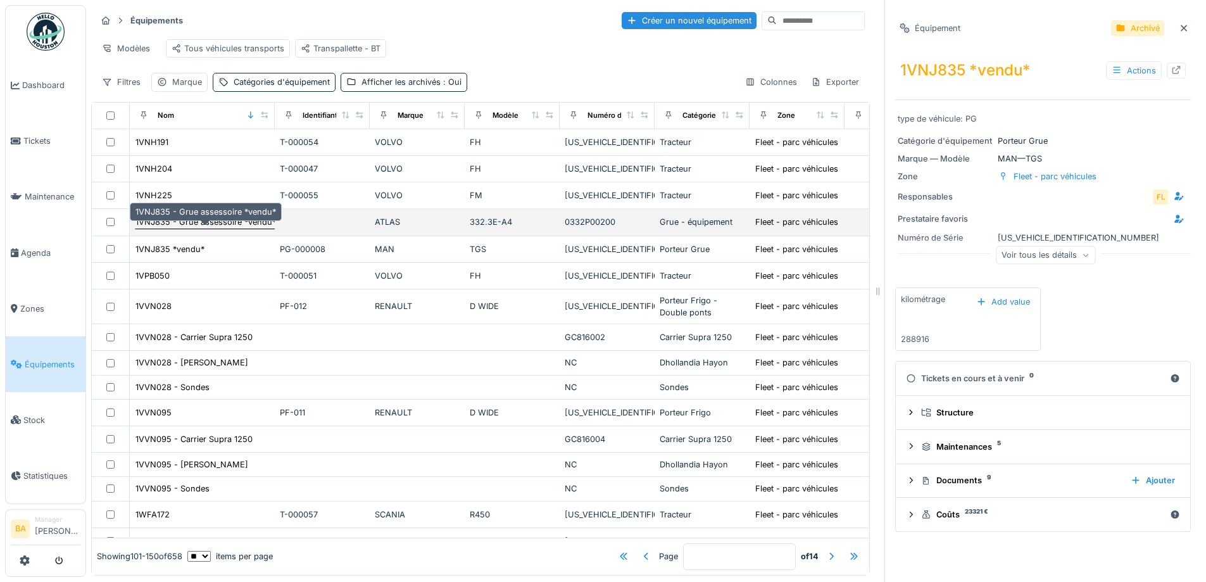
click at [185, 228] on div "1VNJ835 - Grue assessoire *vendu*" at bounding box center [205, 222] width 141 height 12
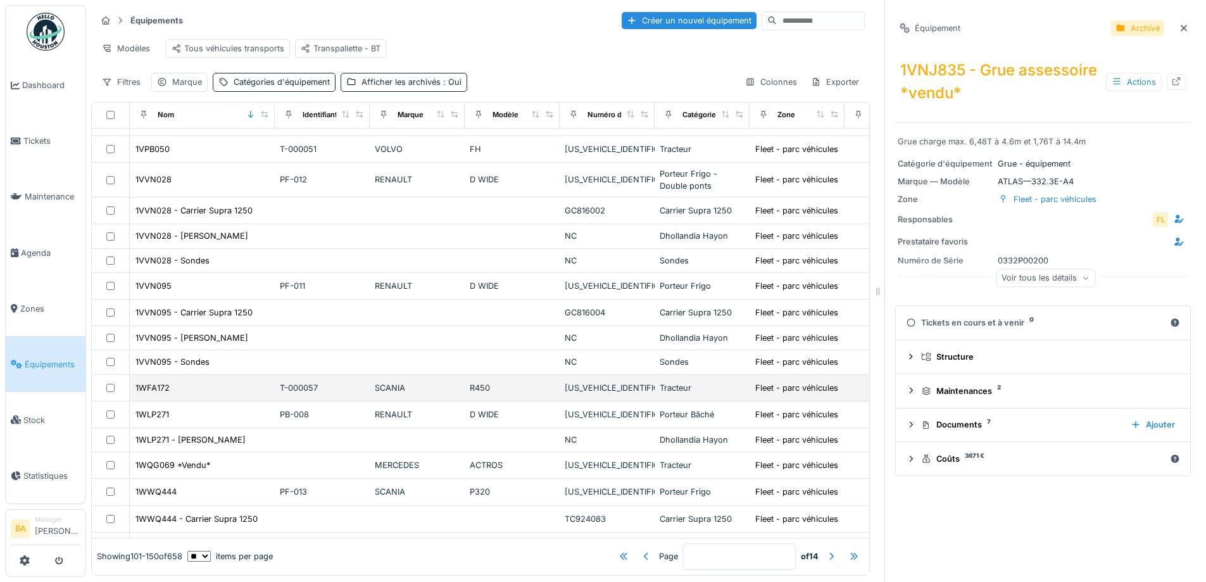
scroll to position [190, 0]
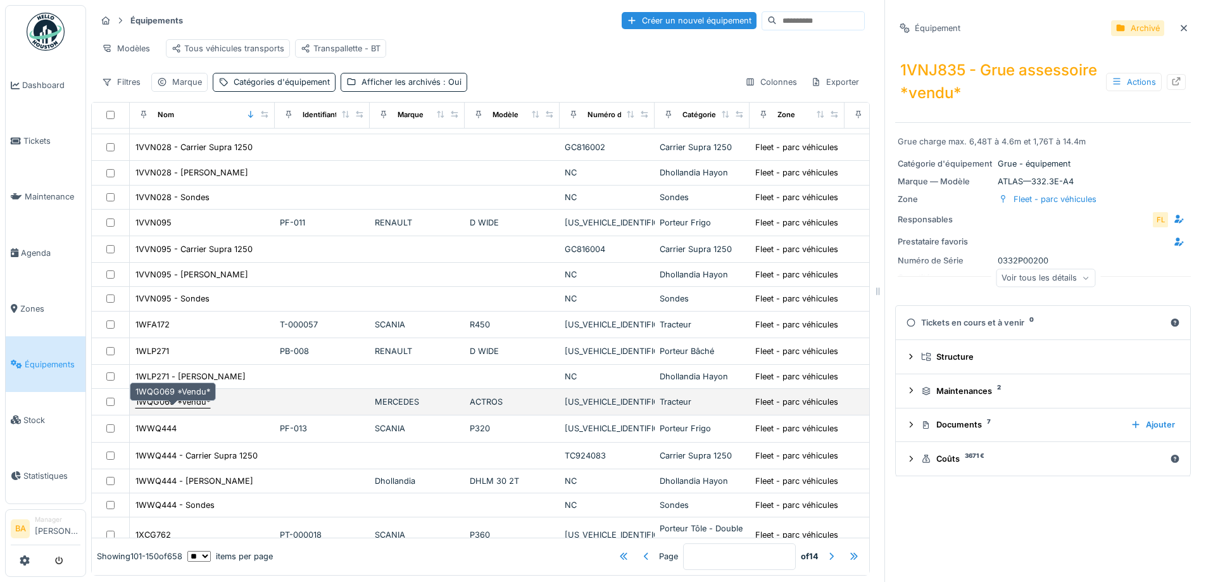
click at [182, 408] on div "1WQG069 *Vendu*" at bounding box center [172, 402] width 75 height 12
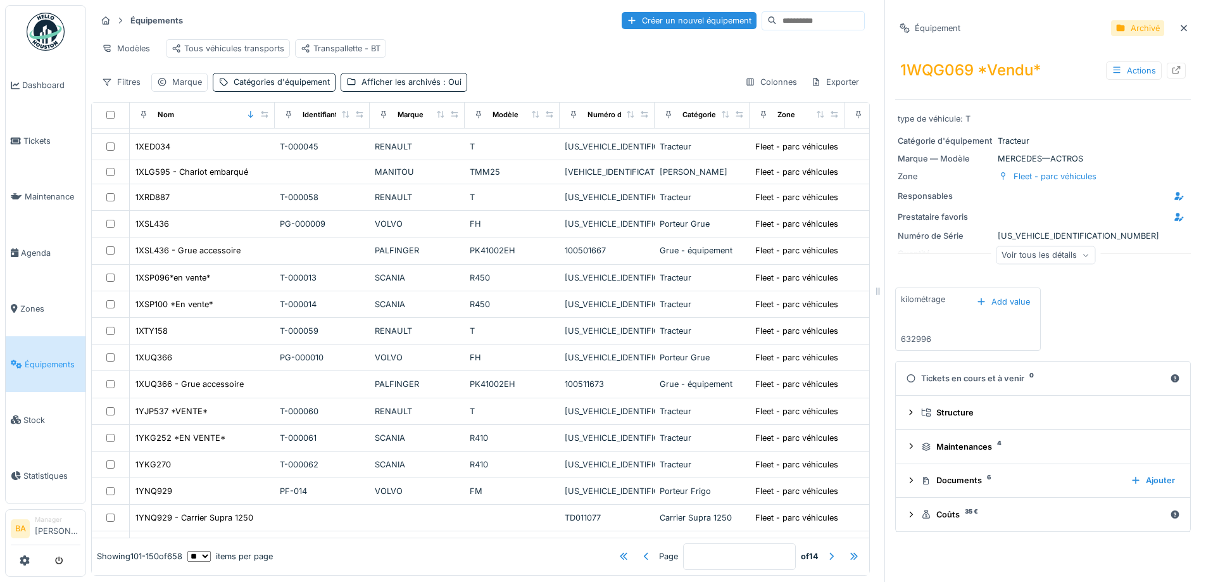
scroll to position [696, 0]
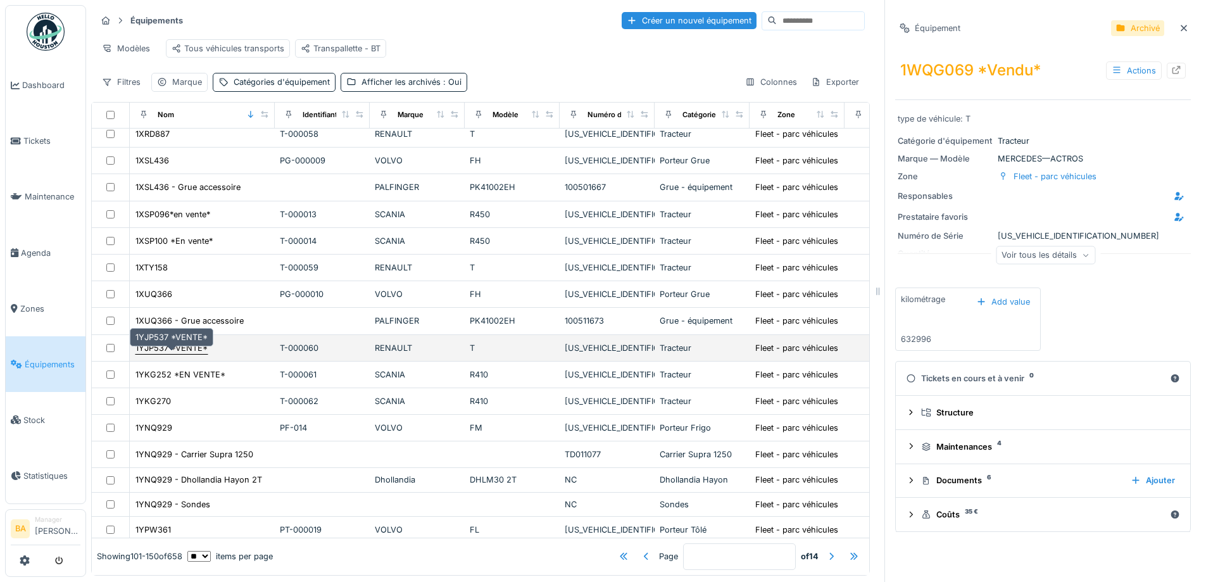
click at [170, 354] on div "1YJP537 *VENTE*" at bounding box center [171, 348] width 72 height 12
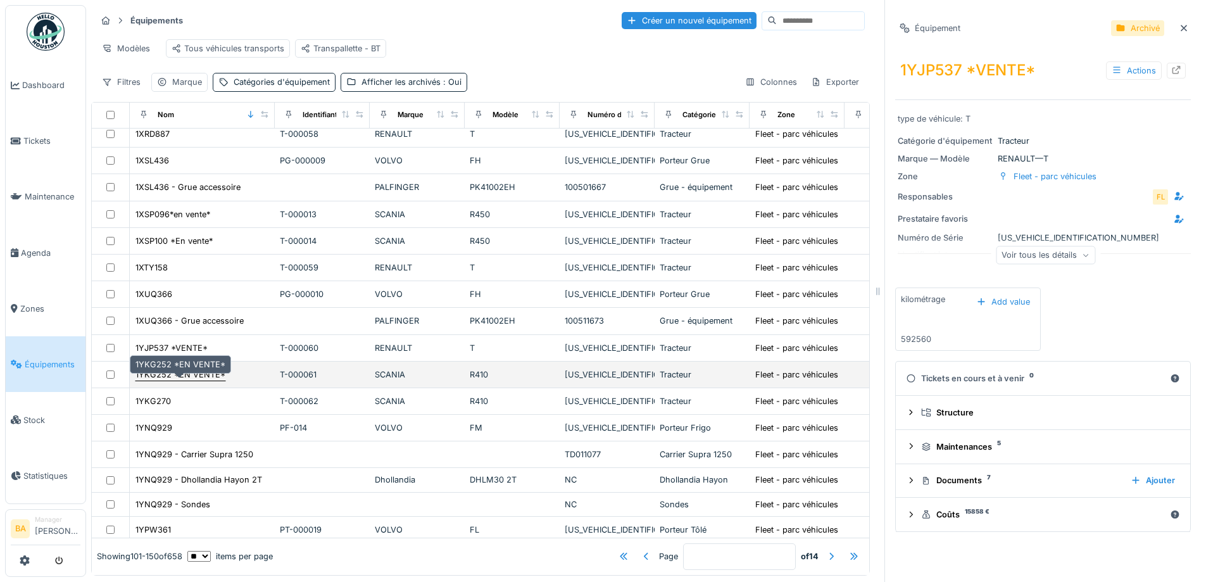
click at [179, 380] on div "1YKG252 *EN VENTE*" at bounding box center [180, 374] width 90 height 12
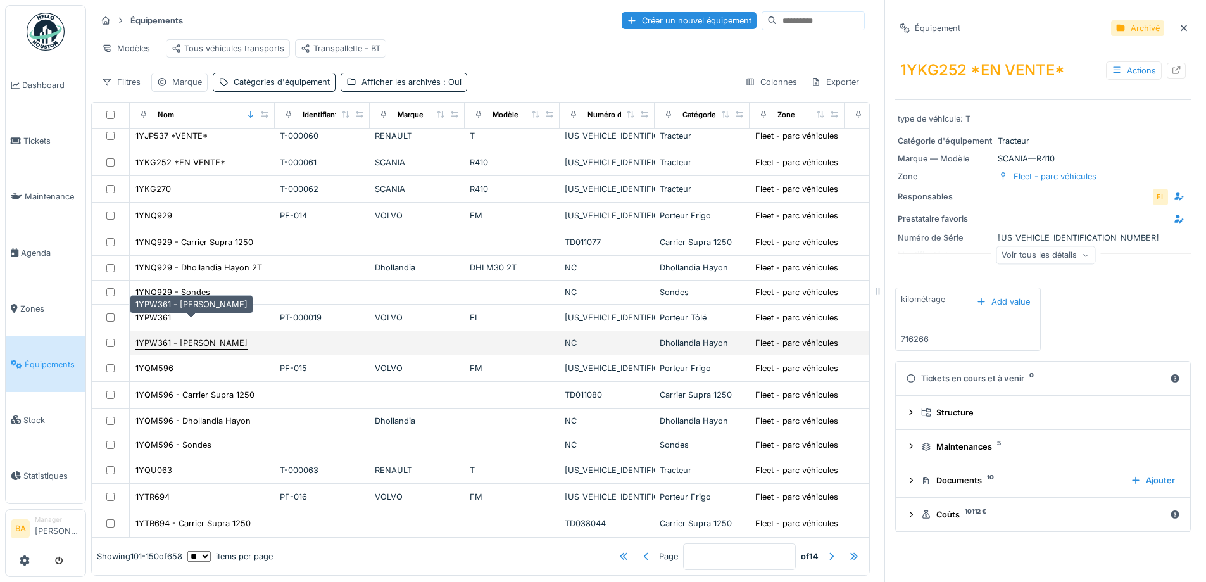
scroll to position [9, 0]
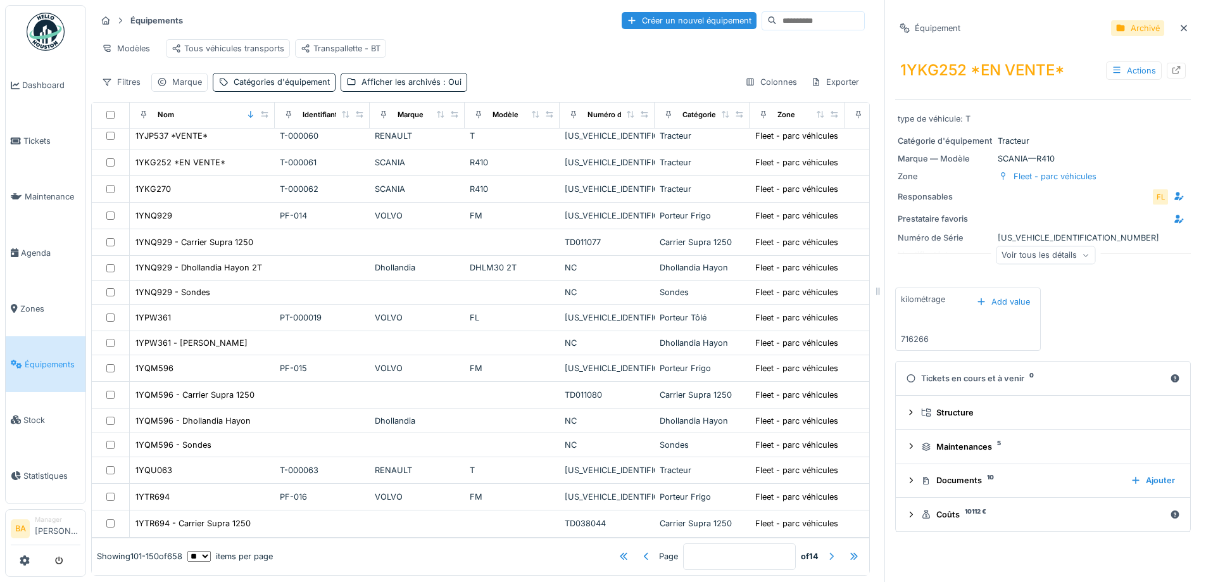
click at [826, 550] on div at bounding box center [831, 556] width 10 height 12
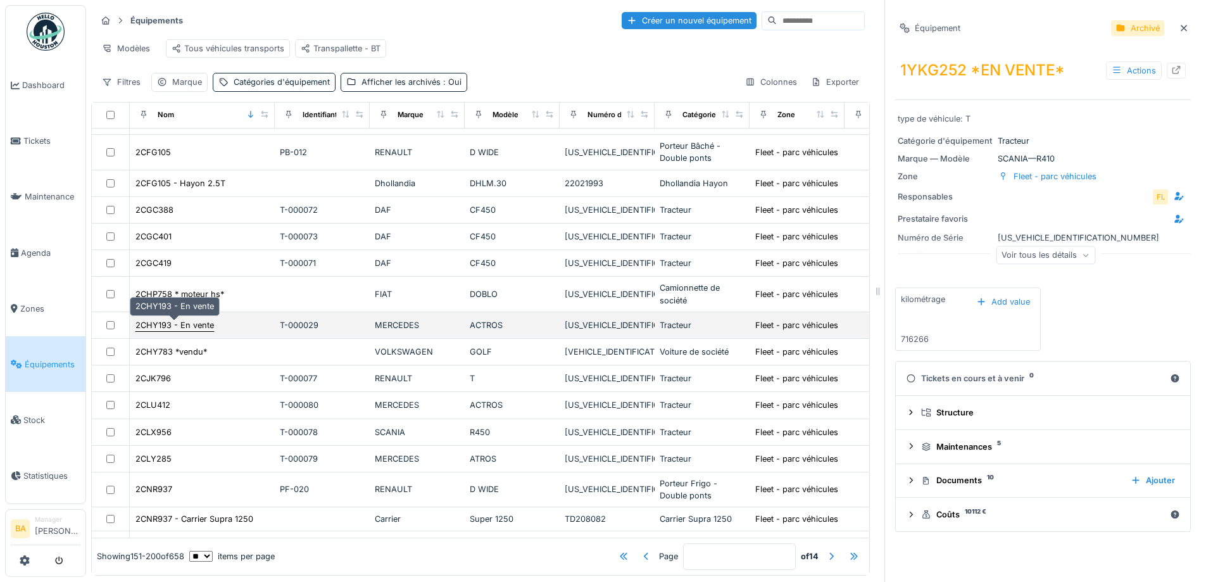
click at [177, 319] on div "2CHY193 - En vente" at bounding box center [174, 325] width 78 height 12
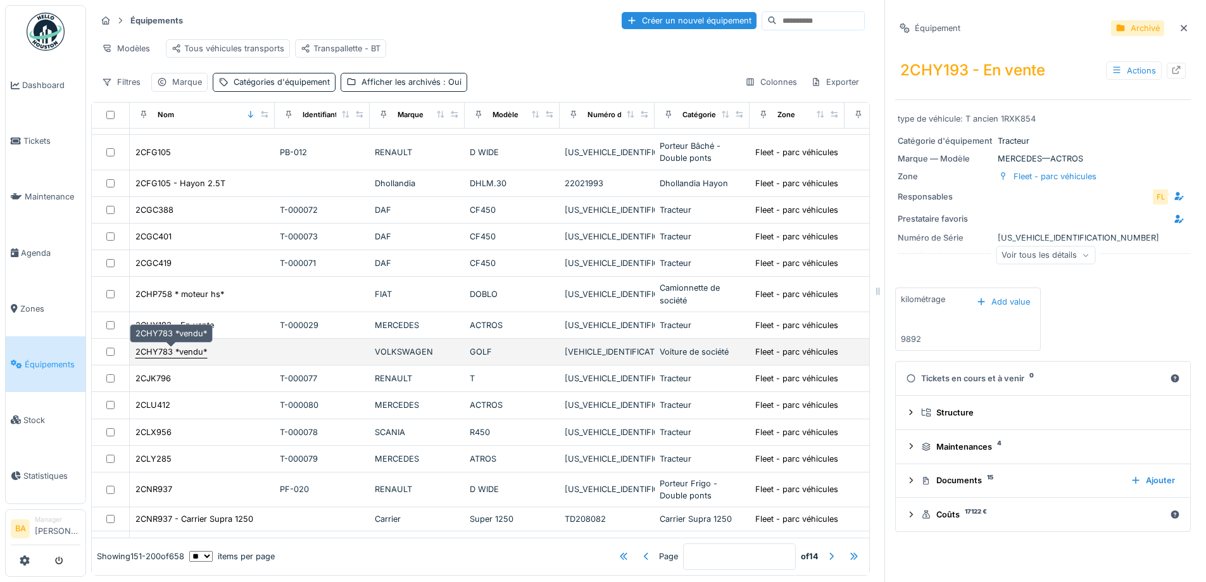
click at [183, 346] on div "2CHY783 *vendu*" at bounding box center [171, 352] width 72 height 12
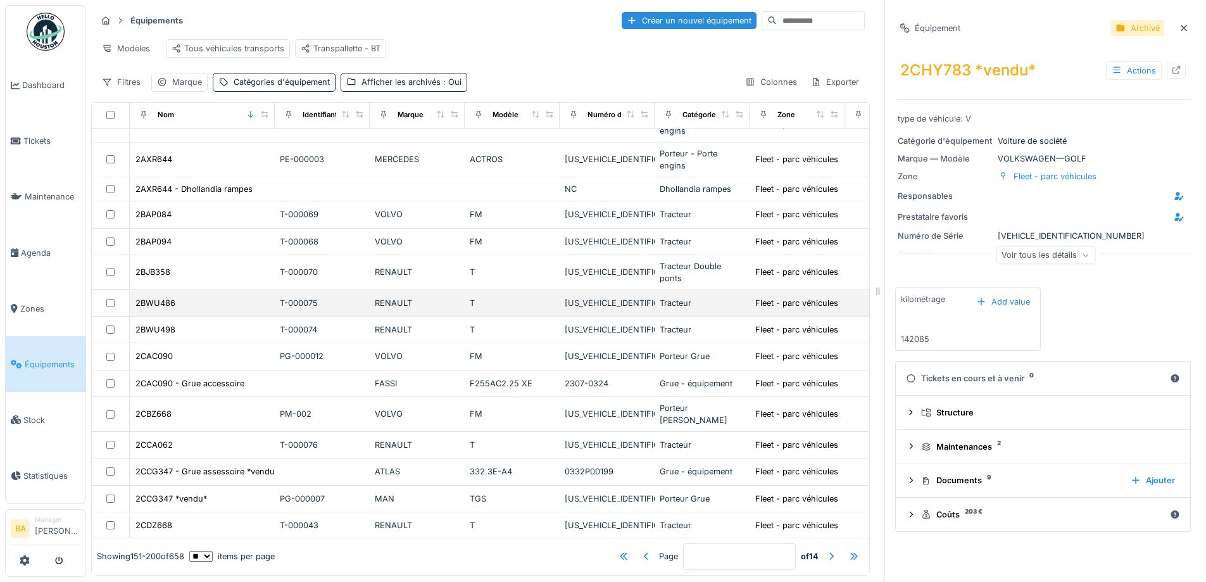
scroll to position [177, 0]
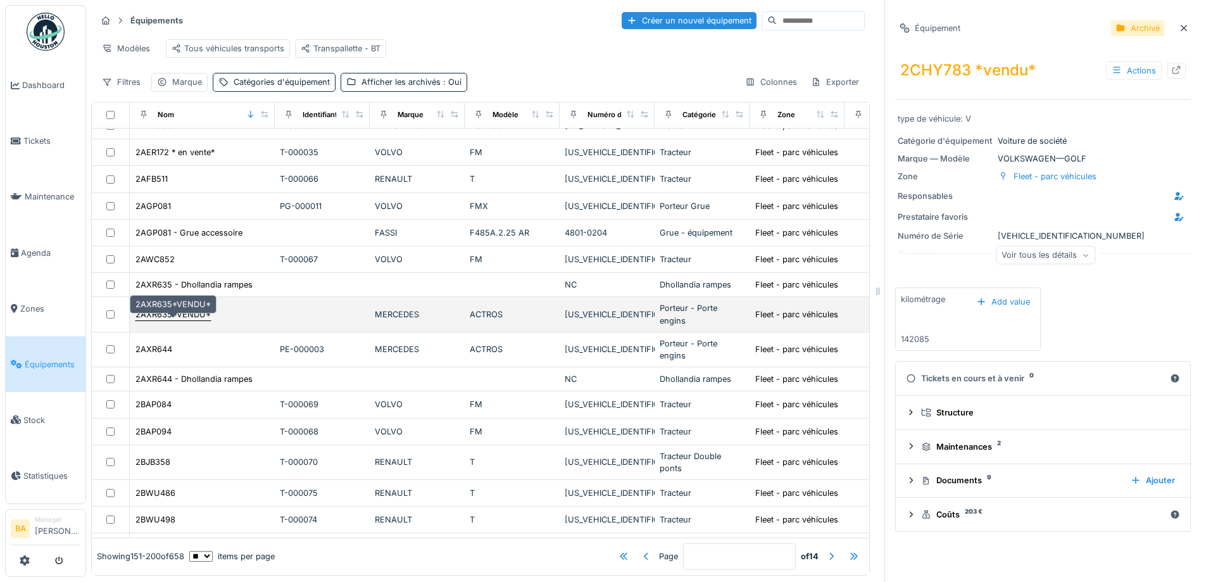
click at [160, 313] on div "2AXR635*VENDU*" at bounding box center [172, 314] width 75 height 12
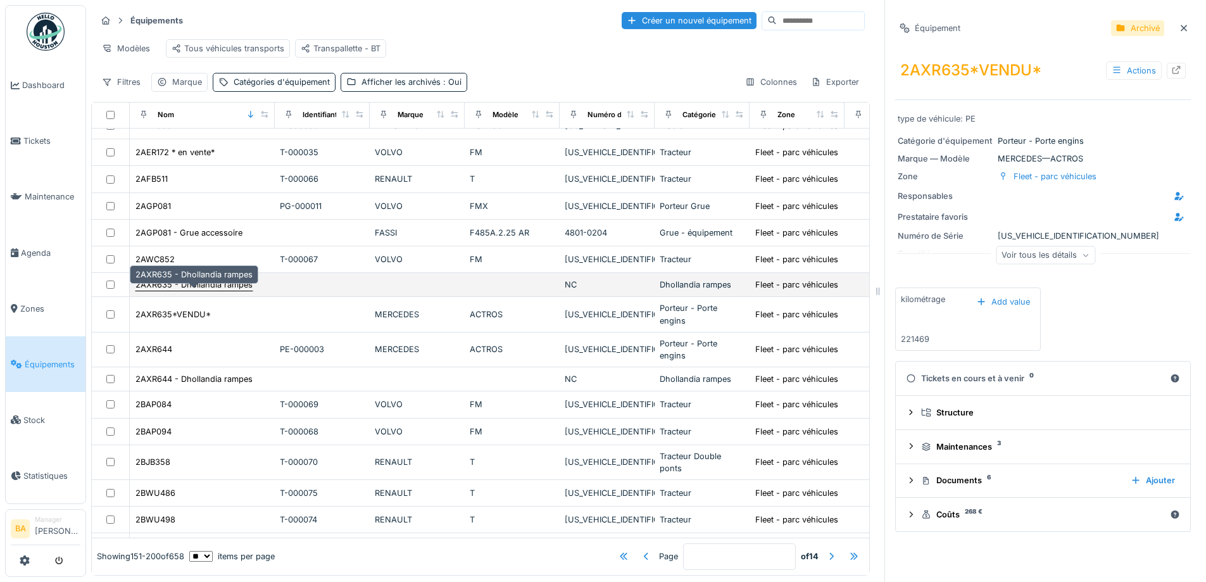
click at [162, 285] on div "2AXR635 - Dhollandia rampes" at bounding box center [193, 284] width 117 height 12
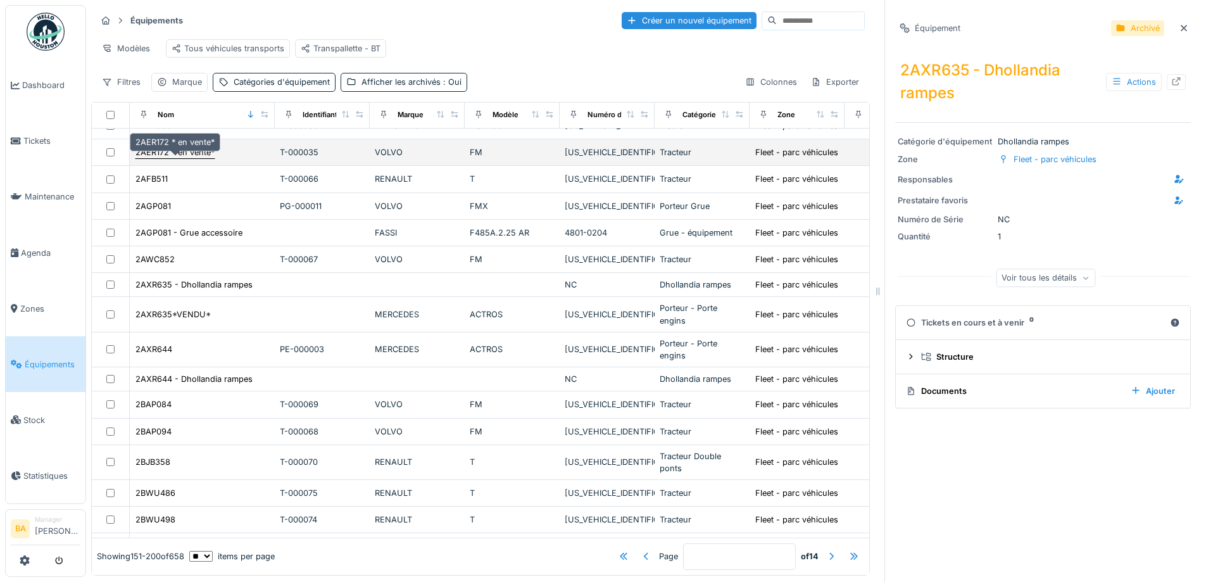
click at [166, 158] on div "2AER172 * en vente*" at bounding box center [174, 152] width 79 height 12
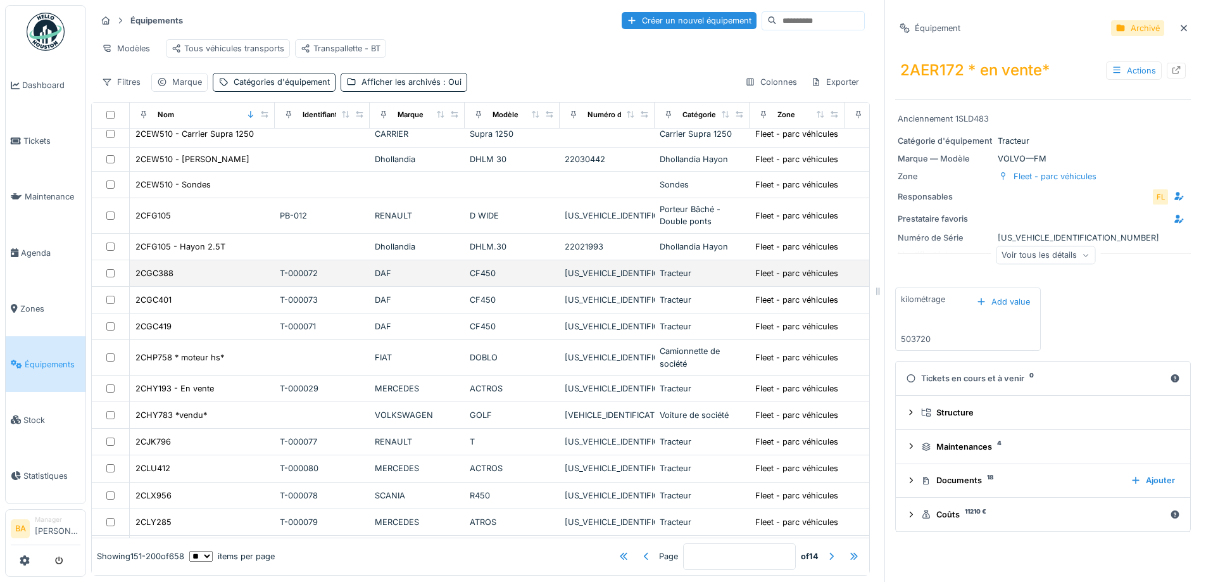
scroll to position [999, 0]
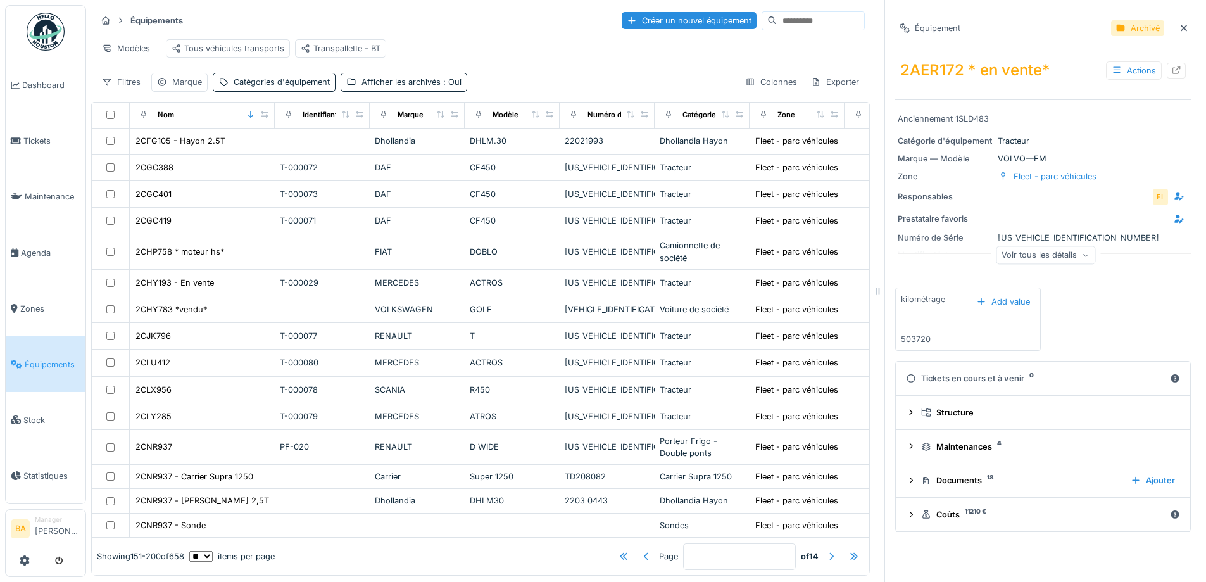
click at [826, 550] on div at bounding box center [831, 556] width 10 height 12
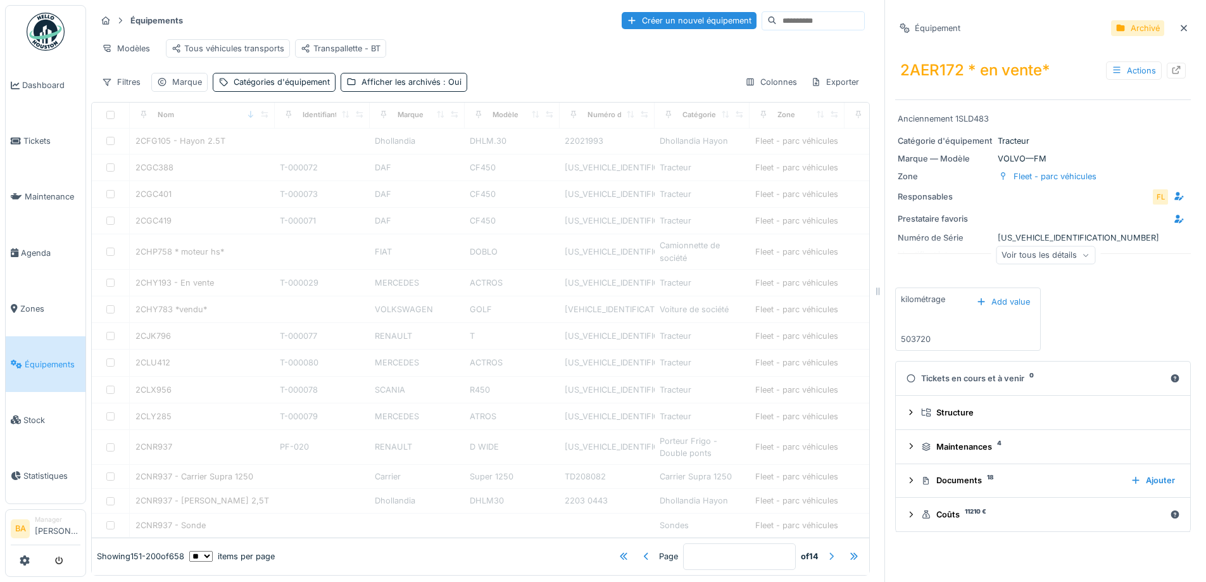
type input "*"
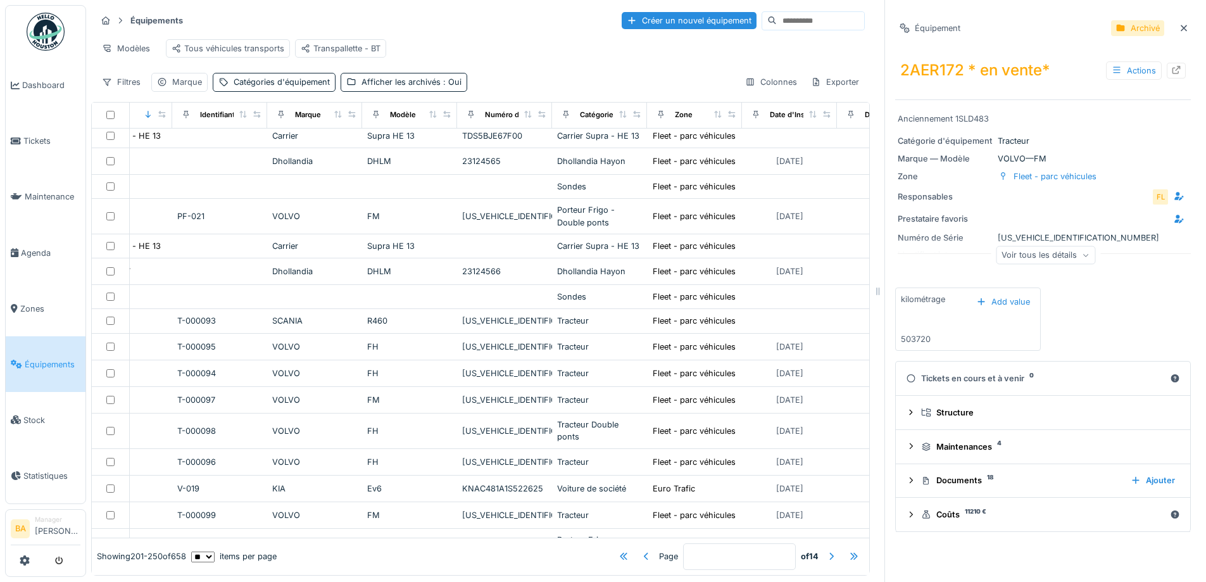
scroll to position [886, 0]
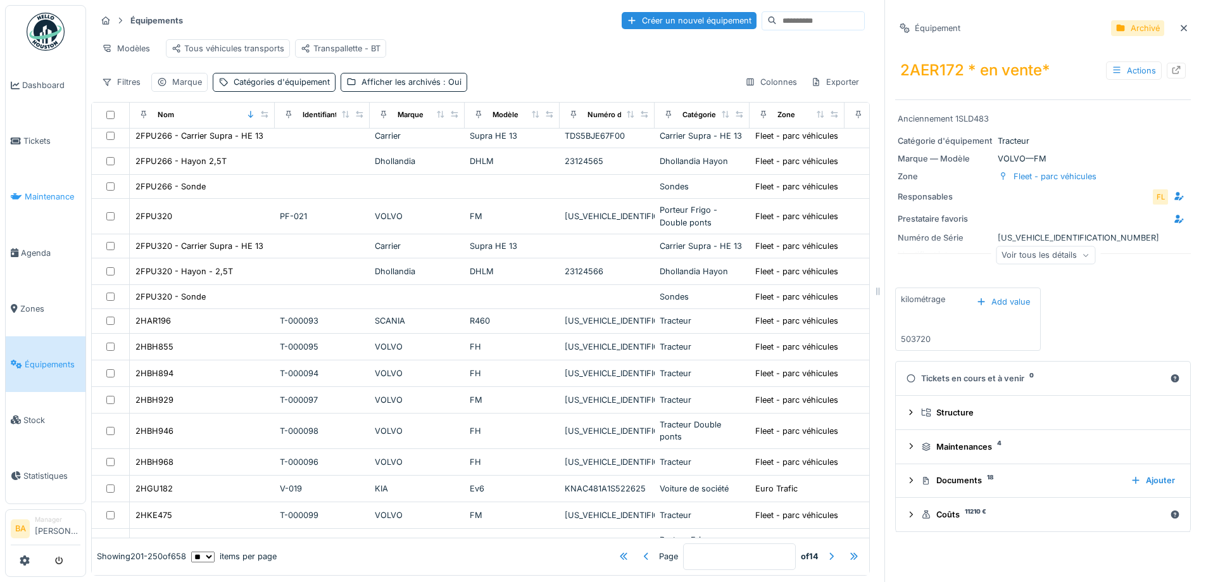
click at [58, 197] on span "Maintenance" at bounding box center [53, 197] width 56 height 12
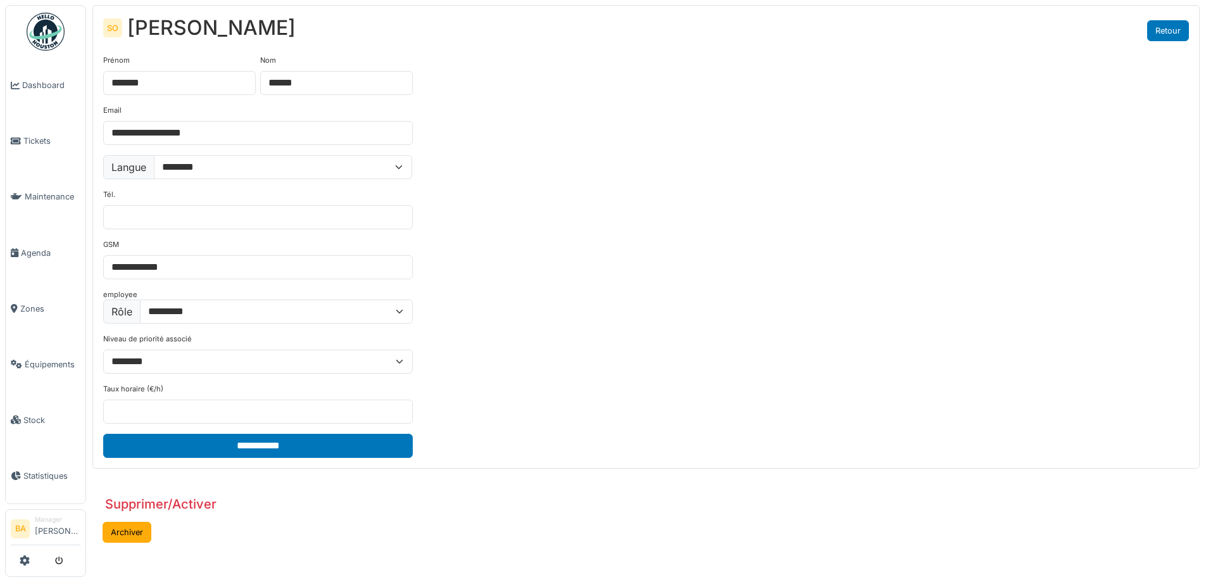
click at [1147, 35] on link "Retour" at bounding box center [1168, 30] width 42 height 21
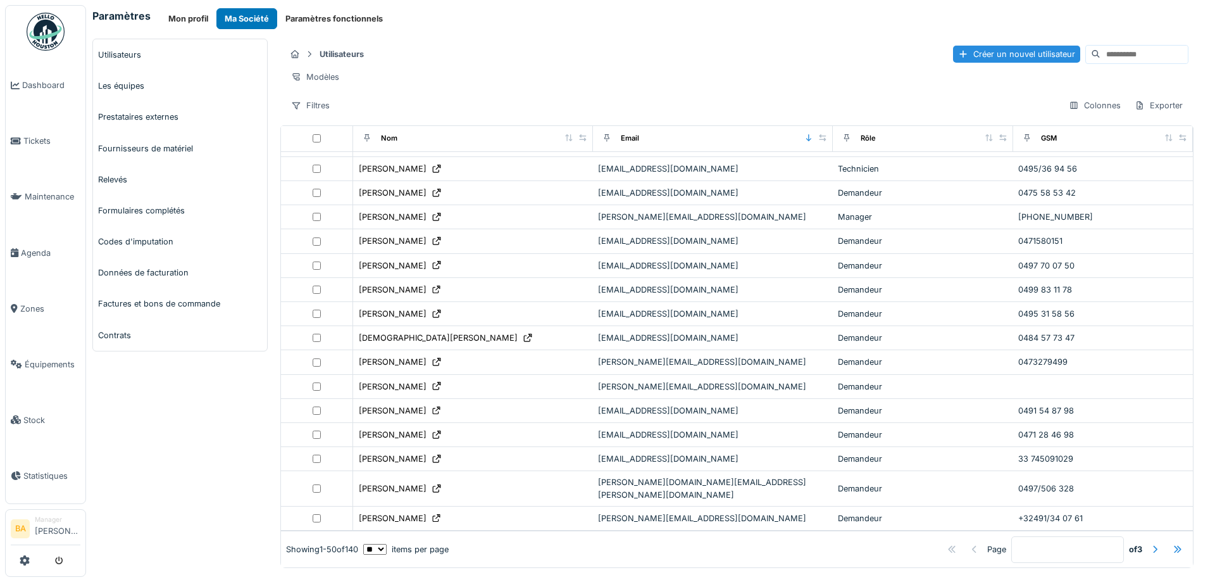
scroll to position [63, 0]
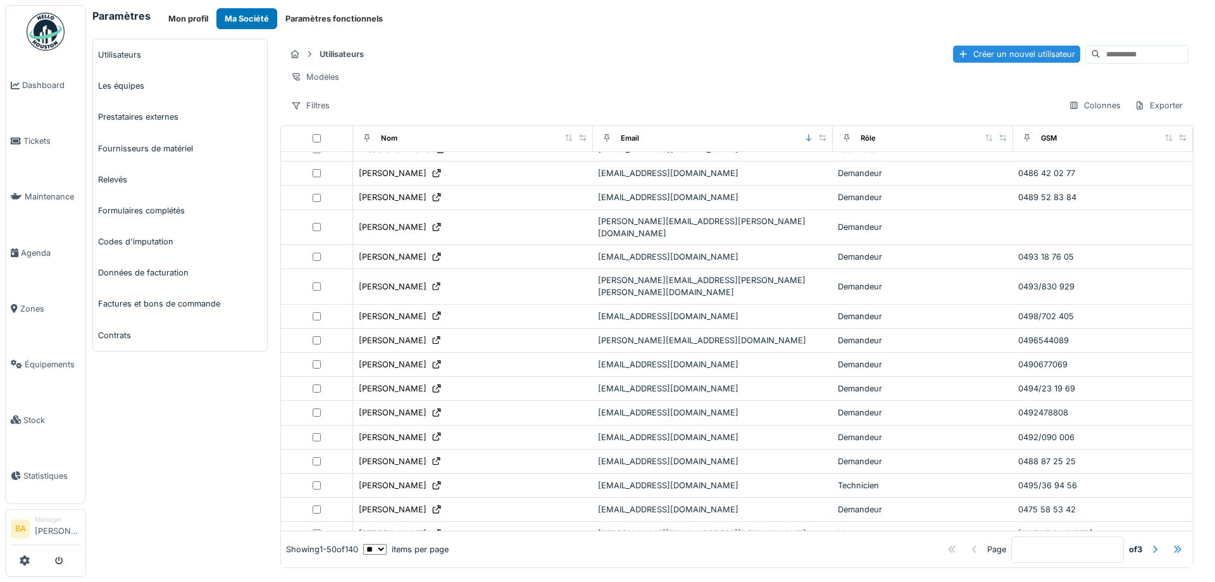
click at [1101, 47] on input at bounding box center [1144, 55] width 87 height 18
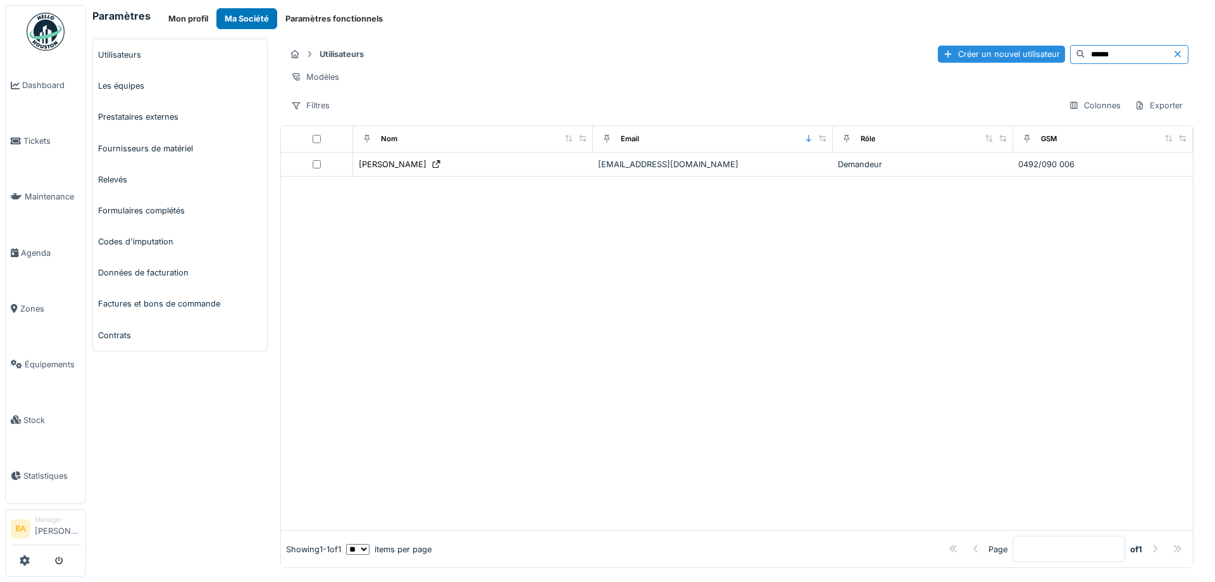
scroll to position [0, 0]
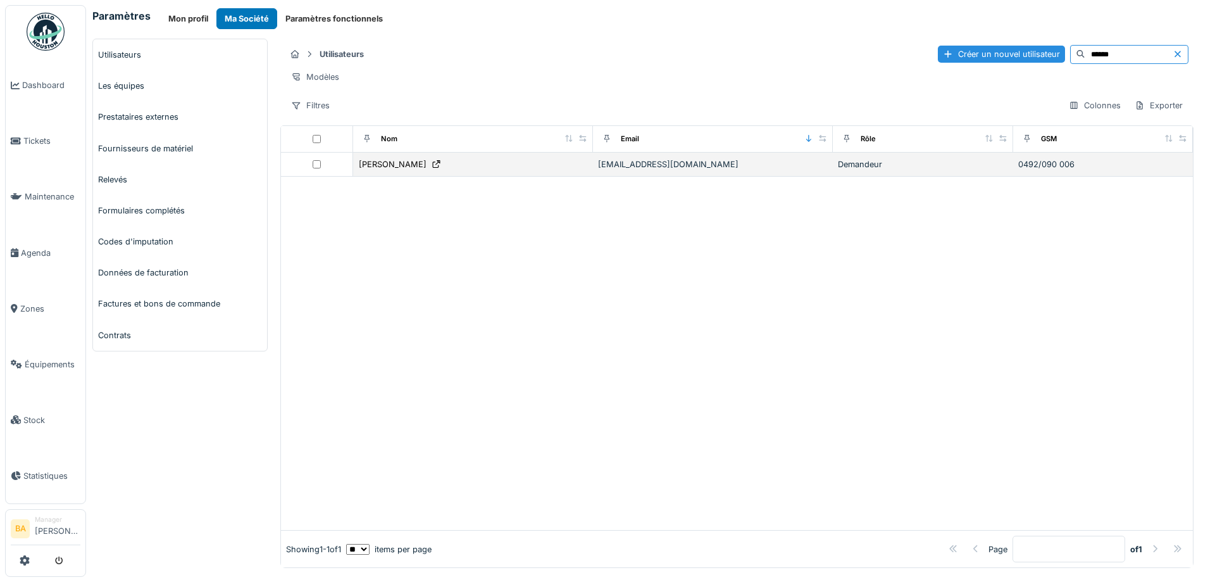
type input "******"
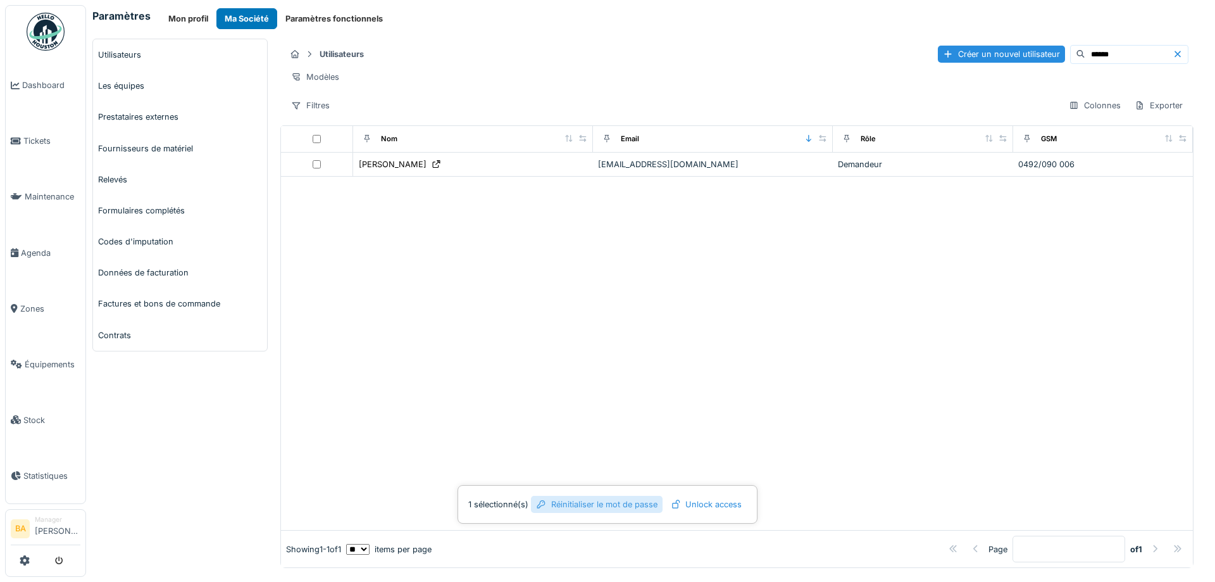
click at [585, 508] on div "Réinitialiser le mot de passe" at bounding box center [597, 504] width 132 height 17
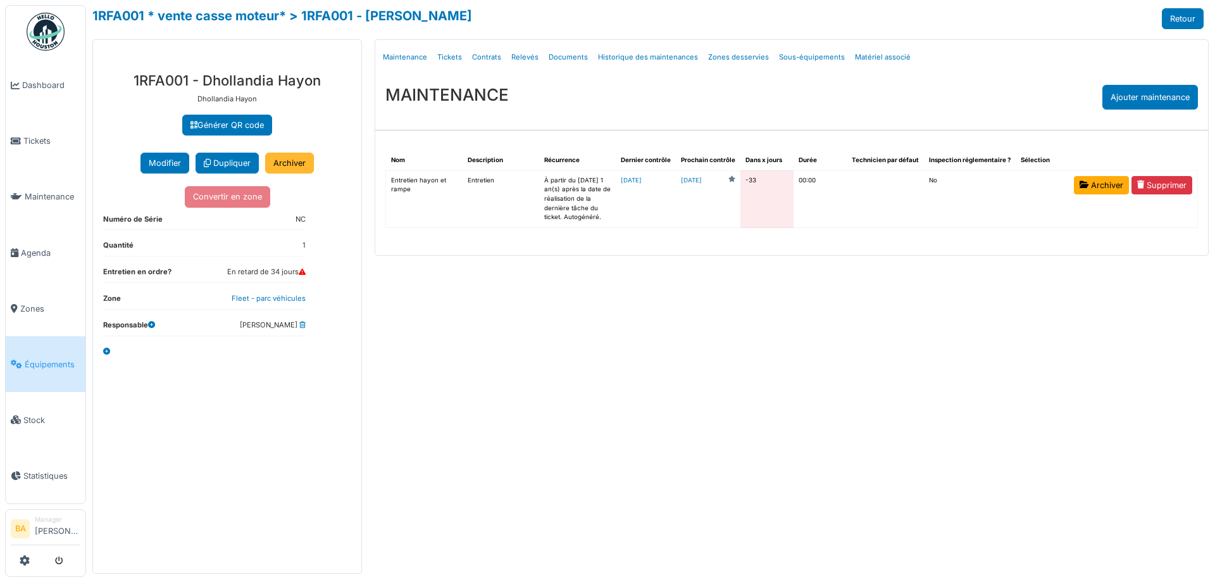
drag, startPoint x: 282, startPoint y: 165, endPoint x: 654, endPoint y: 42, distance: 391.7
click at [282, 165] on link "Archiver" at bounding box center [289, 163] width 49 height 21
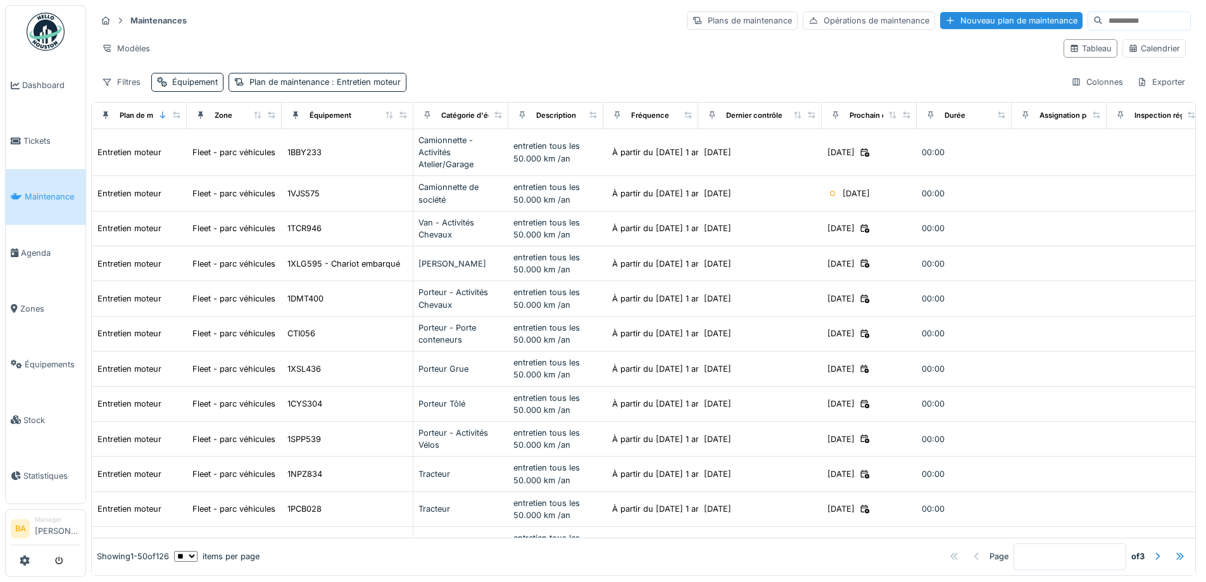
click at [1103, 23] on input at bounding box center [1146, 21] width 87 height 18
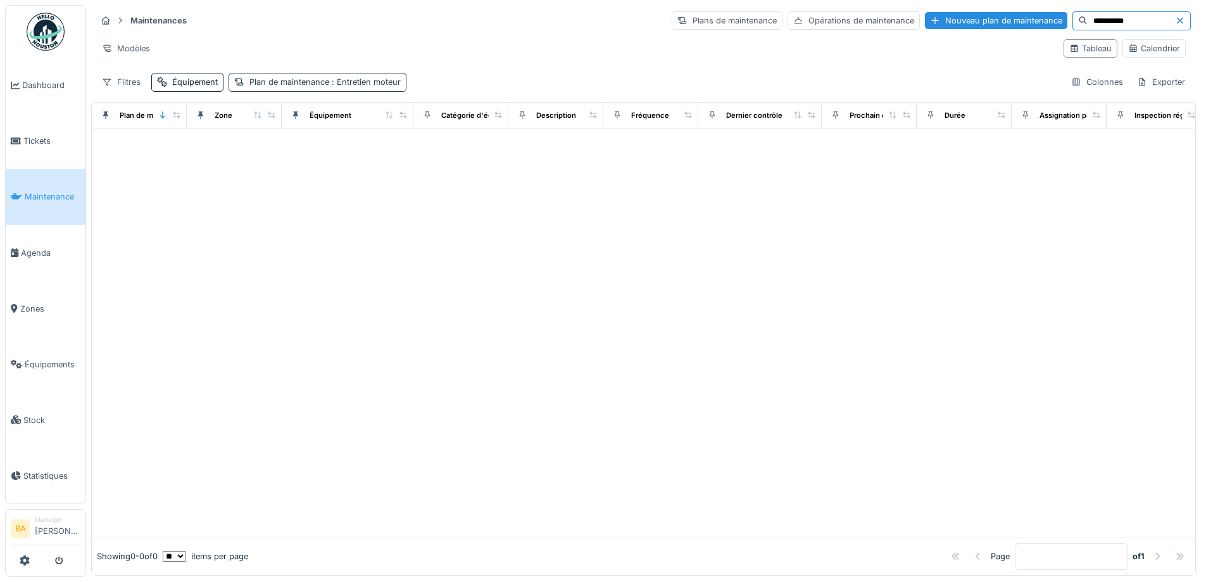
type input "**********"
click at [332, 85] on span ": Entretien moteur" at bounding box center [365, 81] width 72 height 9
click at [326, 142] on icon at bounding box center [323, 142] width 11 height 9
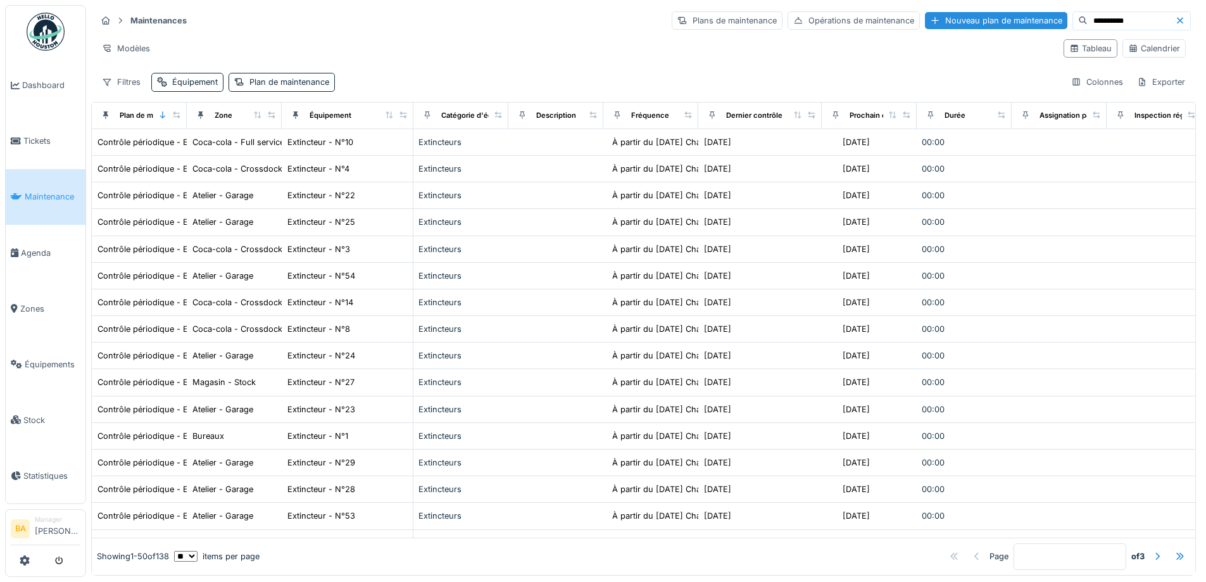
click at [435, 44] on div "Modèles" at bounding box center [574, 48] width 957 height 18
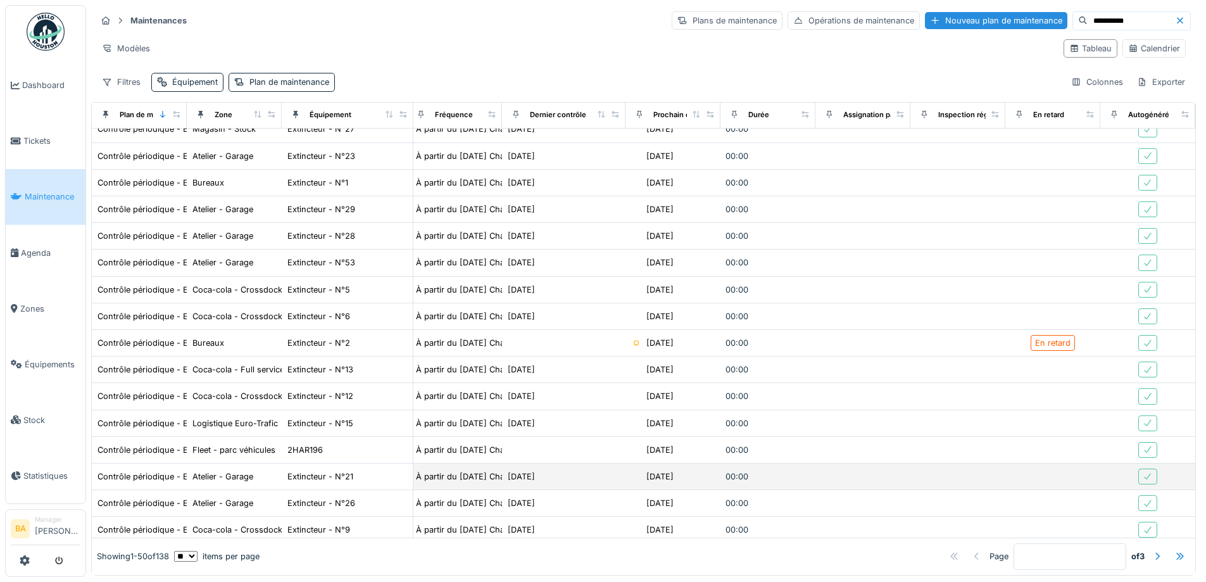
scroll to position [316, 225]
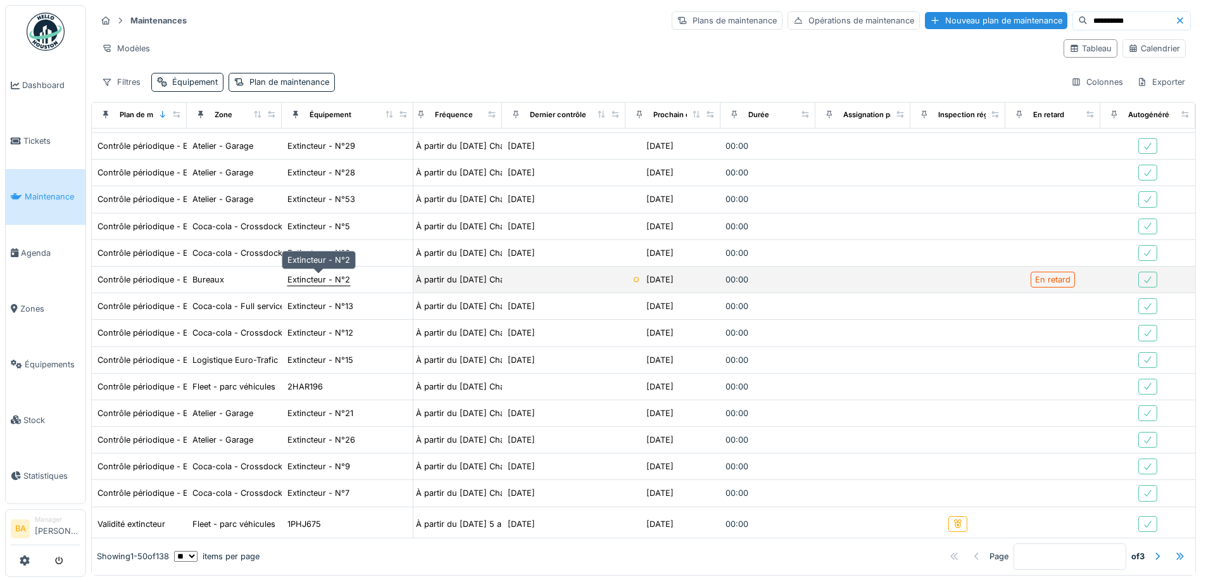
click at [344, 282] on div "Extincteur - N°2" at bounding box center [318, 279] width 63 height 12
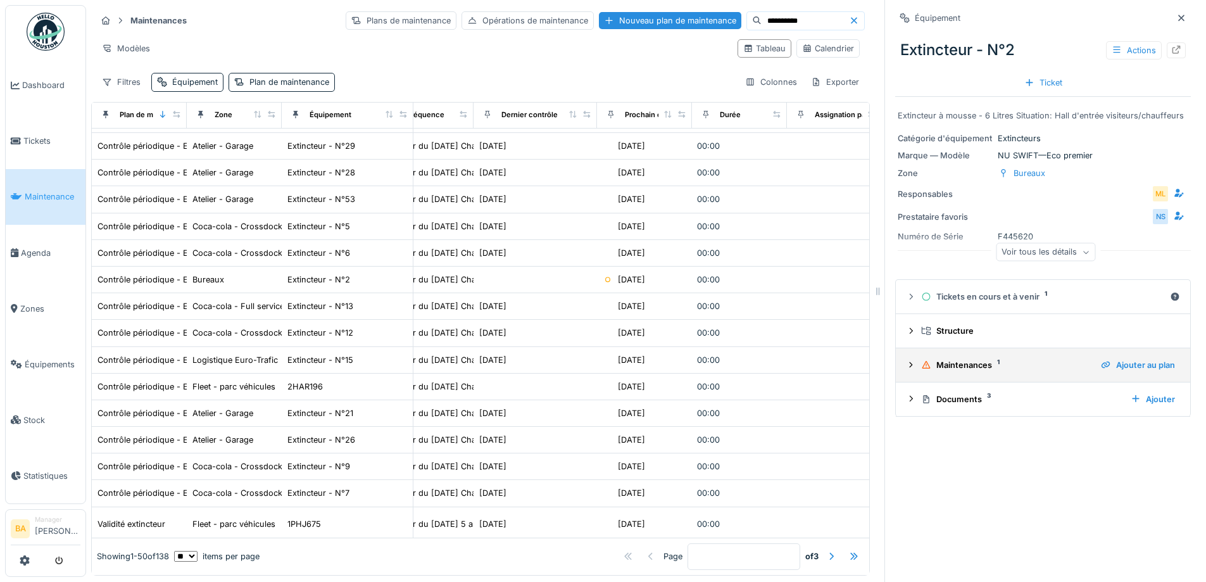
click at [937, 363] on div "Maintenances 1" at bounding box center [1006, 365] width 170 height 12
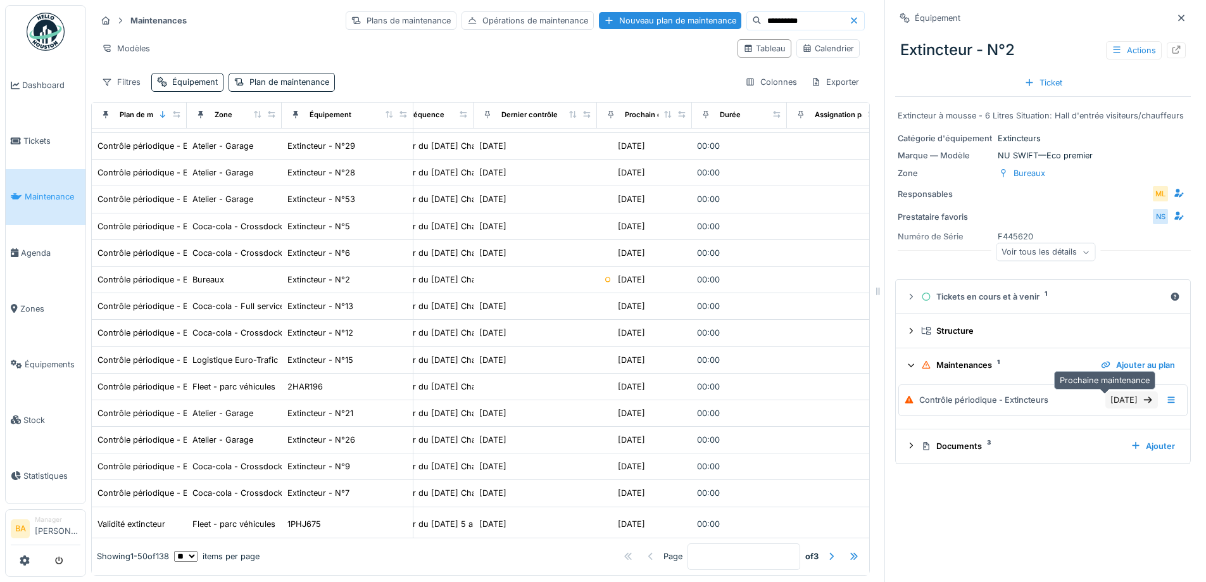
click at [1118, 403] on div "[DATE]" at bounding box center [1131, 399] width 53 height 17
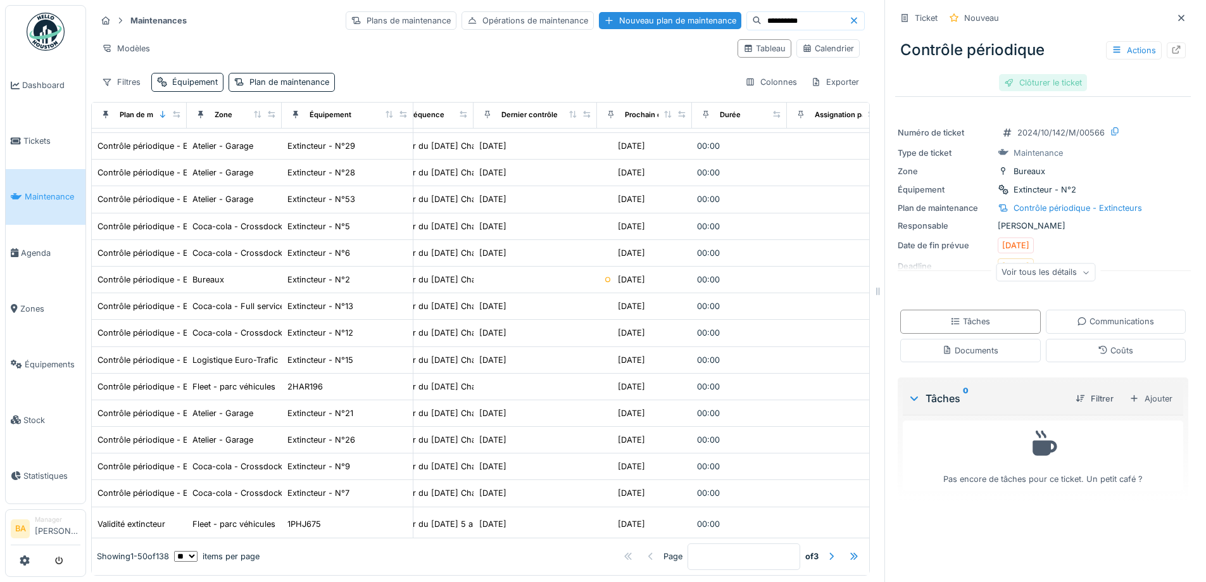
click at [1020, 80] on div "Clôturer le ticket" at bounding box center [1043, 82] width 88 height 17
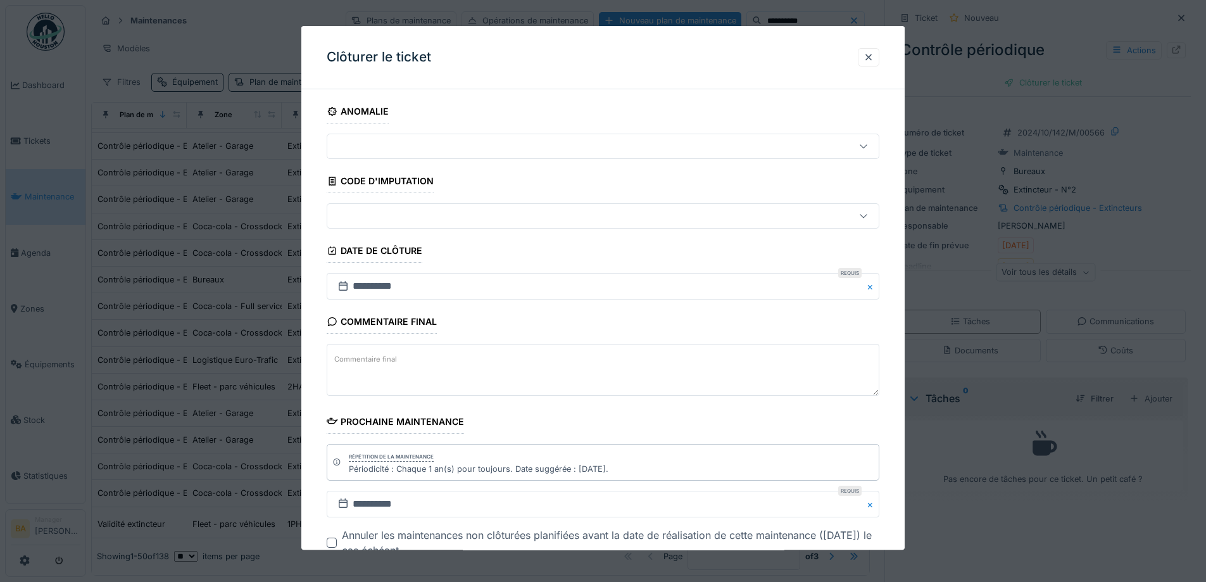
scroll to position [85, 0]
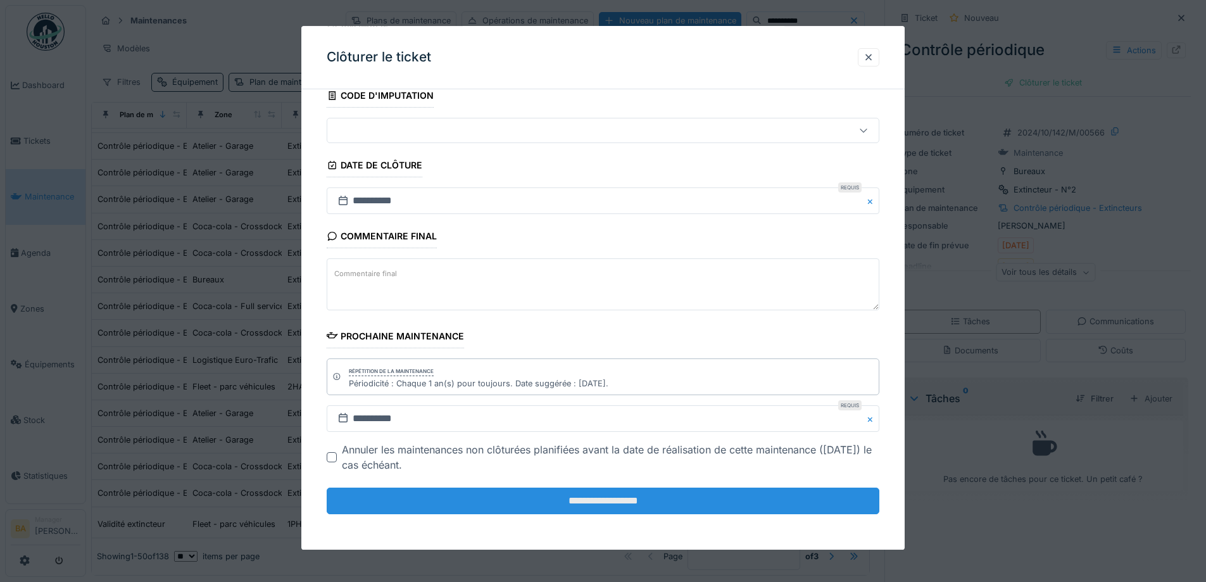
click at [581, 505] on input "**********" at bounding box center [603, 500] width 553 height 27
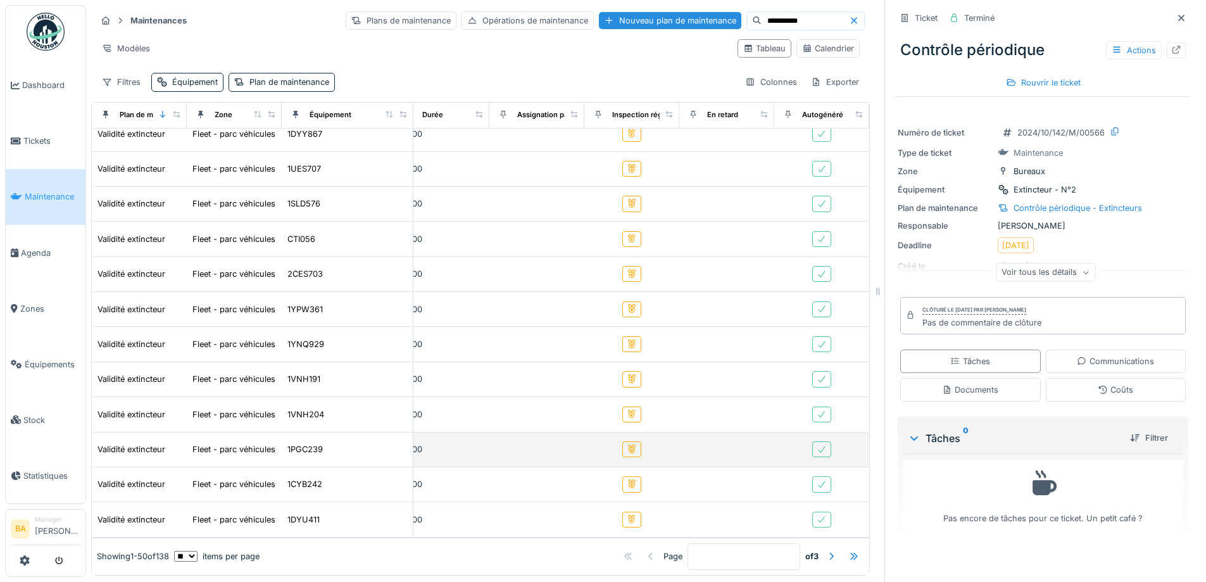
scroll to position [9, 0]
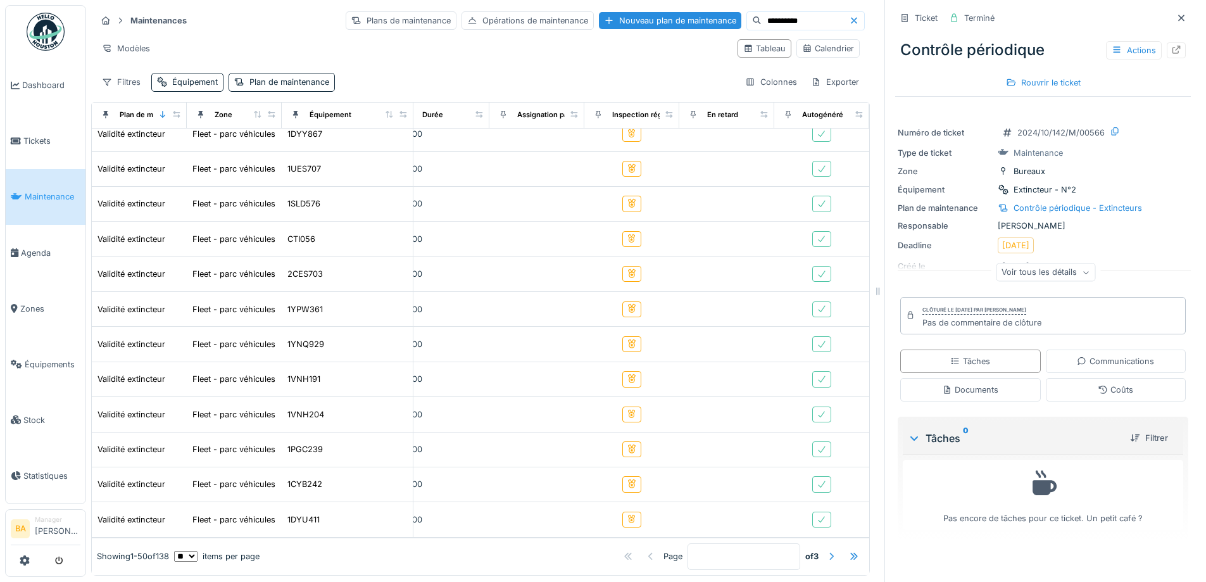
click at [826, 550] on div at bounding box center [831, 556] width 10 height 12
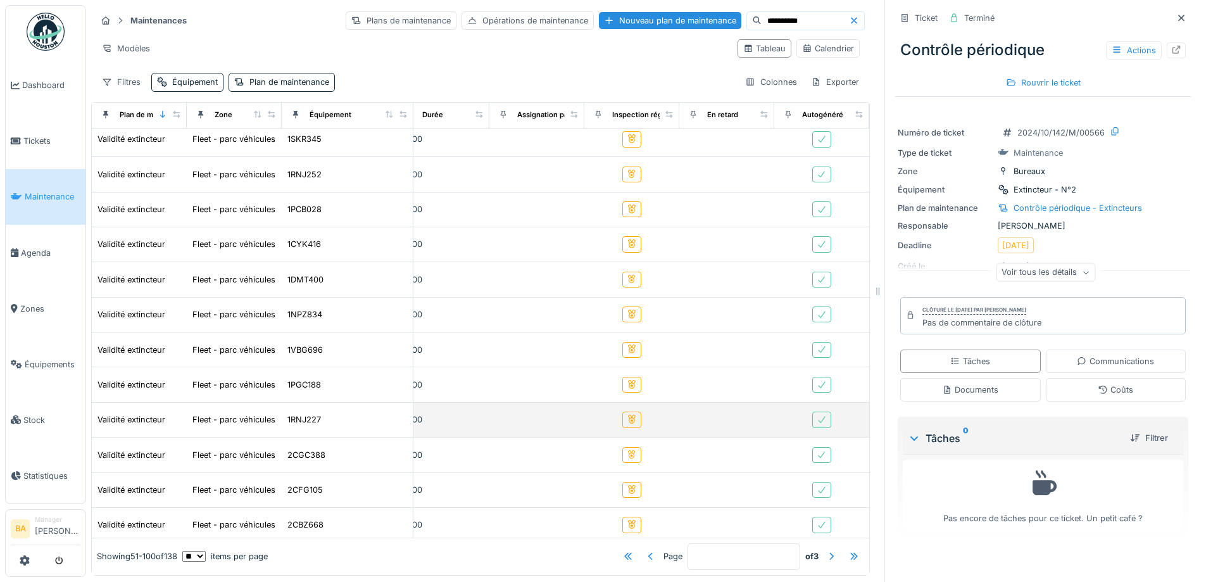
scroll to position [0, 551]
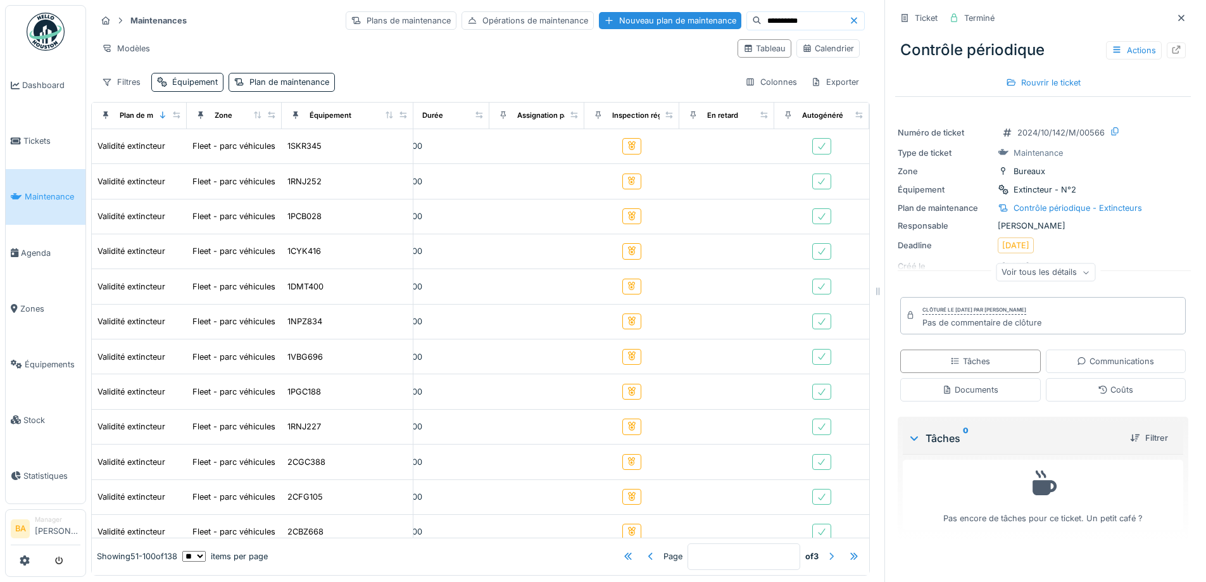
click at [826, 550] on div at bounding box center [831, 556] width 10 height 12
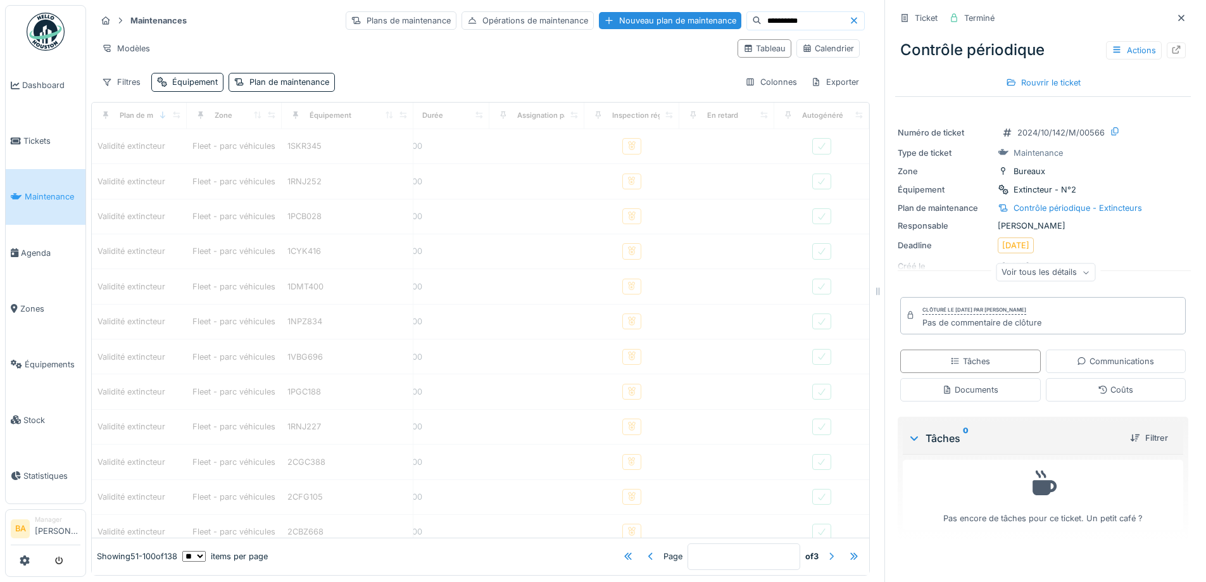
type input "*"
